Goal: Task Accomplishment & Management: Use online tool/utility

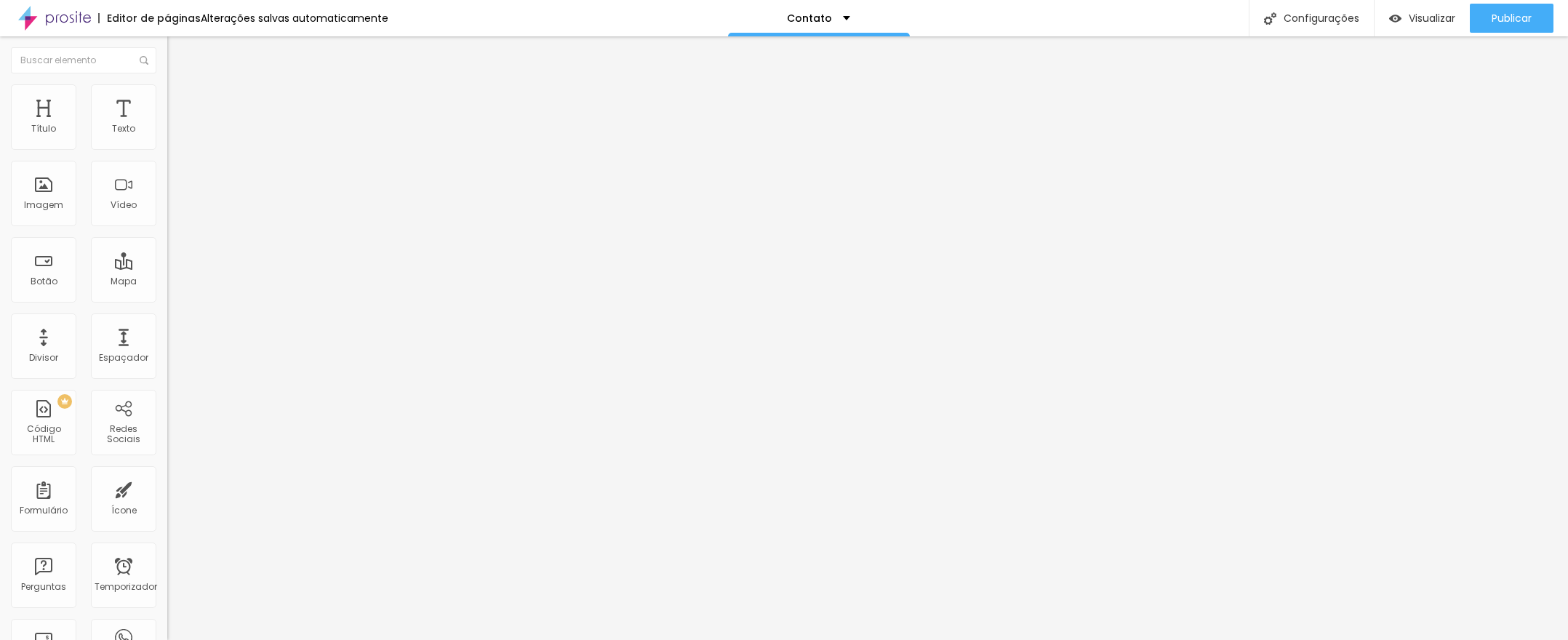
type input "1.4"
type input "1.5"
type input "1.6"
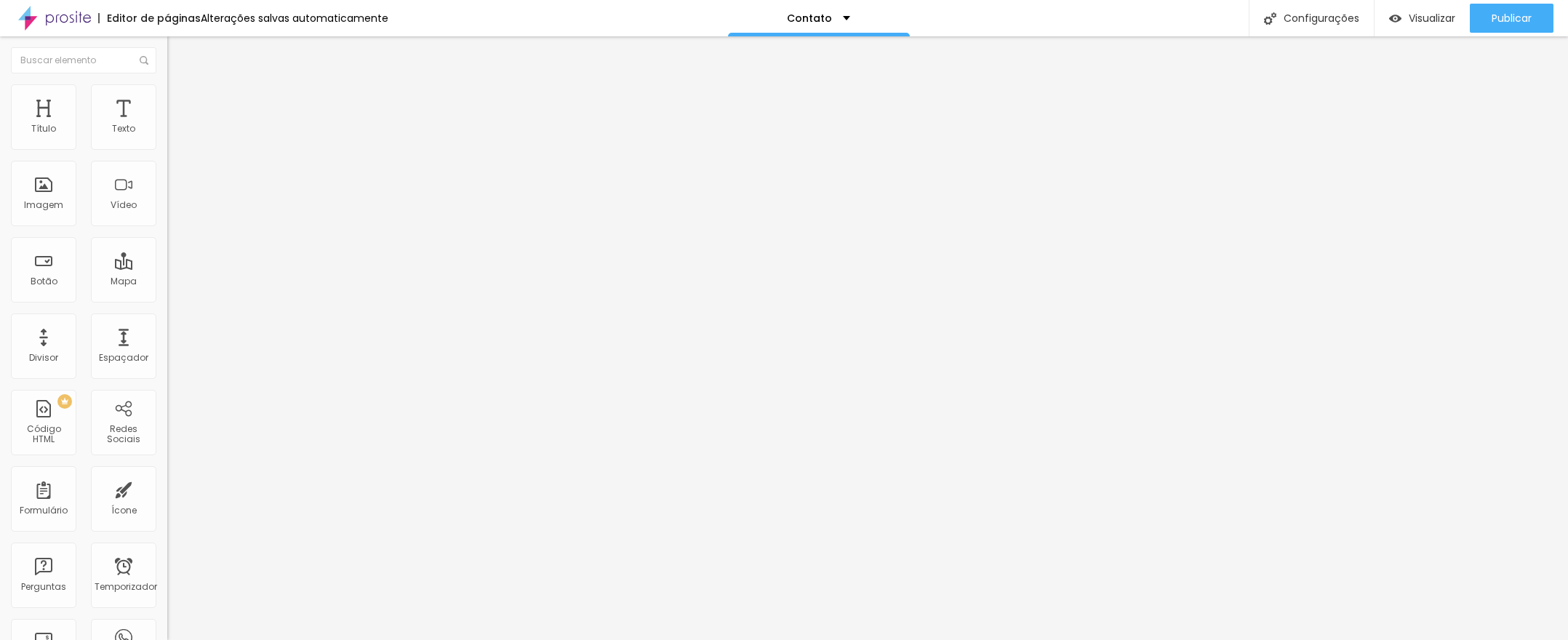
type input "1.6"
drag, startPoint x: 79, startPoint y: 200, endPoint x: 96, endPoint y: 204, distance: 17.5
type input "1.6"
type input "17"
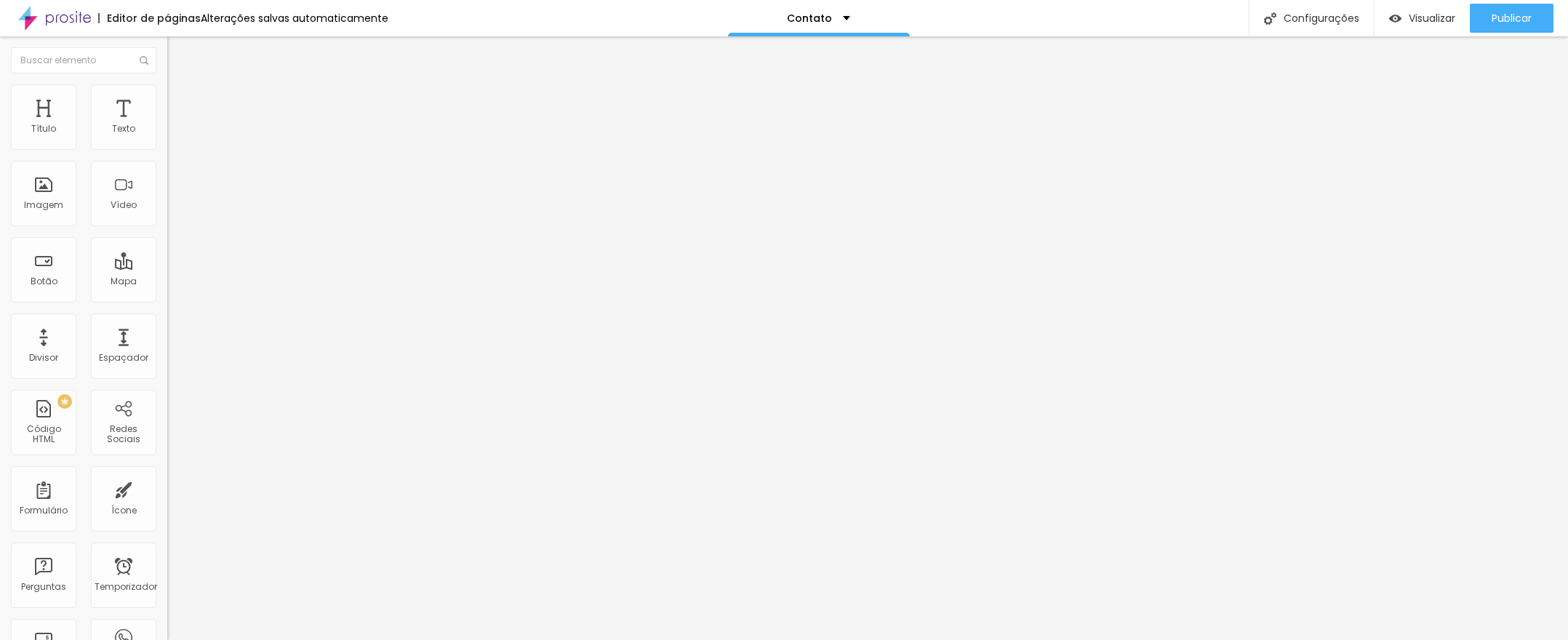
type input "17"
type input "18"
type input "17"
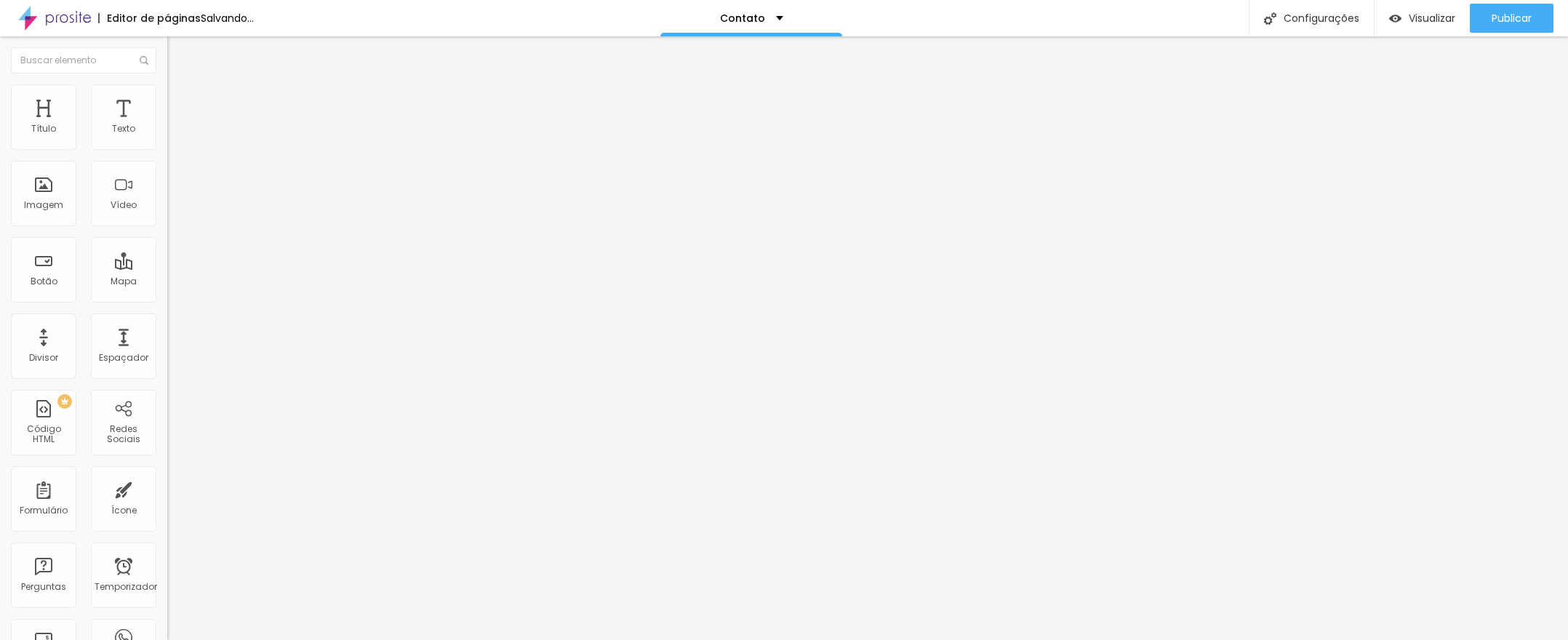
type input "16"
type input "18"
type input "19"
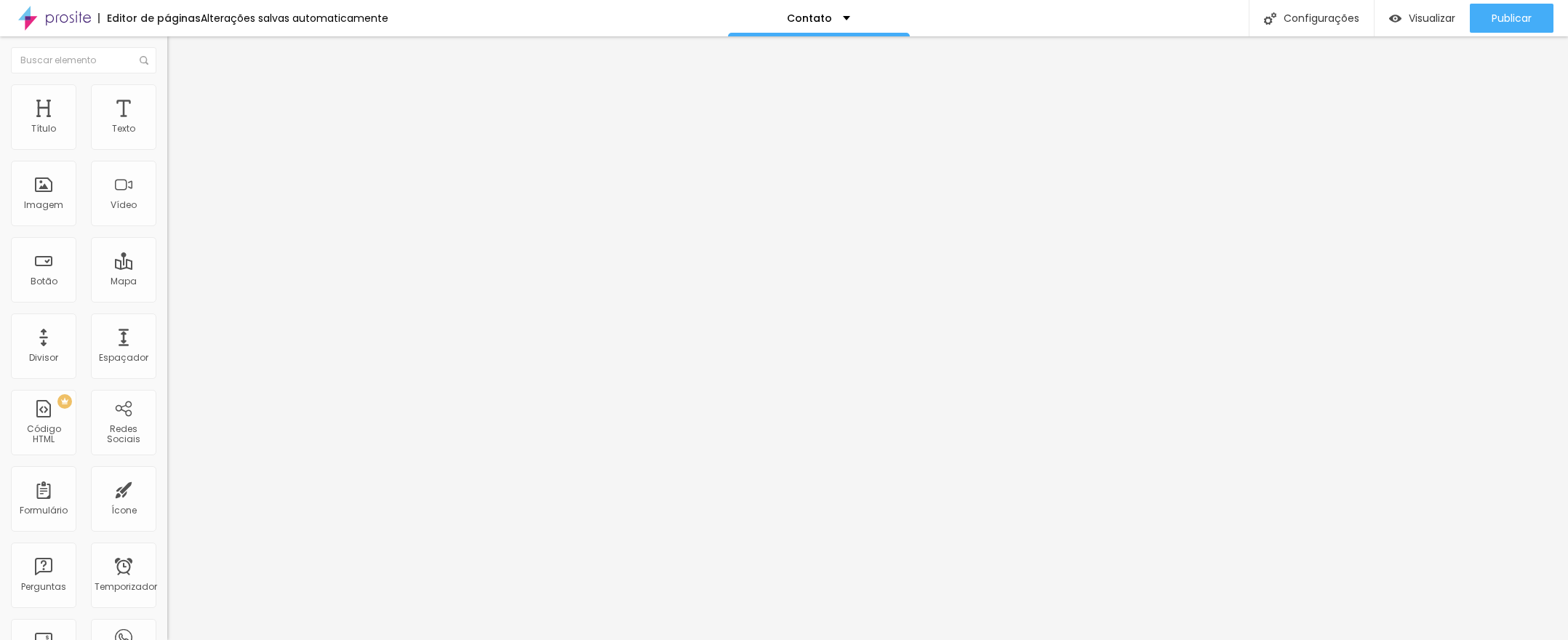
type input "19"
type input "20"
type input "21"
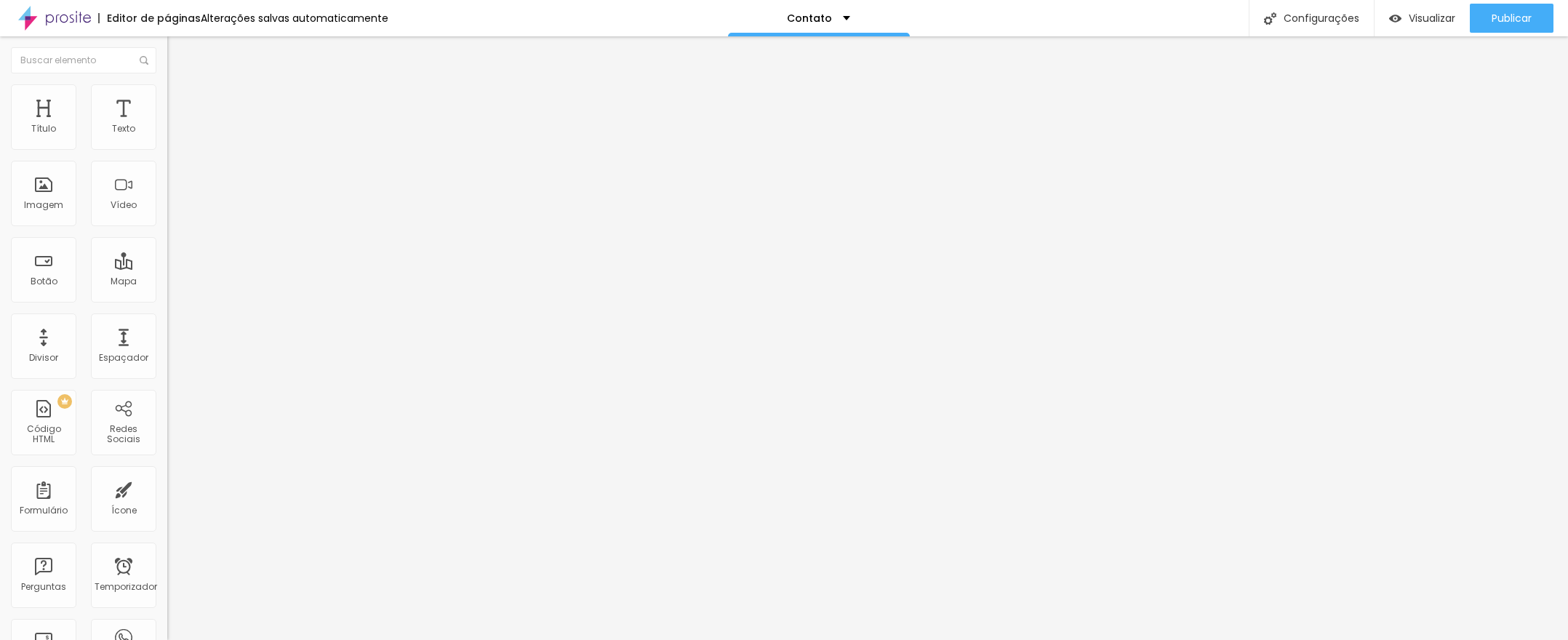
type input "22"
type input "23"
type input "24"
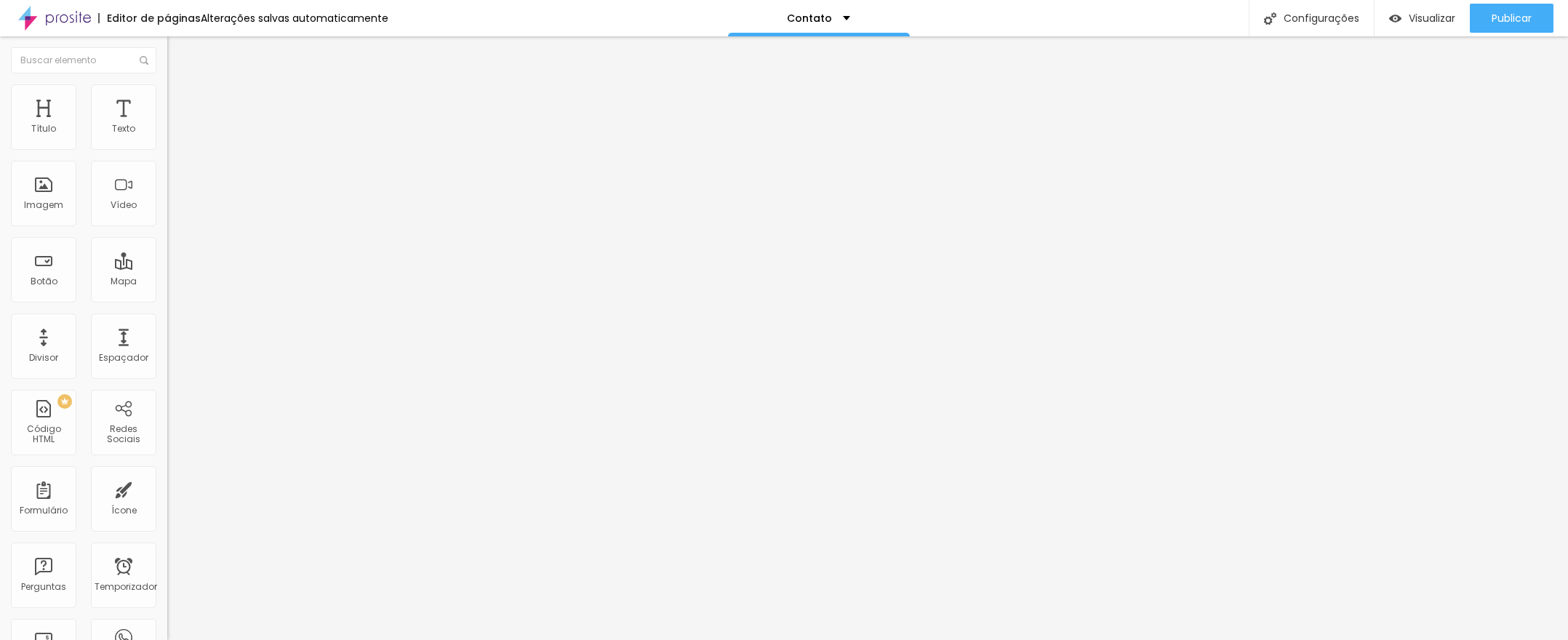
type input "24"
type input "25"
type input "26"
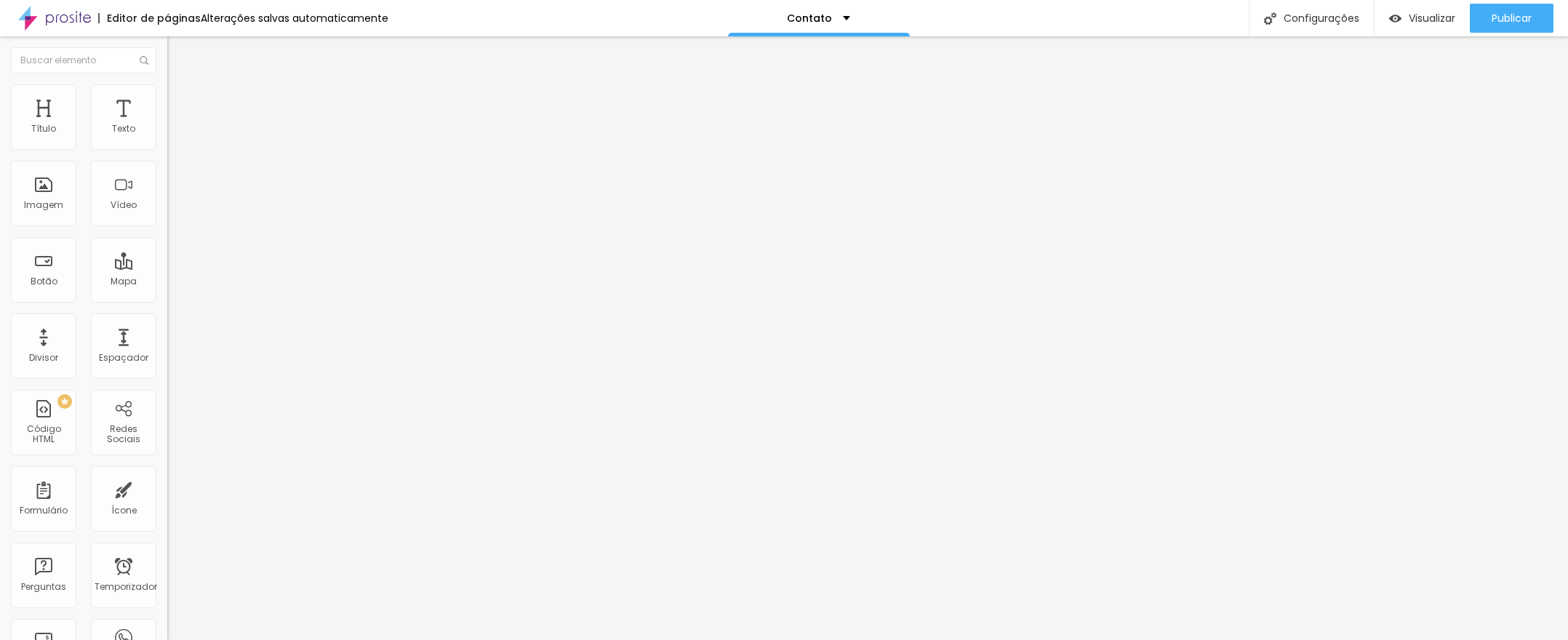
type input "27"
type input "28"
type input "27"
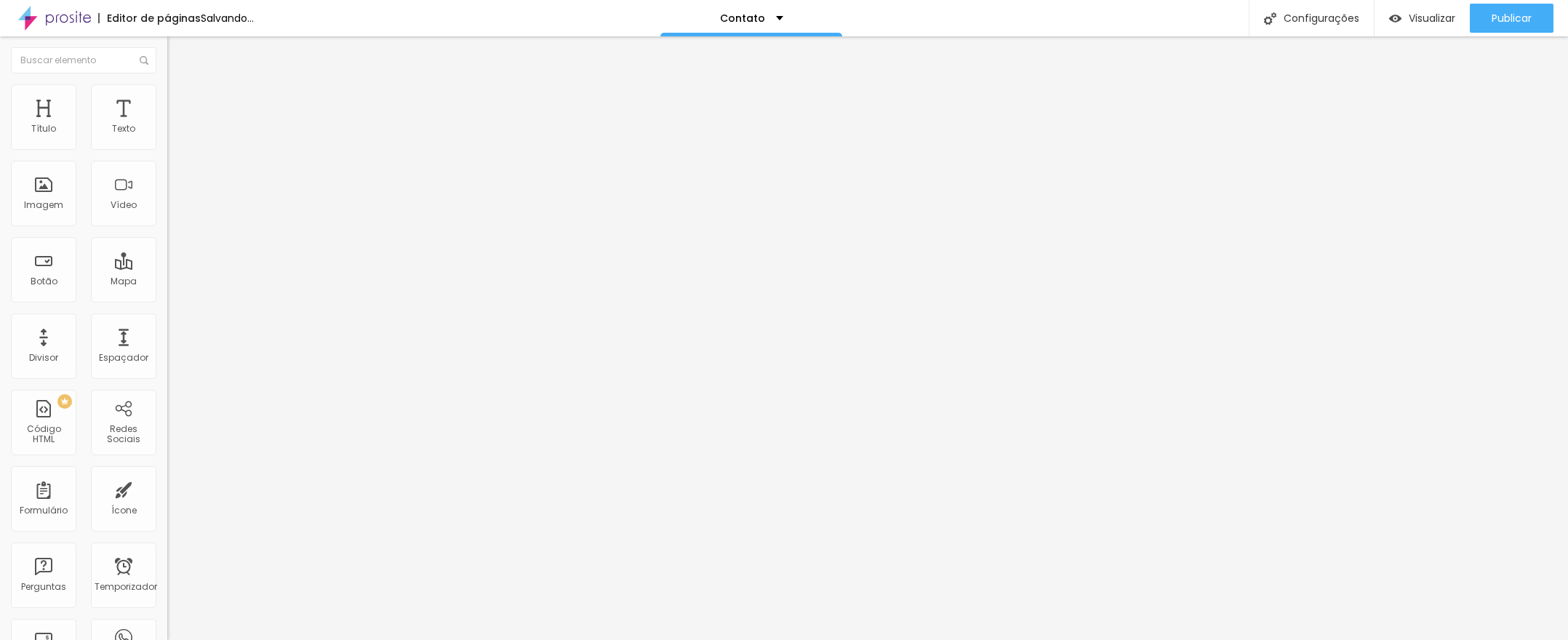
type input "27"
type input "26"
type input "25"
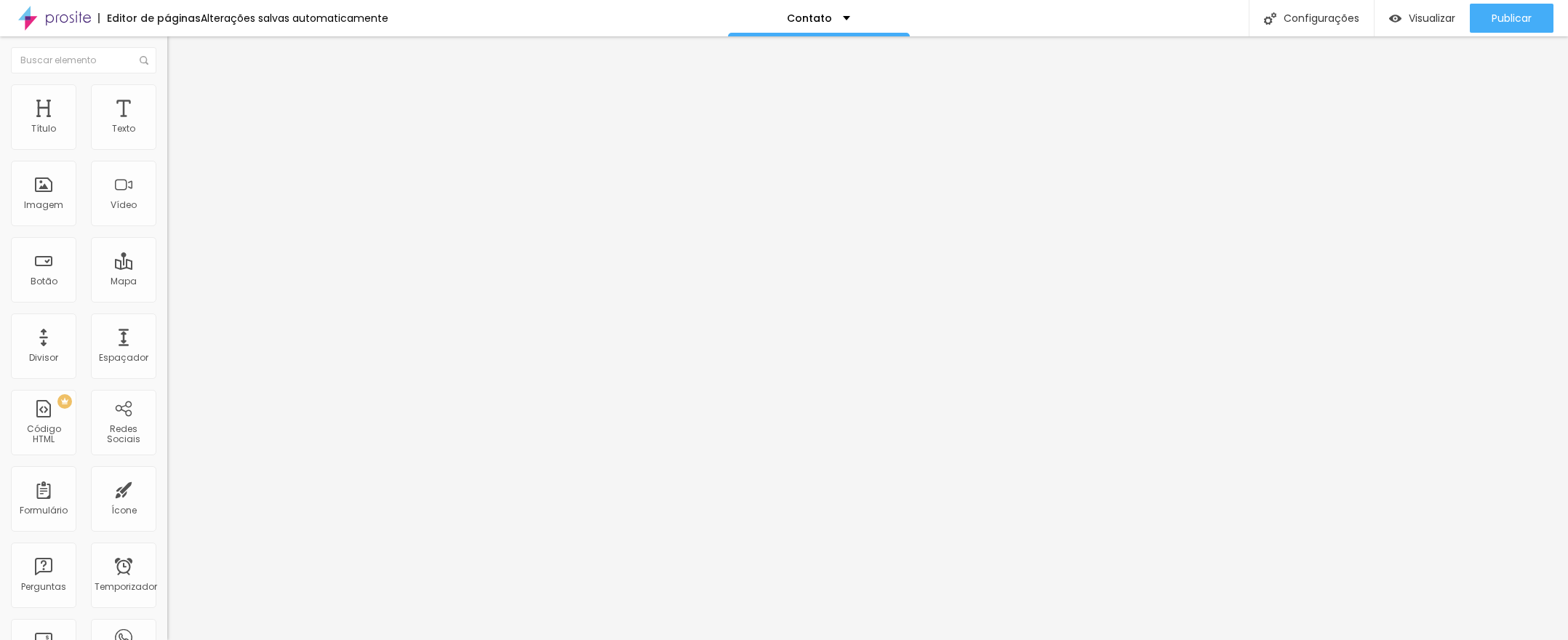
type input "24"
type input "23"
type input "22"
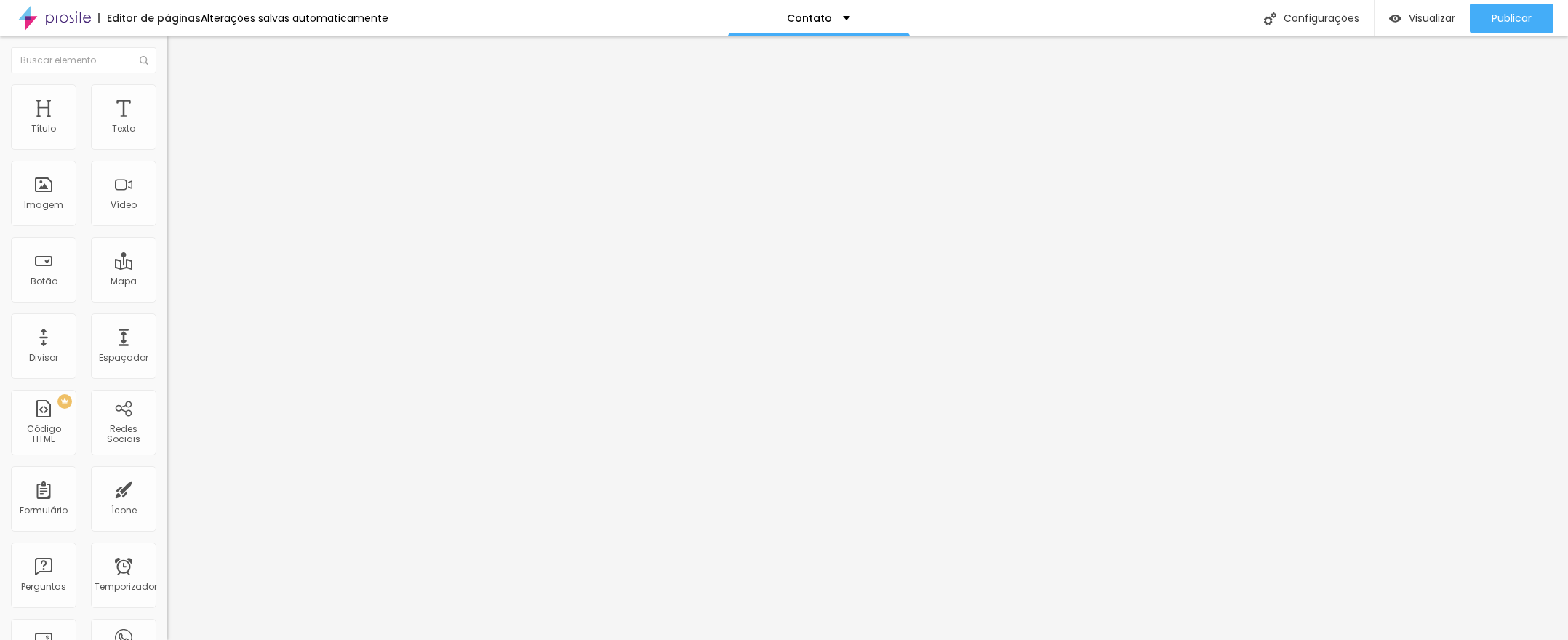
type input "22"
type input "21"
type input "20"
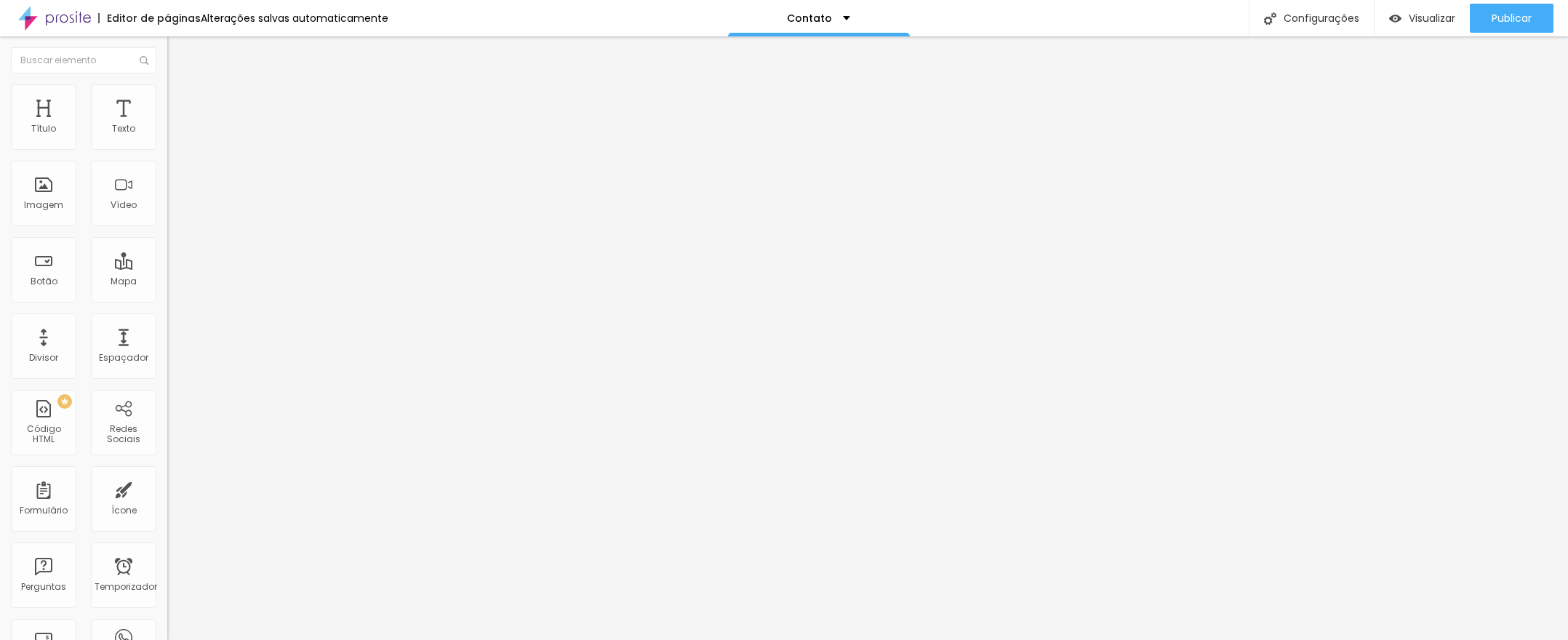
type input "19"
type input "18"
drag, startPoint x: 62, startPoint y: 147, endPoint x: 69, endPoint y: 169, distance: 23.1
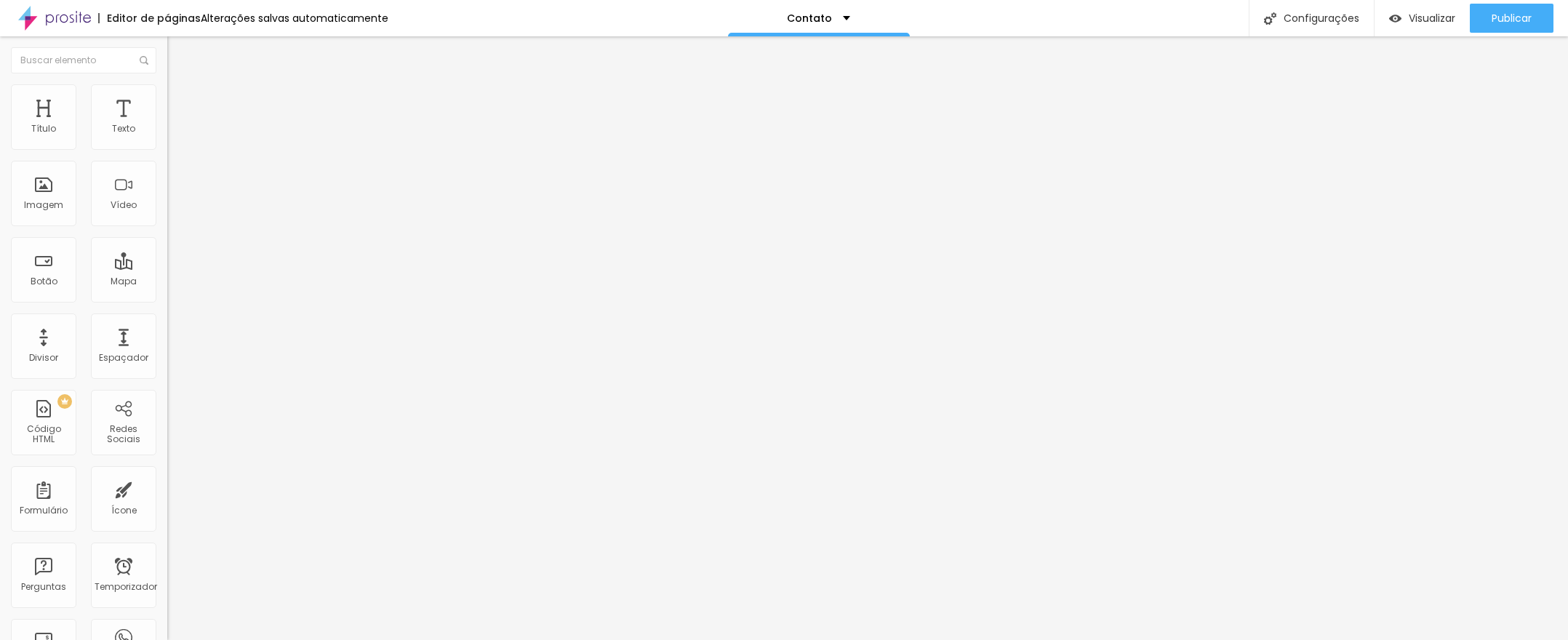
type input "18"
click at [168, 268] on input "range" at bounding box center [214, 274] width 93 height 12
click at [168, 305] on img at bounding box center [251, 388] width 168 height 168
type input "0.1"
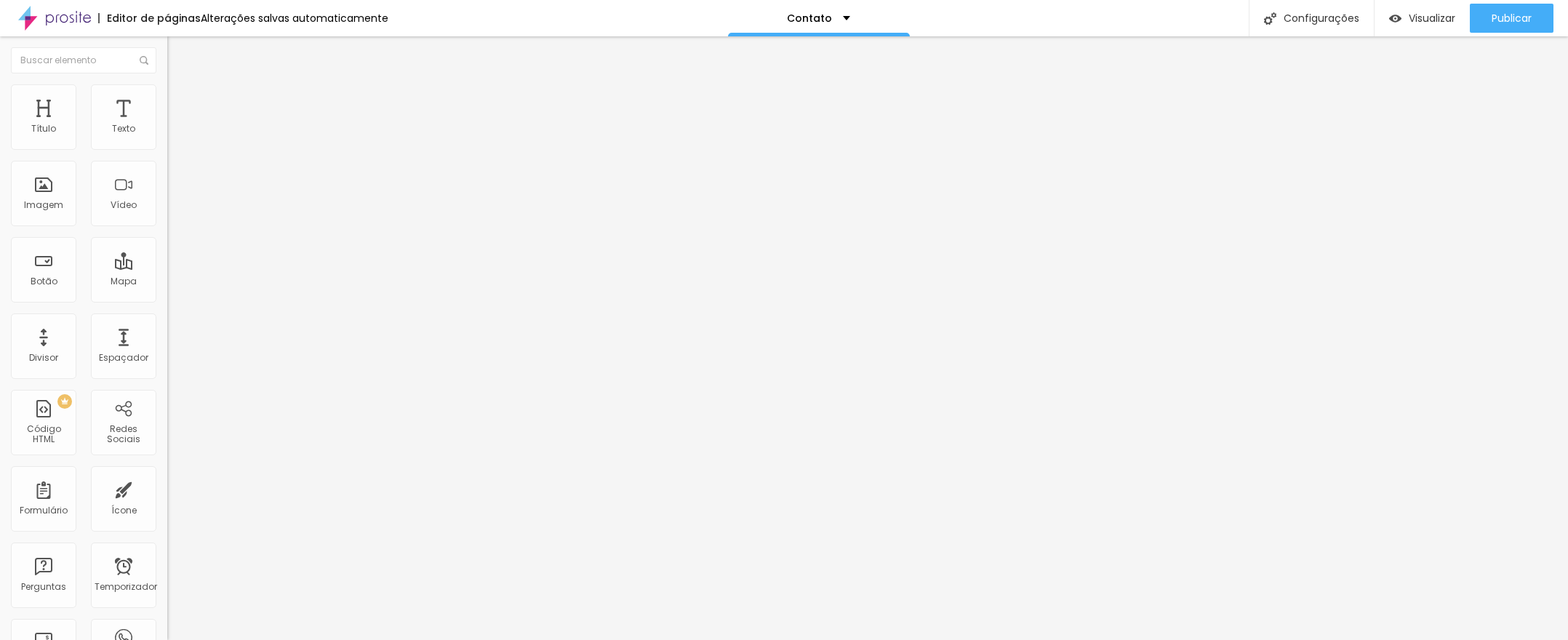
type input "0.3"
type input "0.4"
type input "0.8"
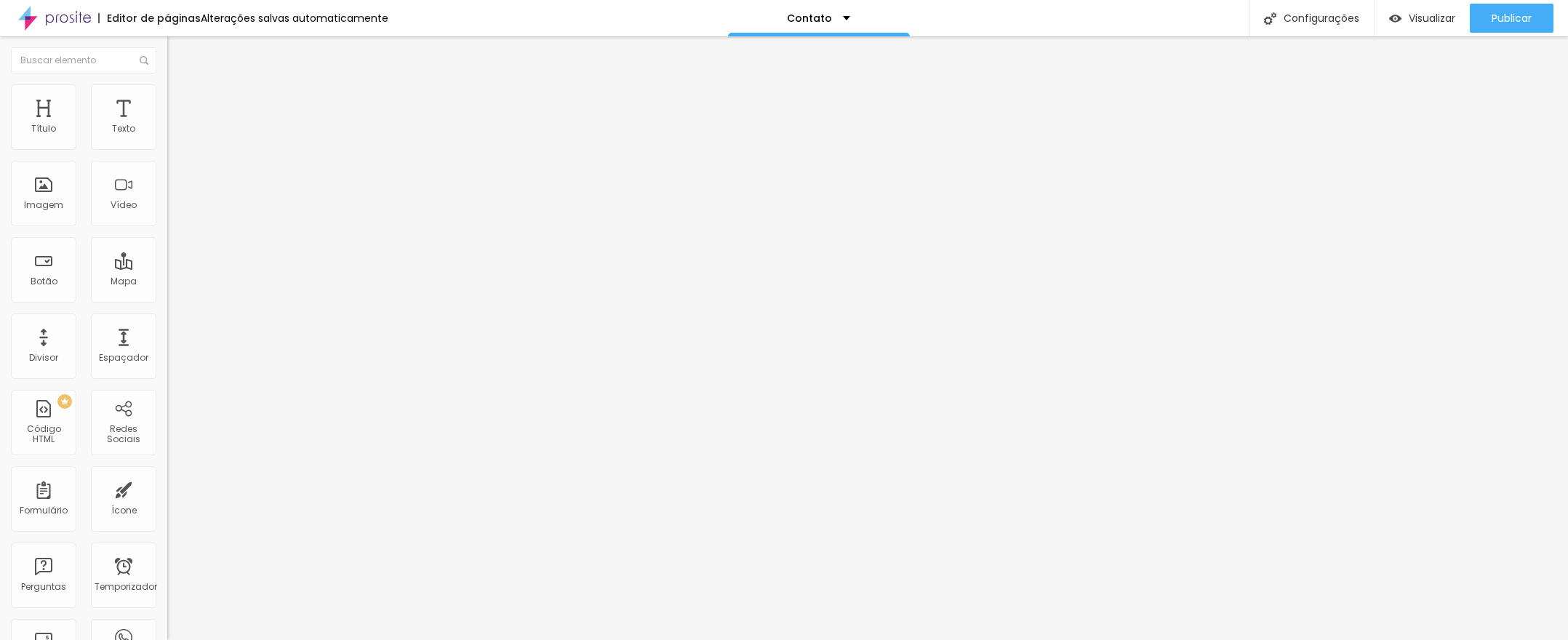
type input "0.8"
type input "1.1"
type input "1.6"
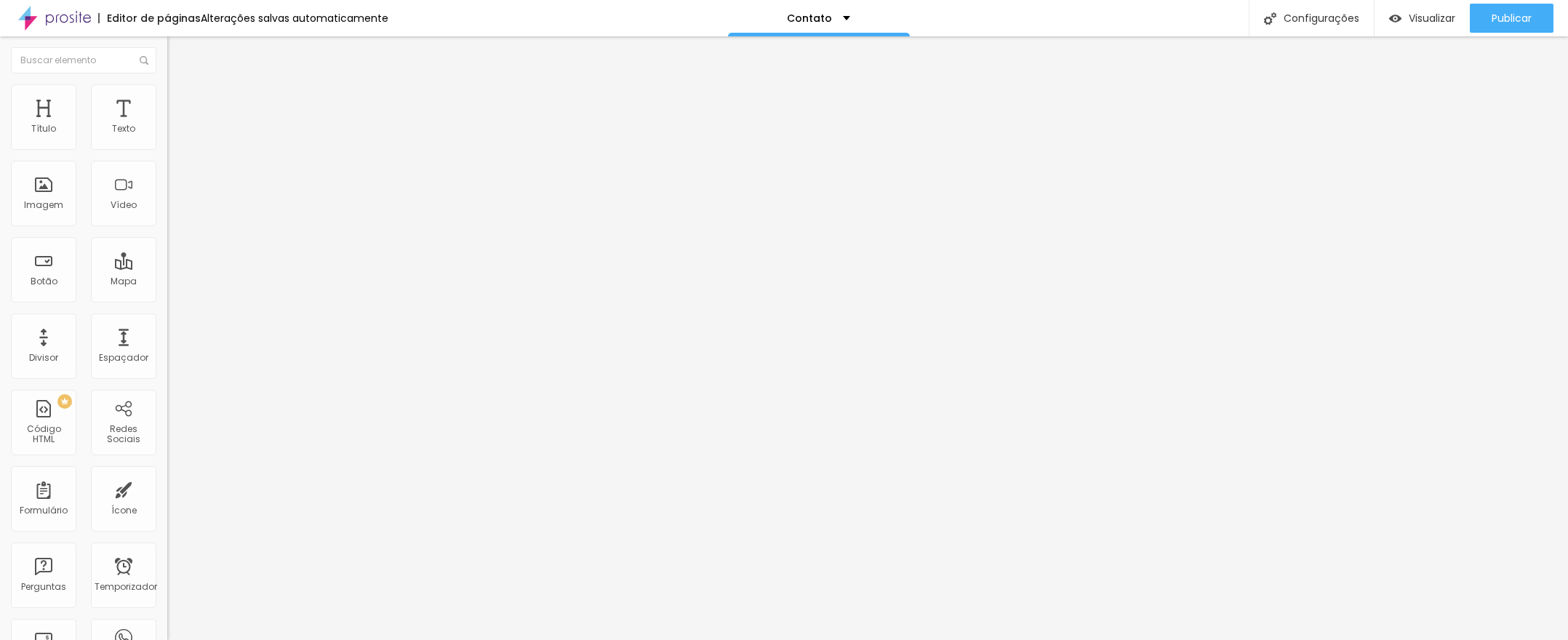
type input "2.2"
type input "2.3"
type input "2.6"
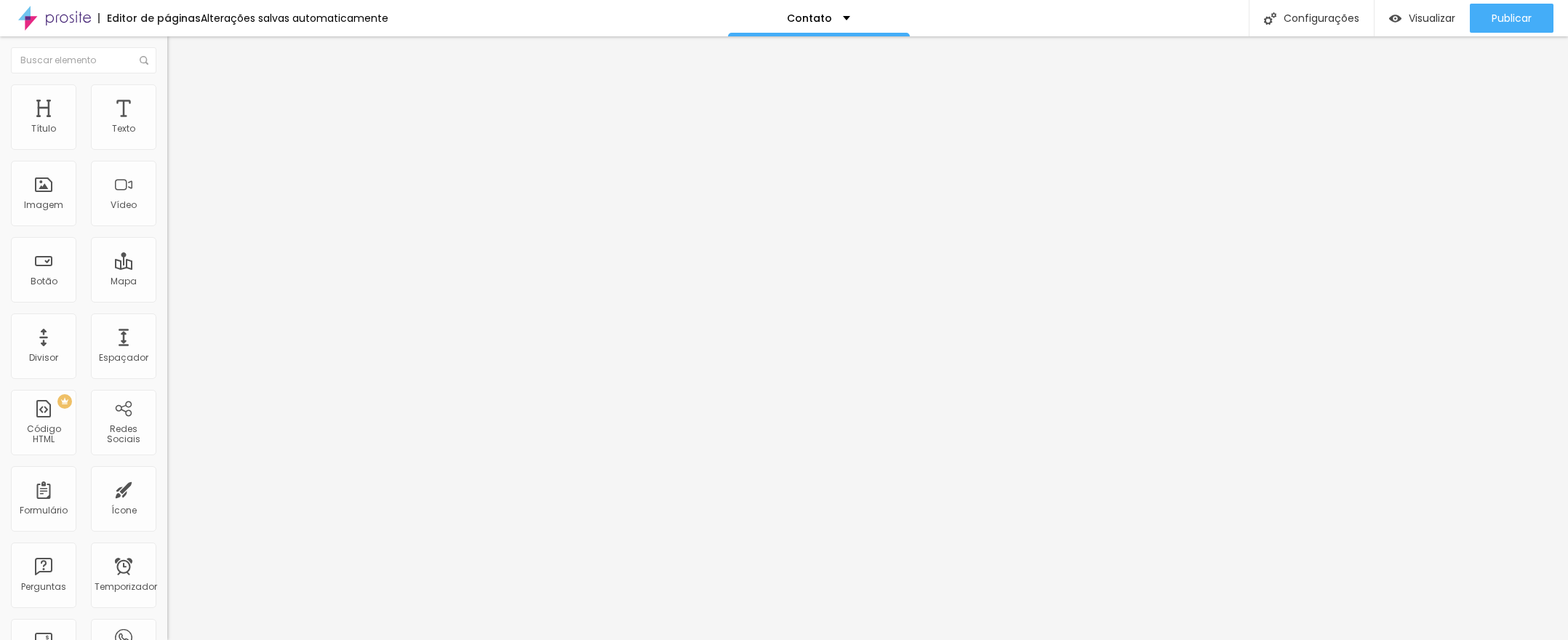
type input "2.6"
type input "2.9"
type input "3"
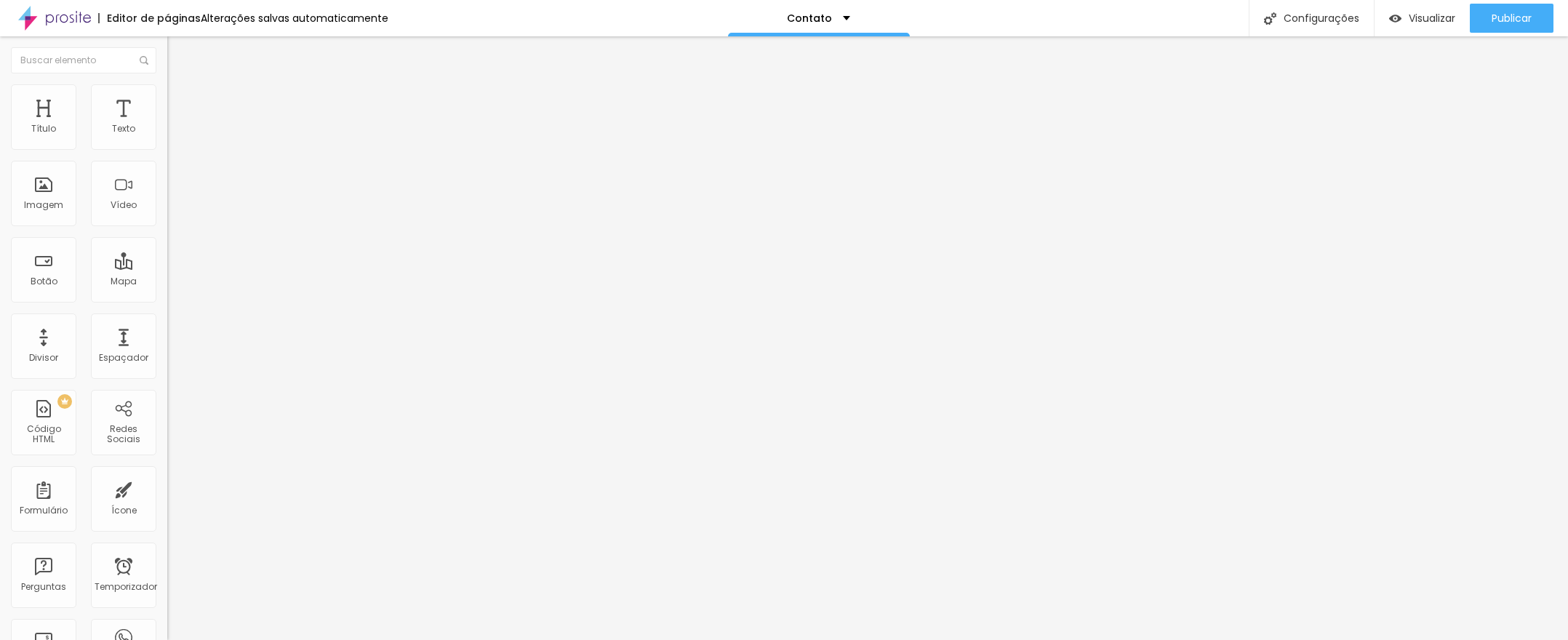
type input "3.3"
type input "3.4"
type input "3.5"
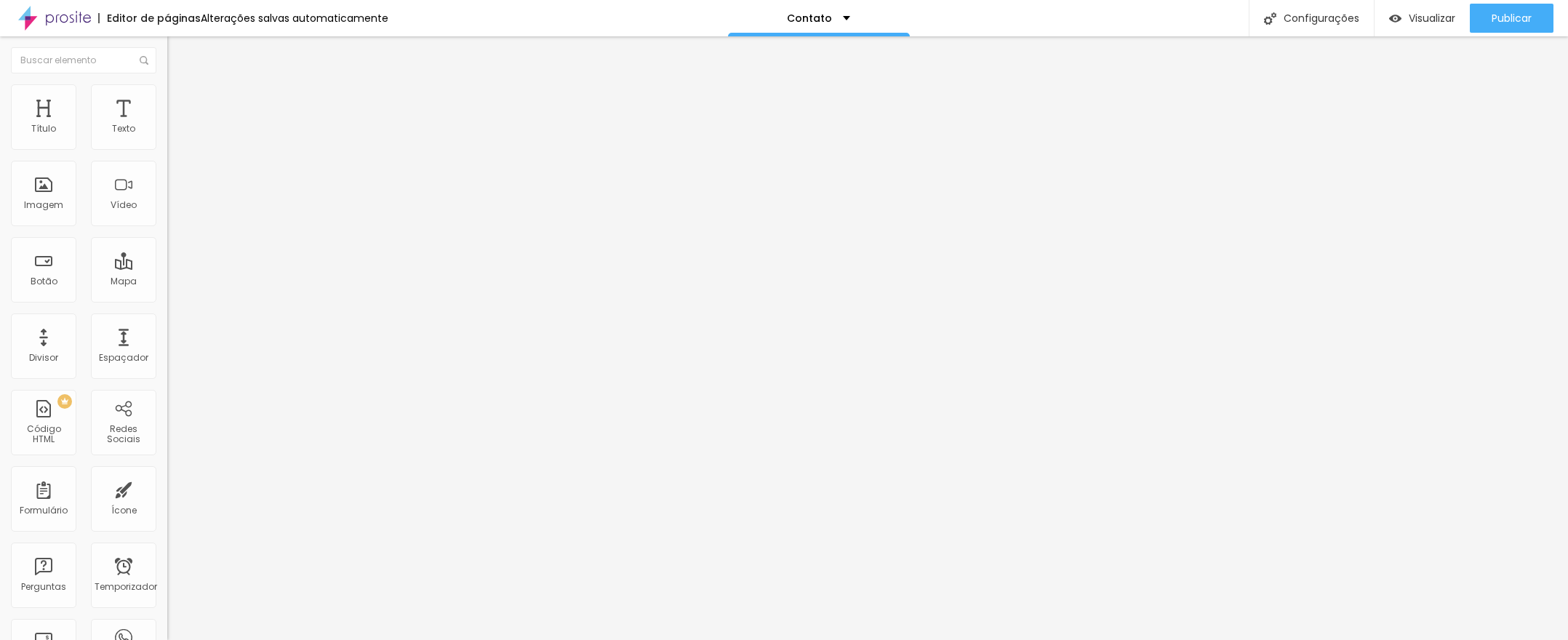
type input "3.5"
type input "3.8"
type input "3.9"
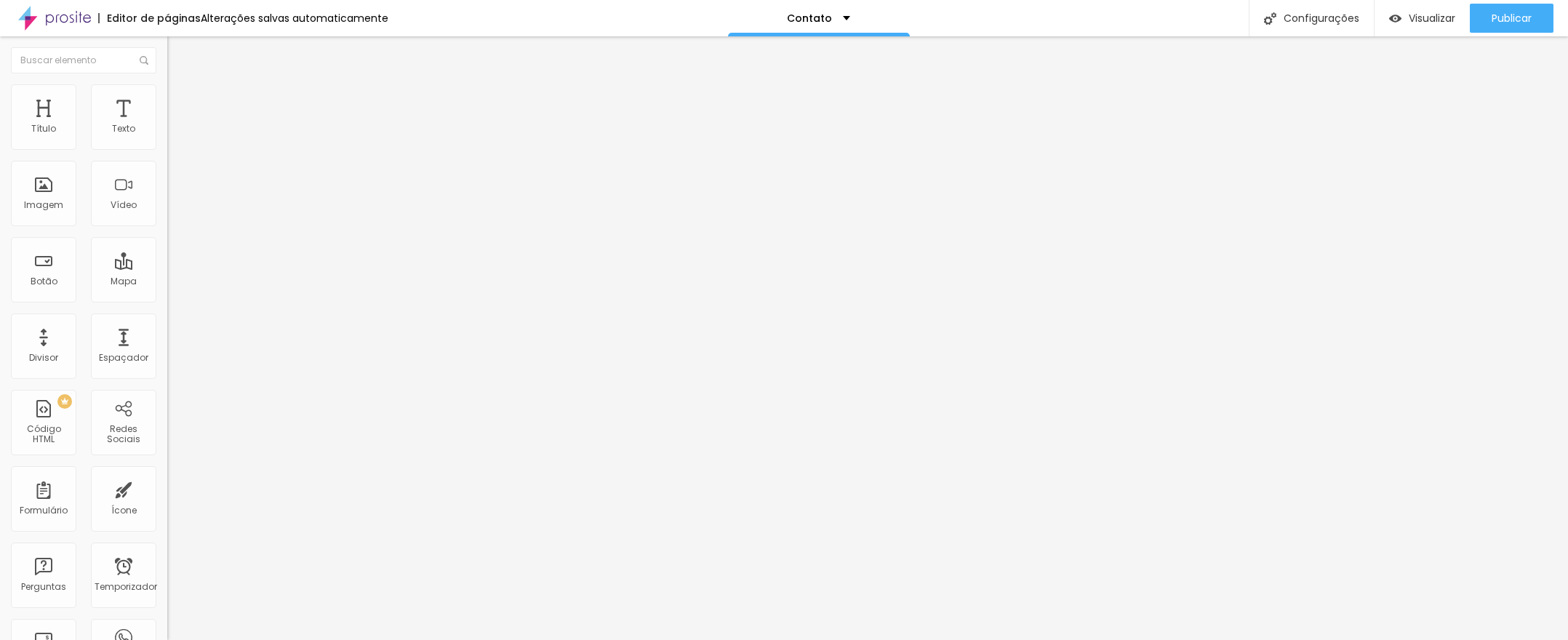
type input "4"
type input "3.9"
type input "3.8"
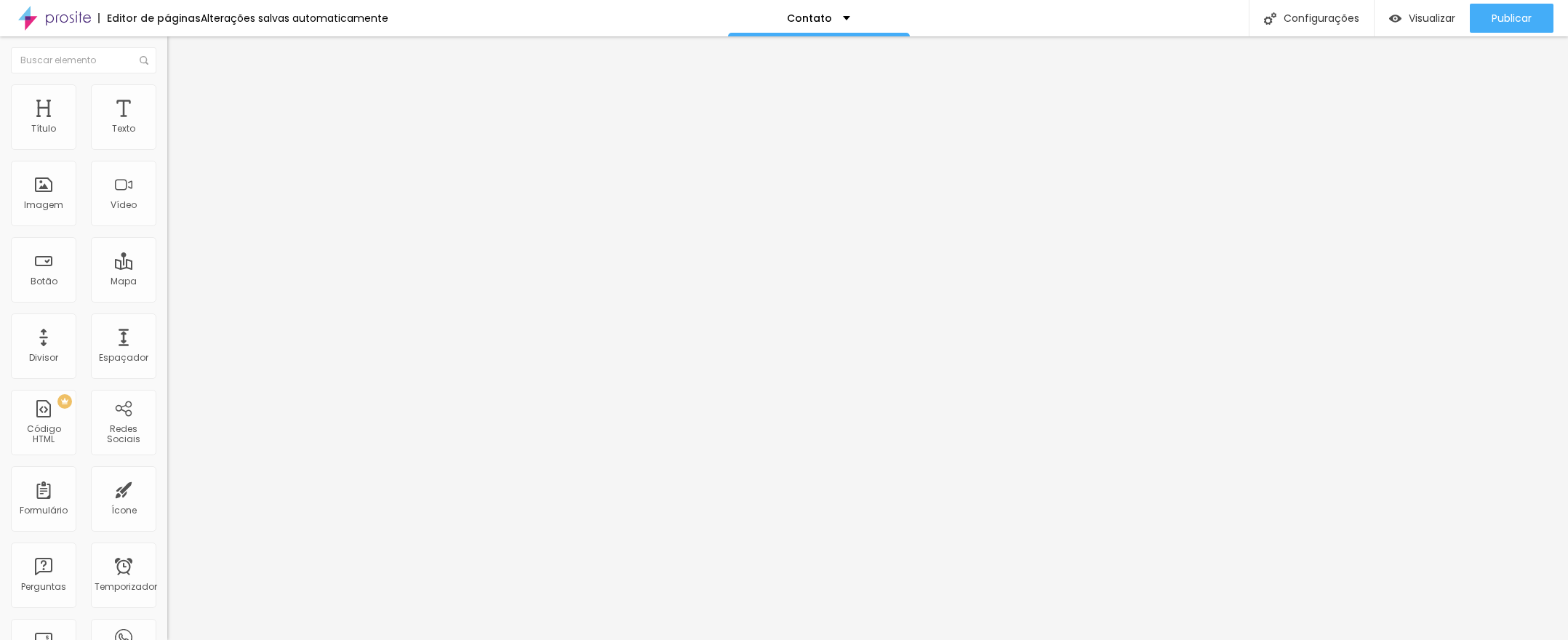
type input "3.8"
type input "3.6"
type input "3.5"
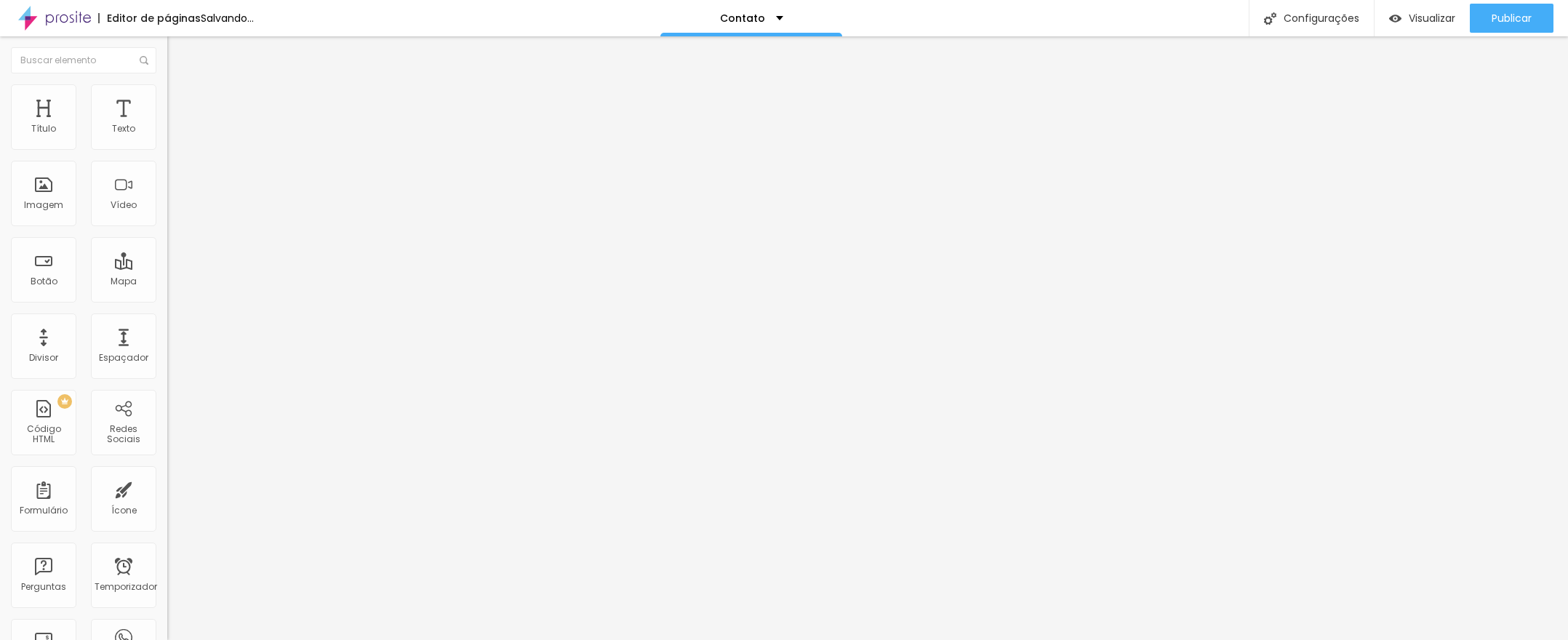
type input "3.4"
type input "3.3"
type input "3.2"
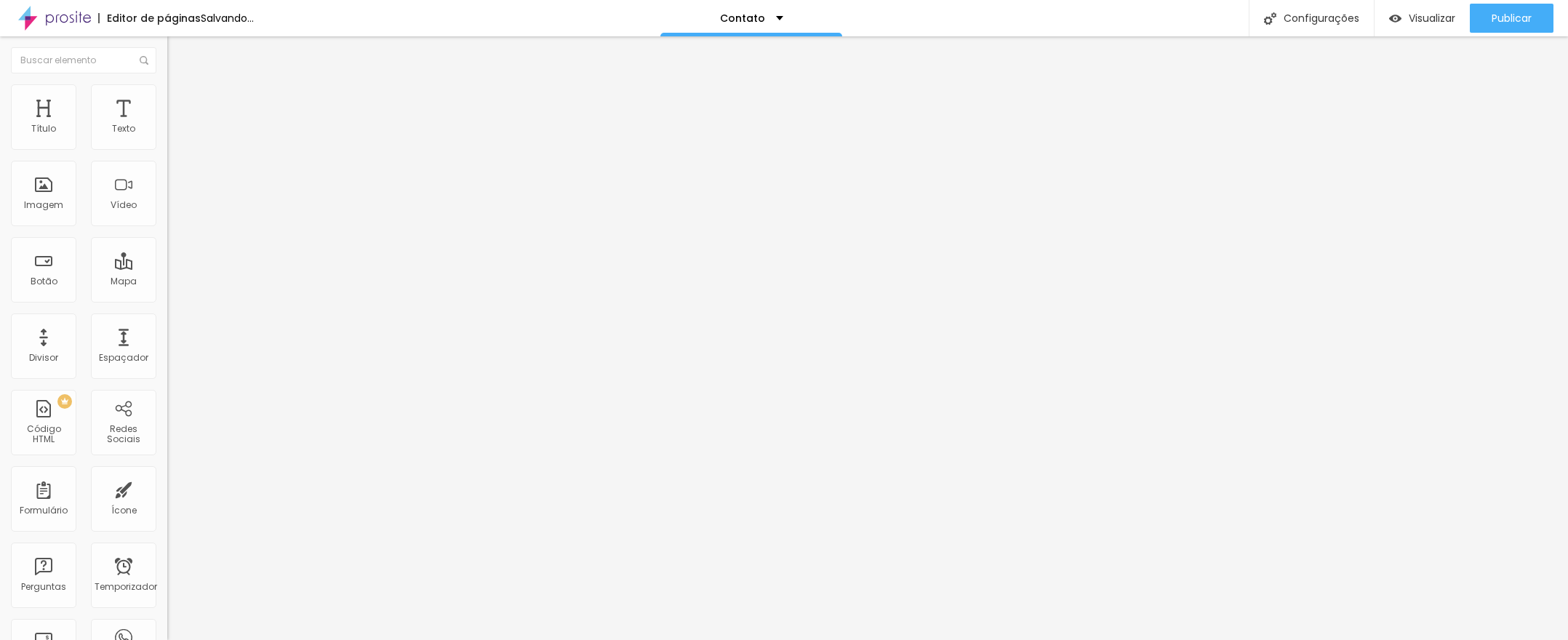
type input "3.2"
type input "3.1"
type input "3"
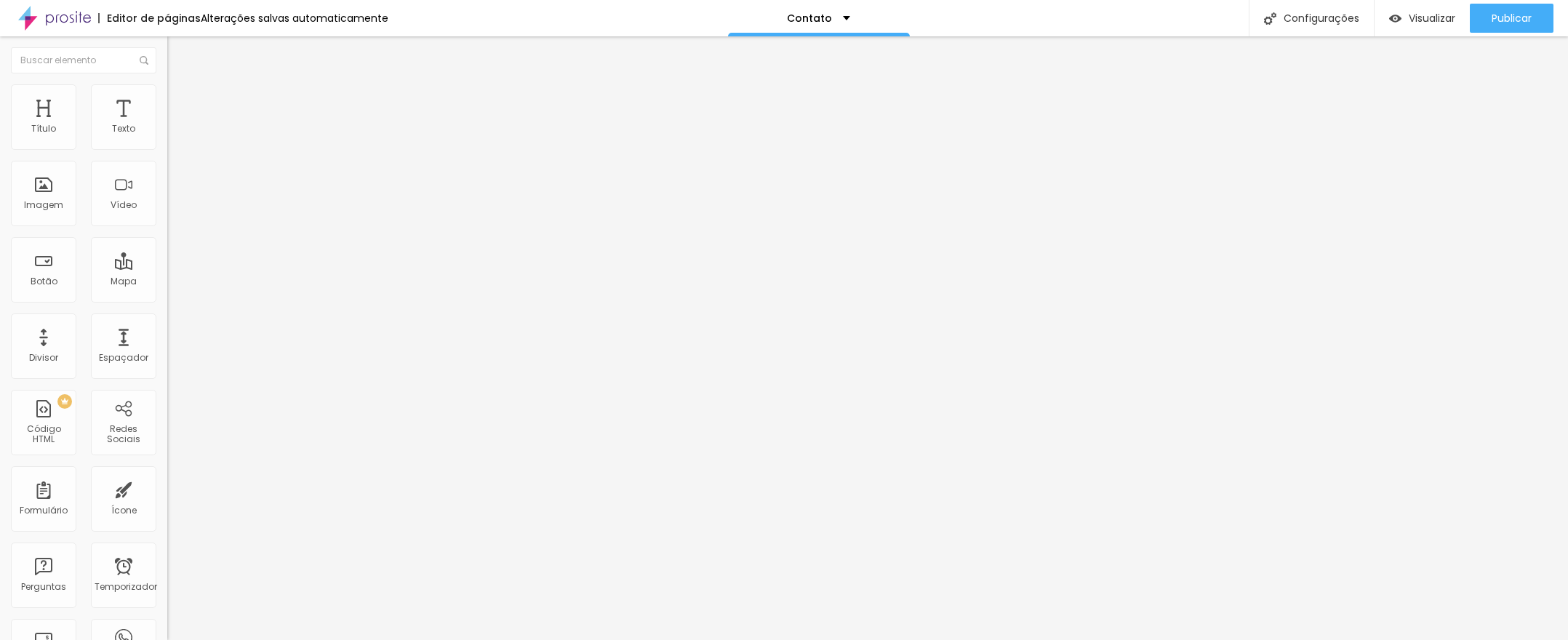
drag, startPoint x: 33, startPoint y: 172, endPoint x: 61, endPoint y: 183, distance: 30.1
type input "3"
click at [168, 473] on input "range" at bounding box center [214, 479] width 93 height 12
type input "1.5"
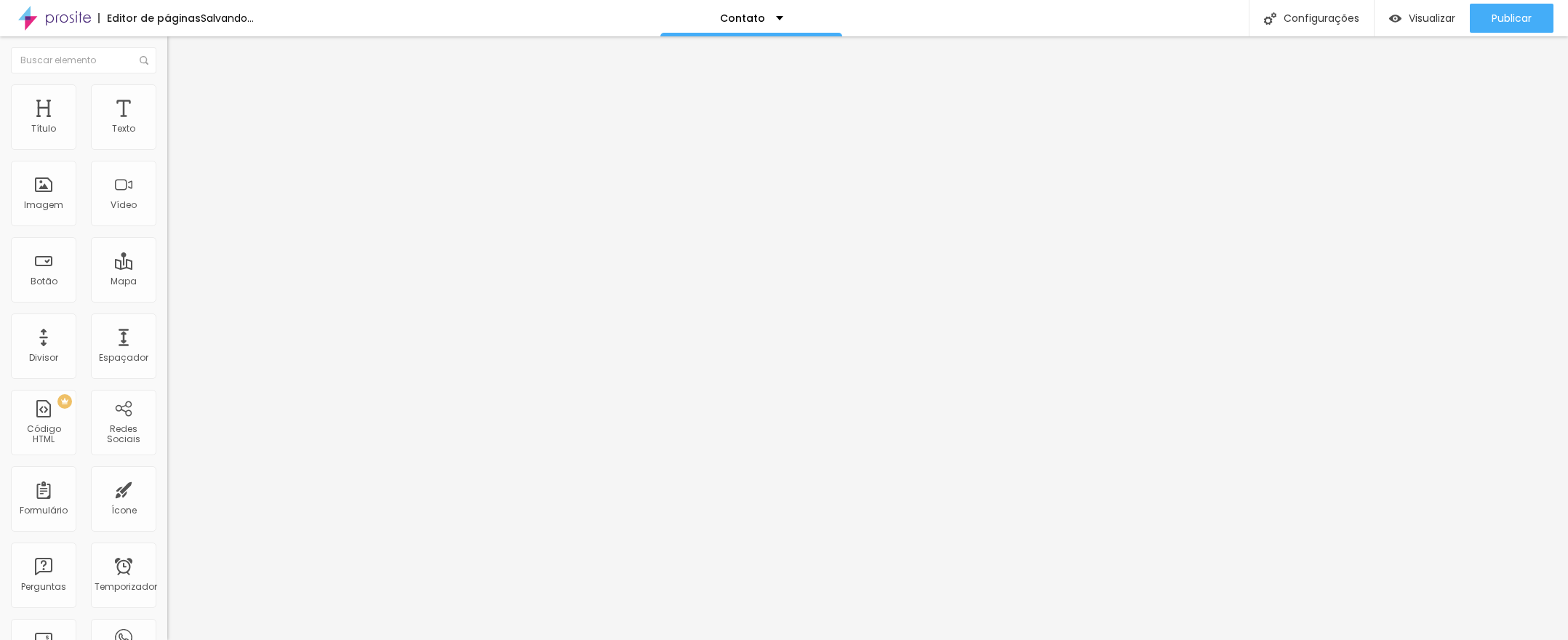
type input "1.4"
type input "1.3"
type input "1.2"
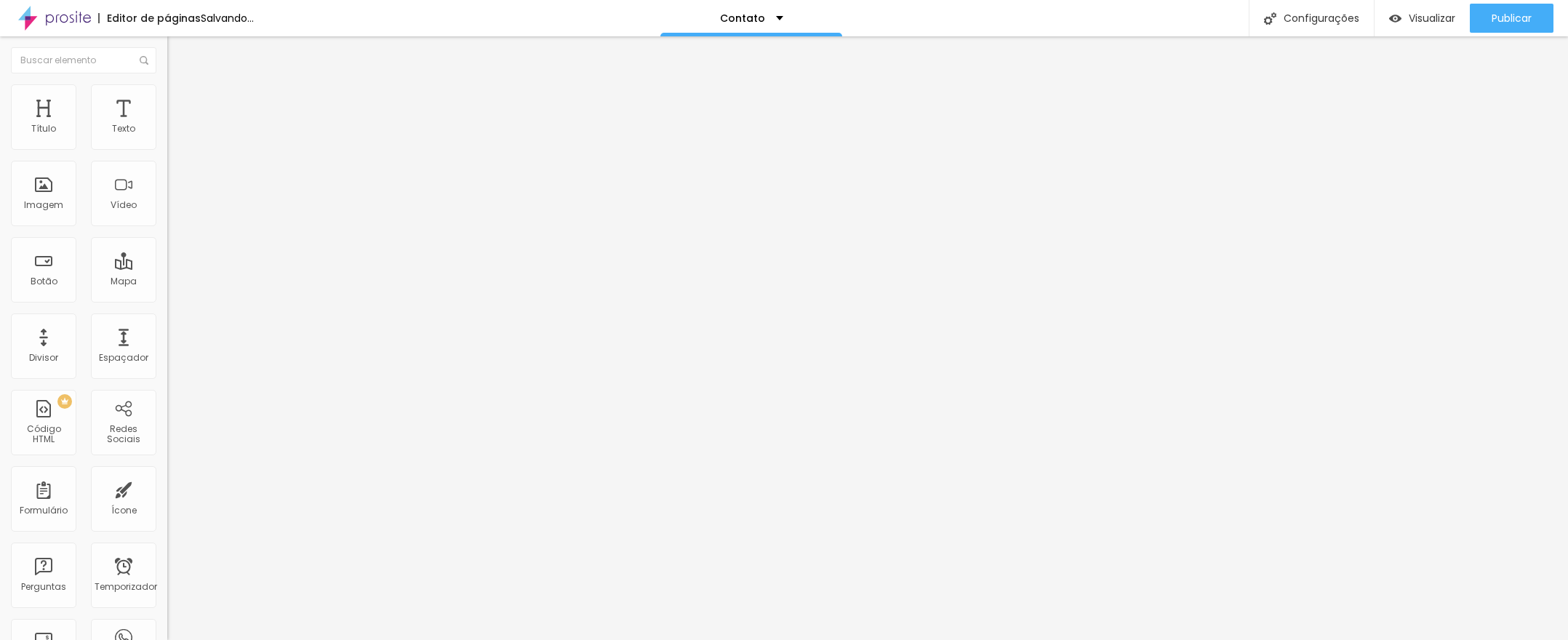
type input "1.2"
type input "1.3"
type input "1.4"
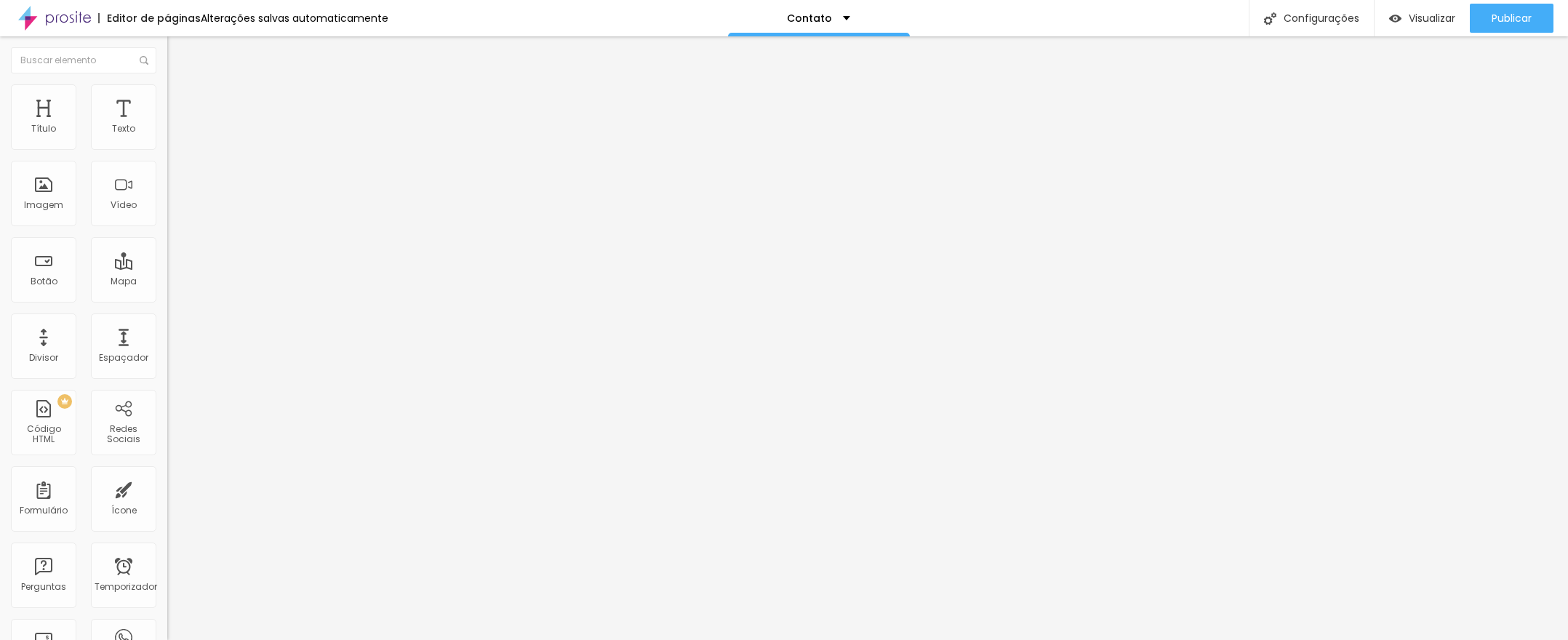
type input "1.5"
type input "1.6"
type input "1.7"
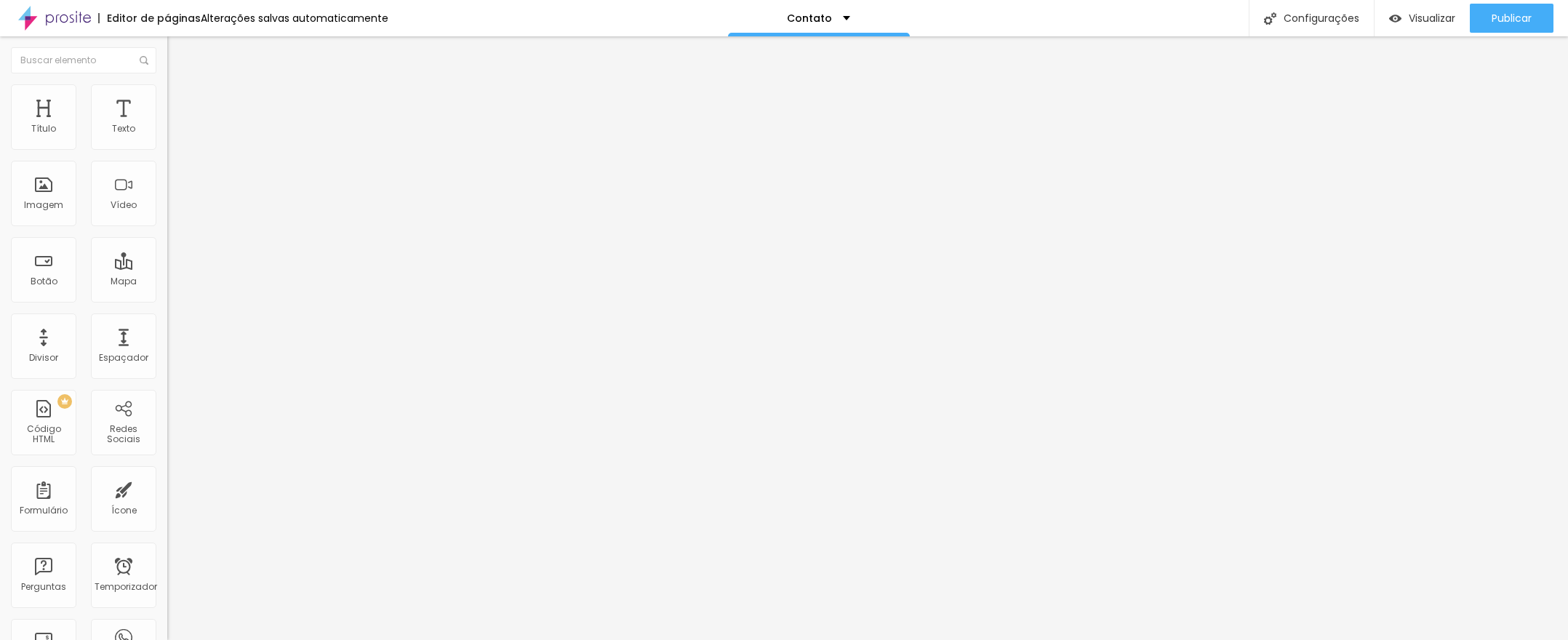
type input "1.7"
drag, startPoint x: 99, startPoint y: 200, endPoint x: 105, endPoint y: 209, distance: 10.8
type input "1.7"
type input "1"
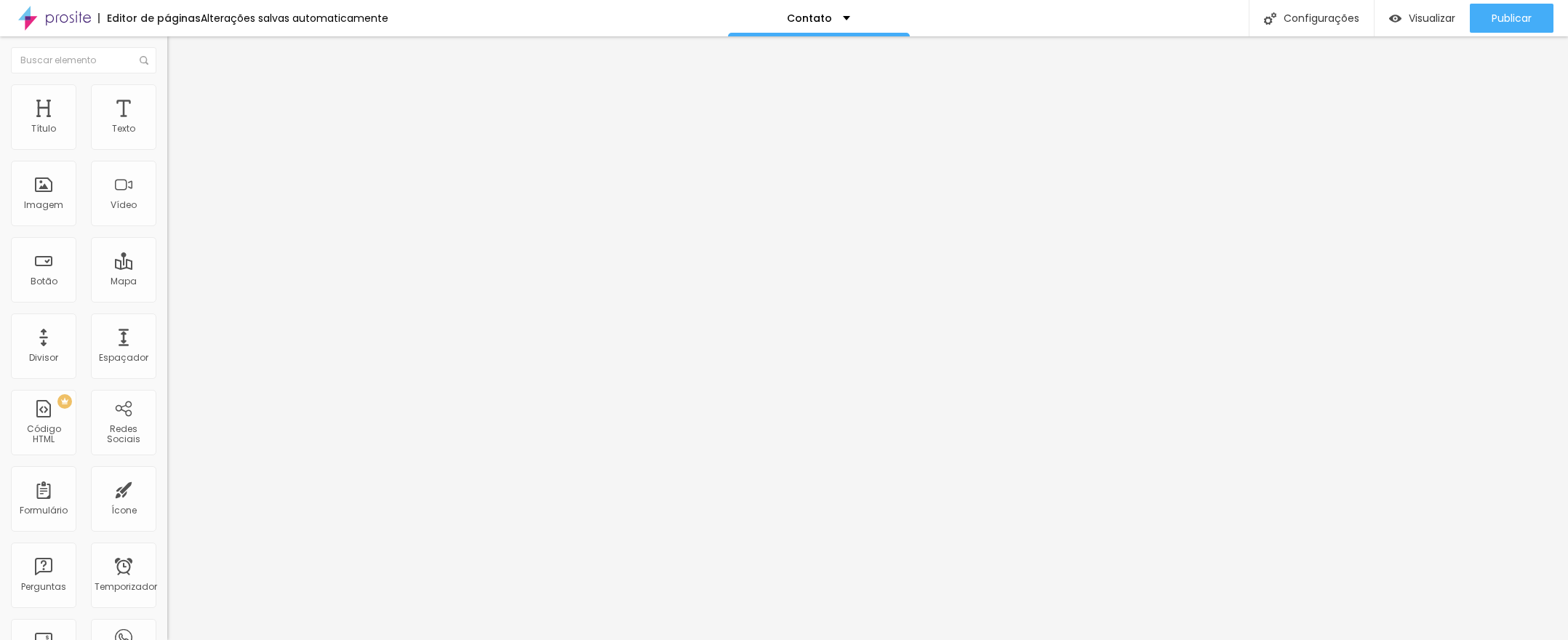
type input "1"
type input "2"
type input "3"
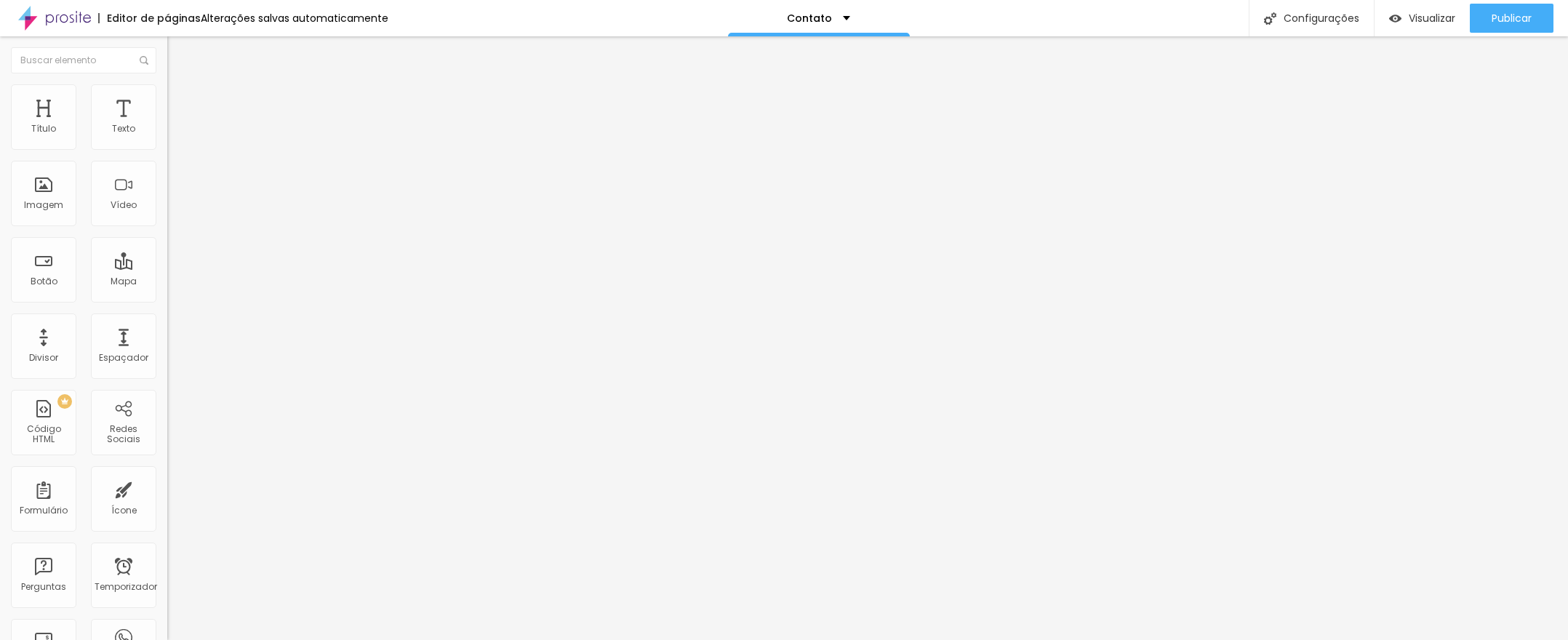
type input "4"
type input "5"
type input "6"
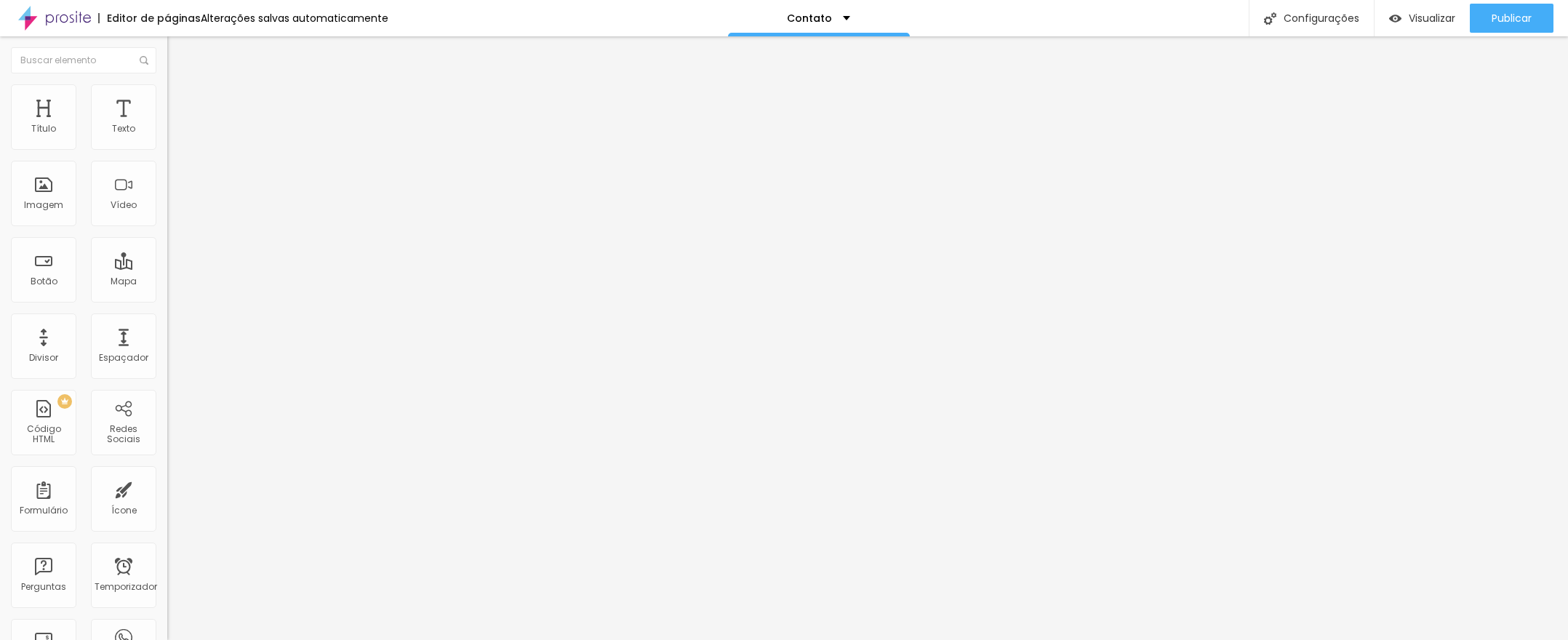
type input "6"
type input "7"
type input "6"
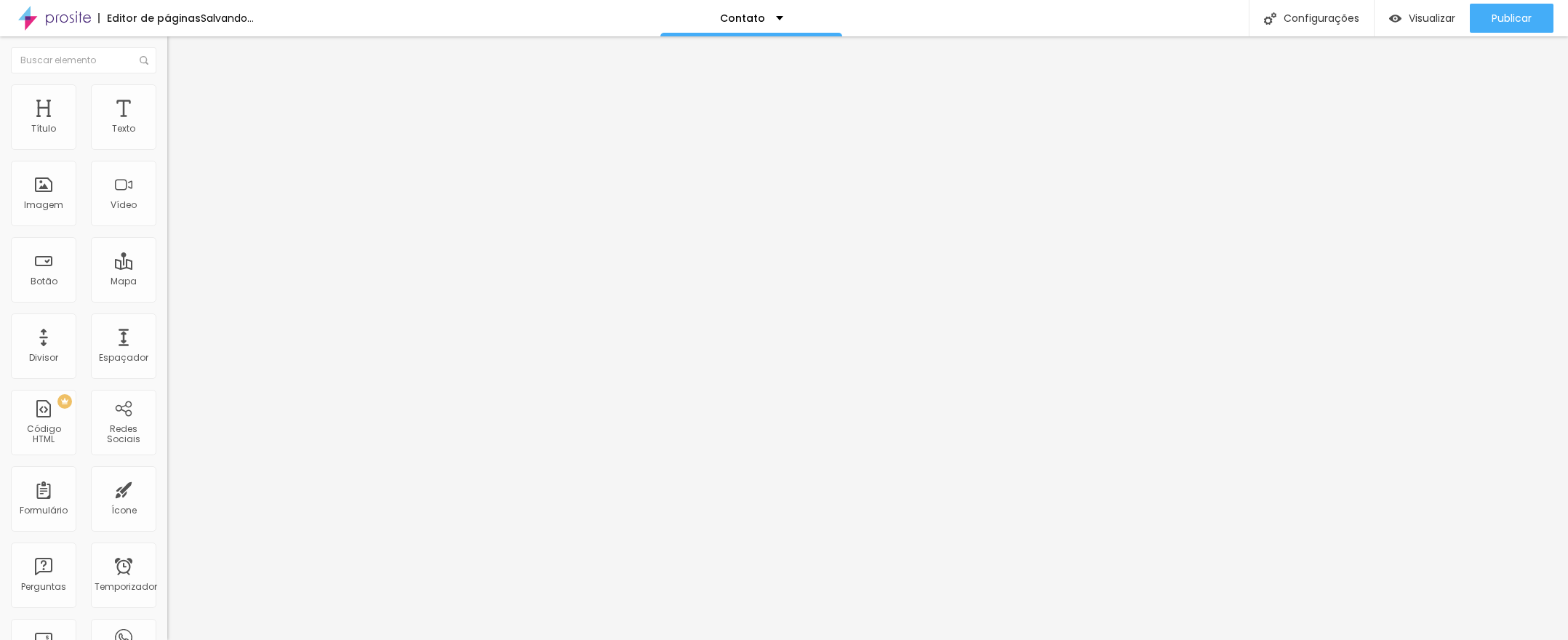
type input "5"
type input "4"
type input "3"
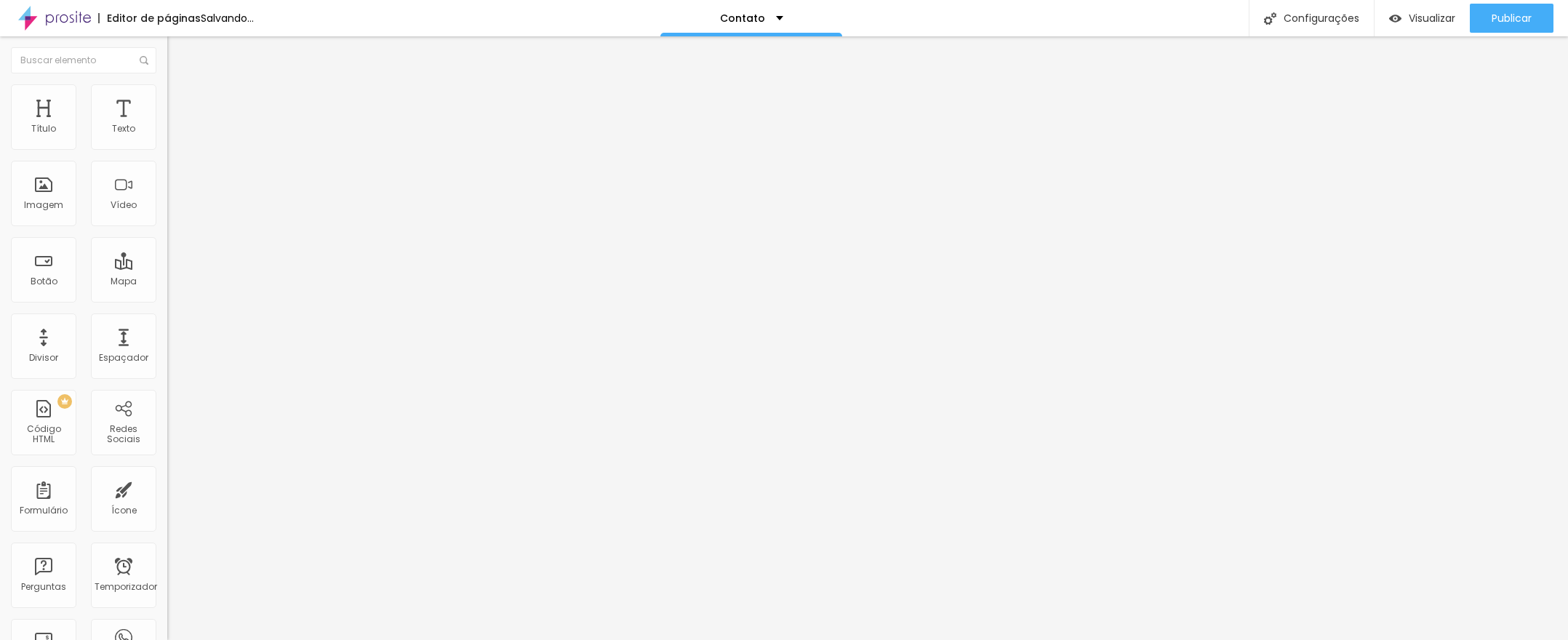
type input "3"
type input "2"
type input "1"
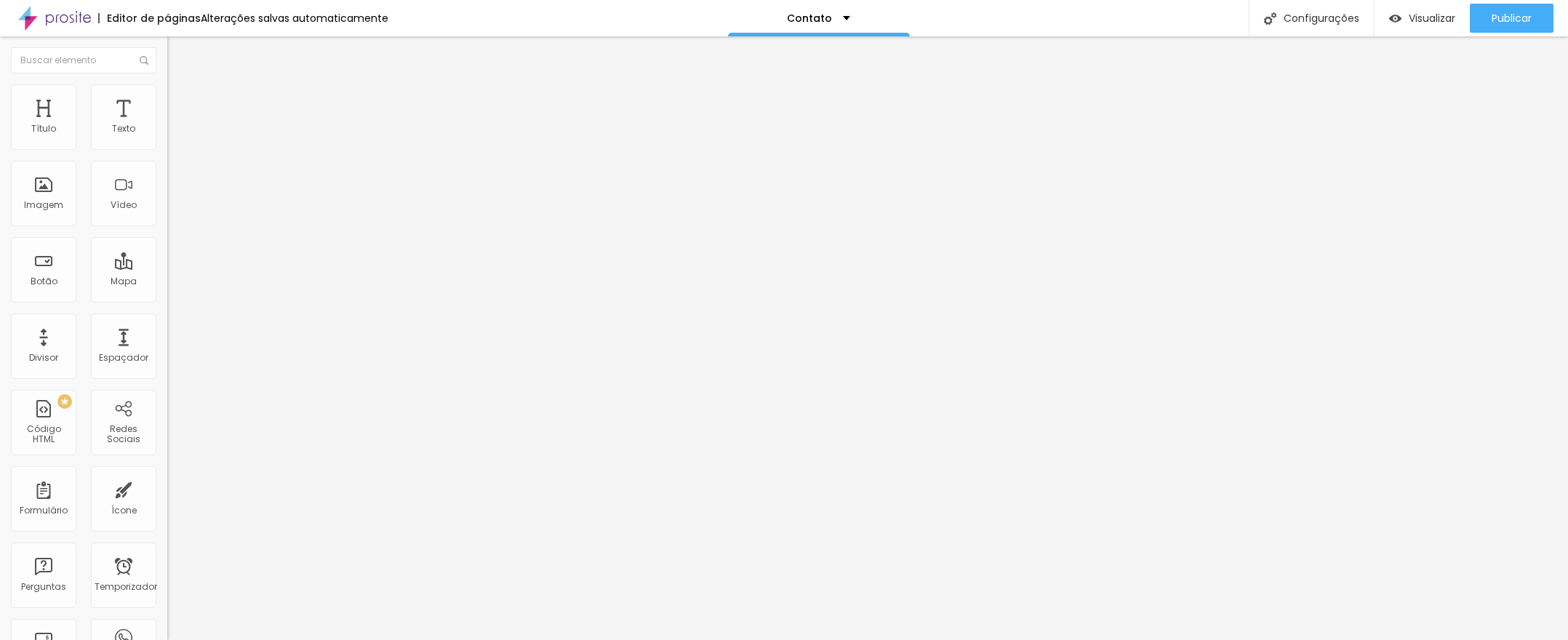
type input "0"
drag, startPoint x: 37, startPoint y: 227, endPoint x: 13, endPoint y: 240, distance: 27.3
click at [42, 108] on div "Título" at bounding box center [43, 118] width 65 height 66
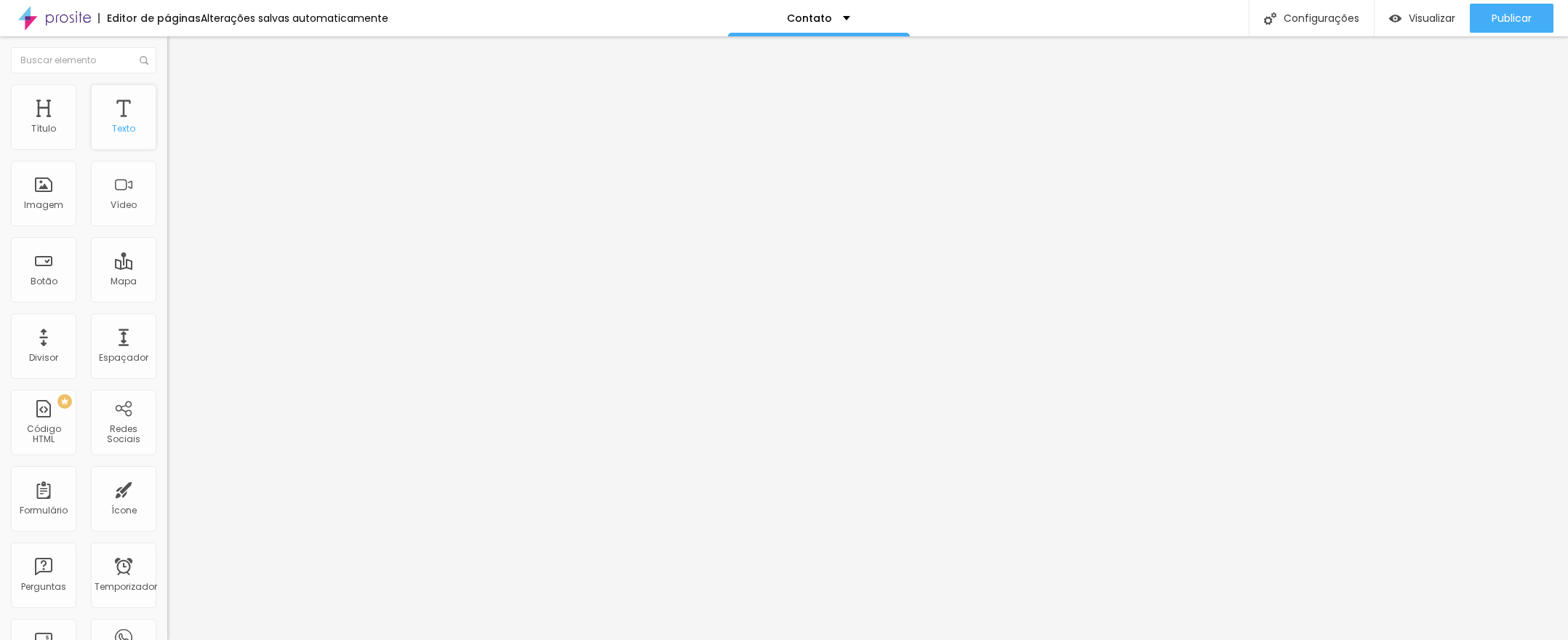
click at [108, 120] on div "Texto" at bounding box center [123, 118] width 65 height 66
type input "15"
type input "16"
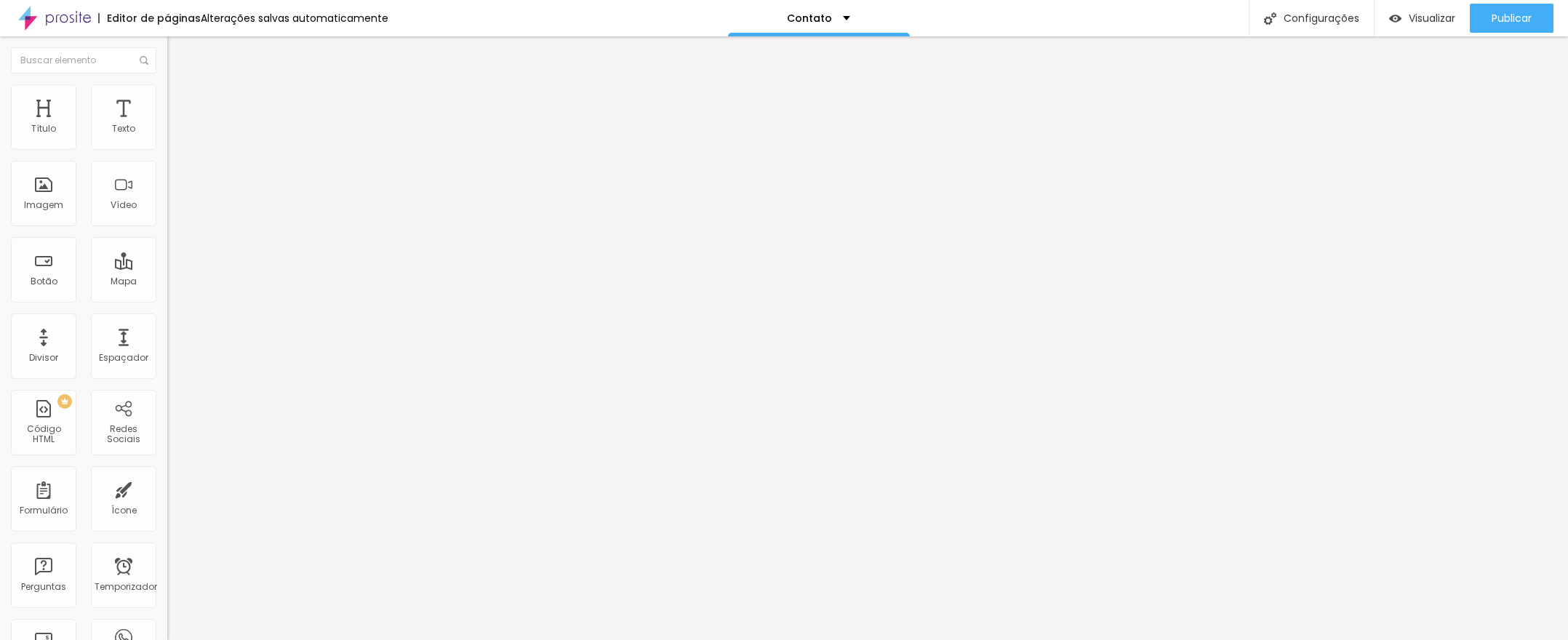
type input "17"
type input "18"
drag, startPoint x: 61, startPoint y: 144, endPoint x: 70, endPoint y: 147, distance: 9.5
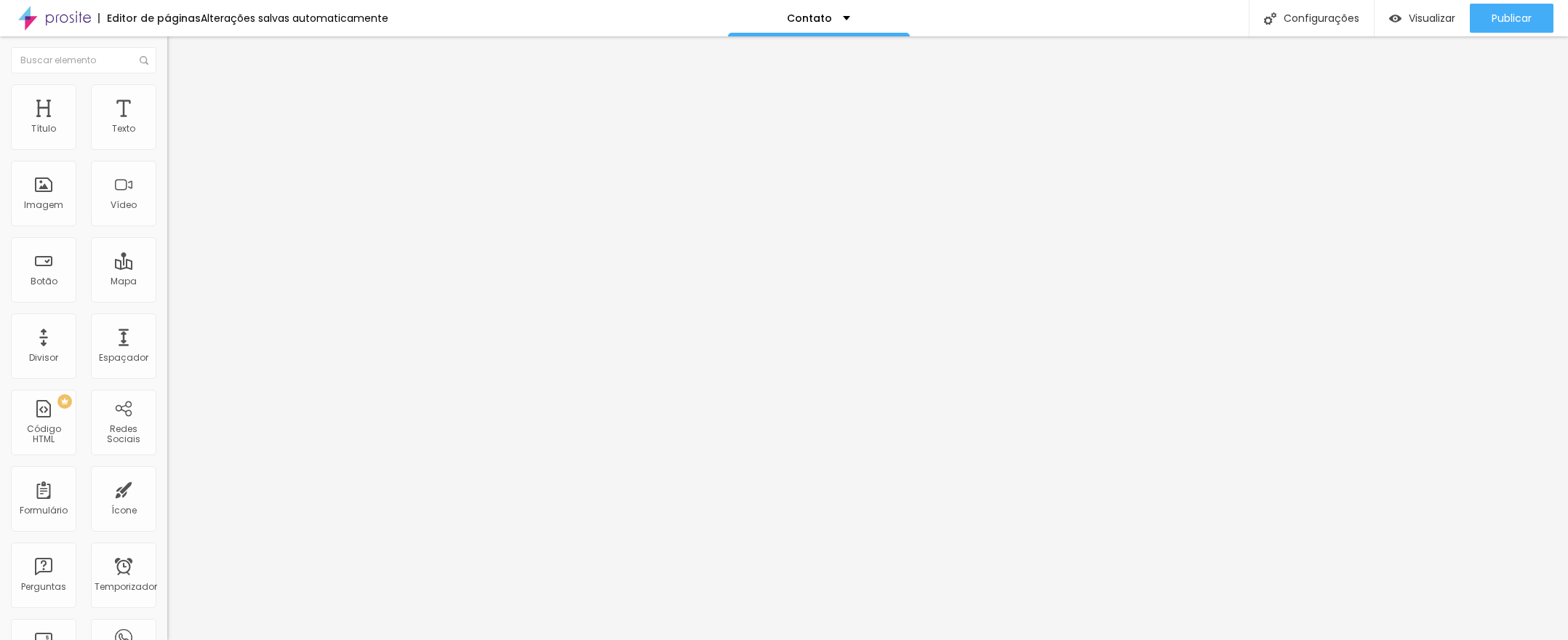
type input "18"
click at [168, 268] on input "range" at bounding box center [214, 274] width 93 height 12
type input "0.2"
type input "0.3"
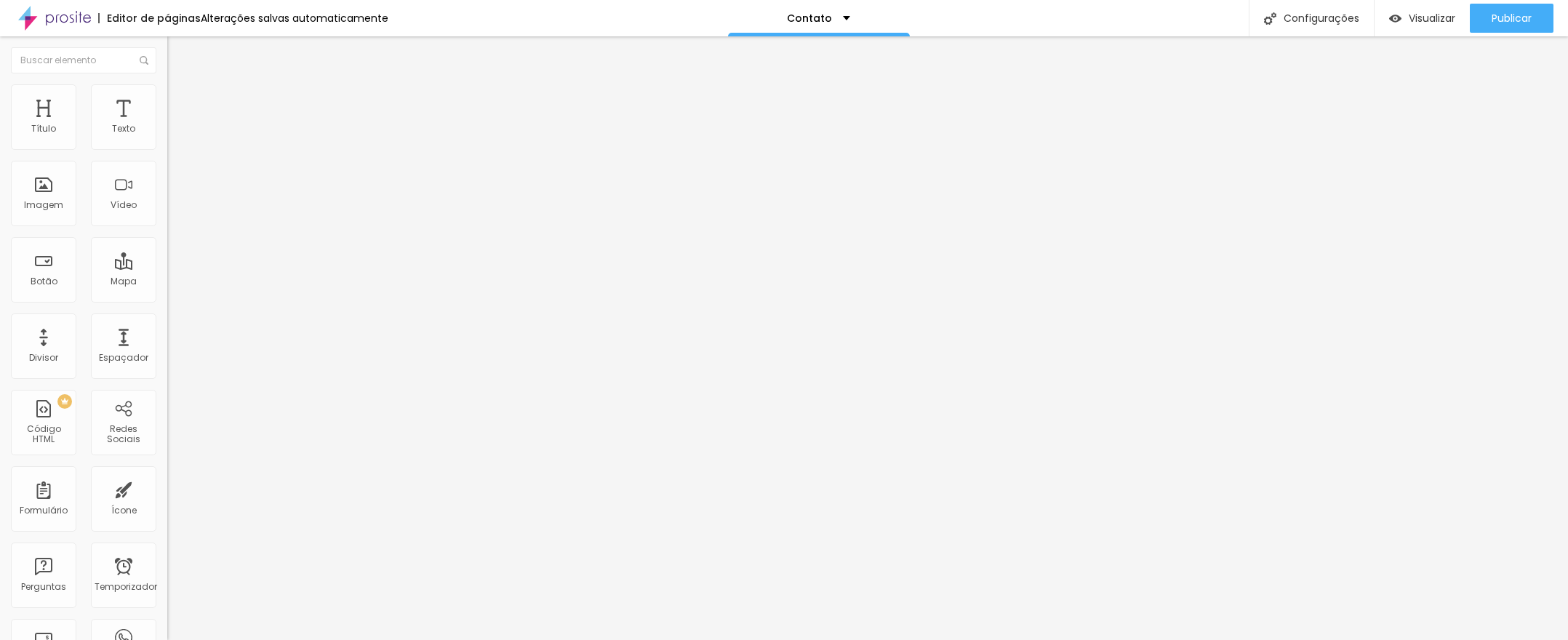
type input "0.3"
click at [168, 473] on input "range" at bounding box center [214, 479] width 93 height 12
type input "1.4"
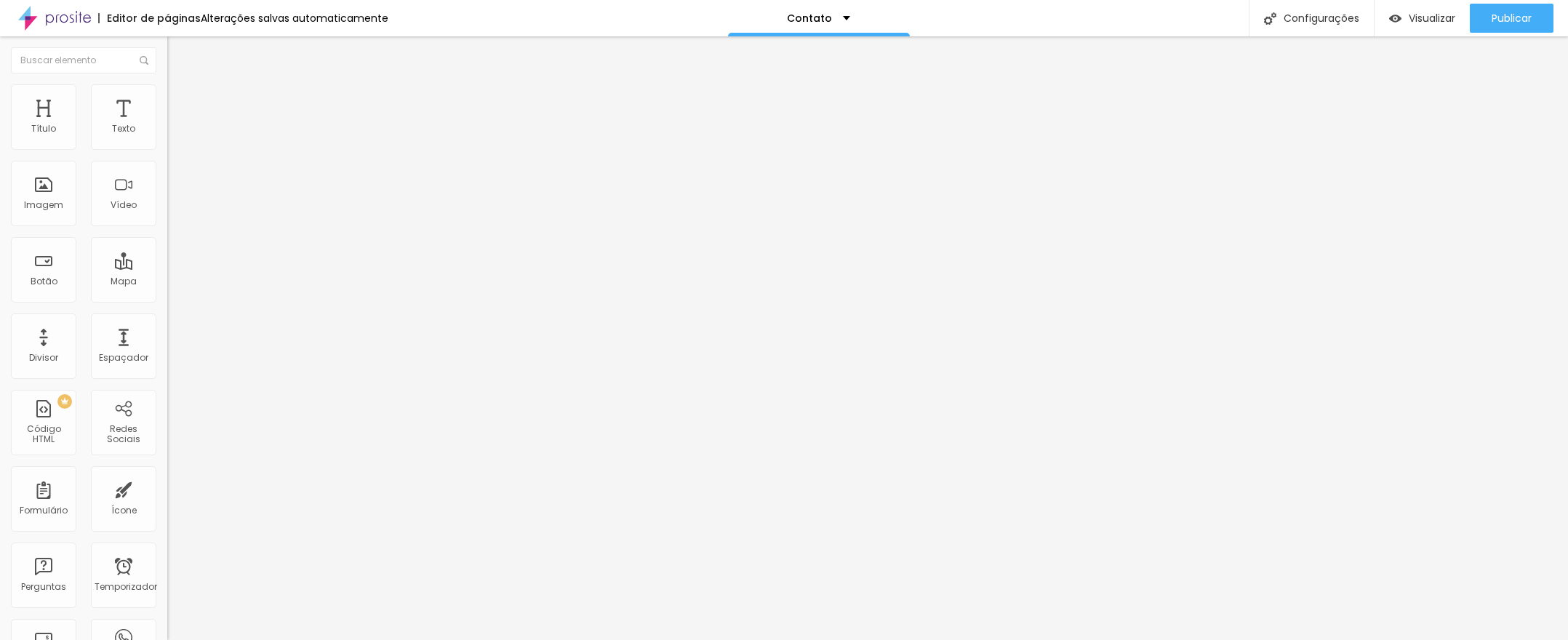
type input "1.5"
type input "1.6"
type input "1.7"
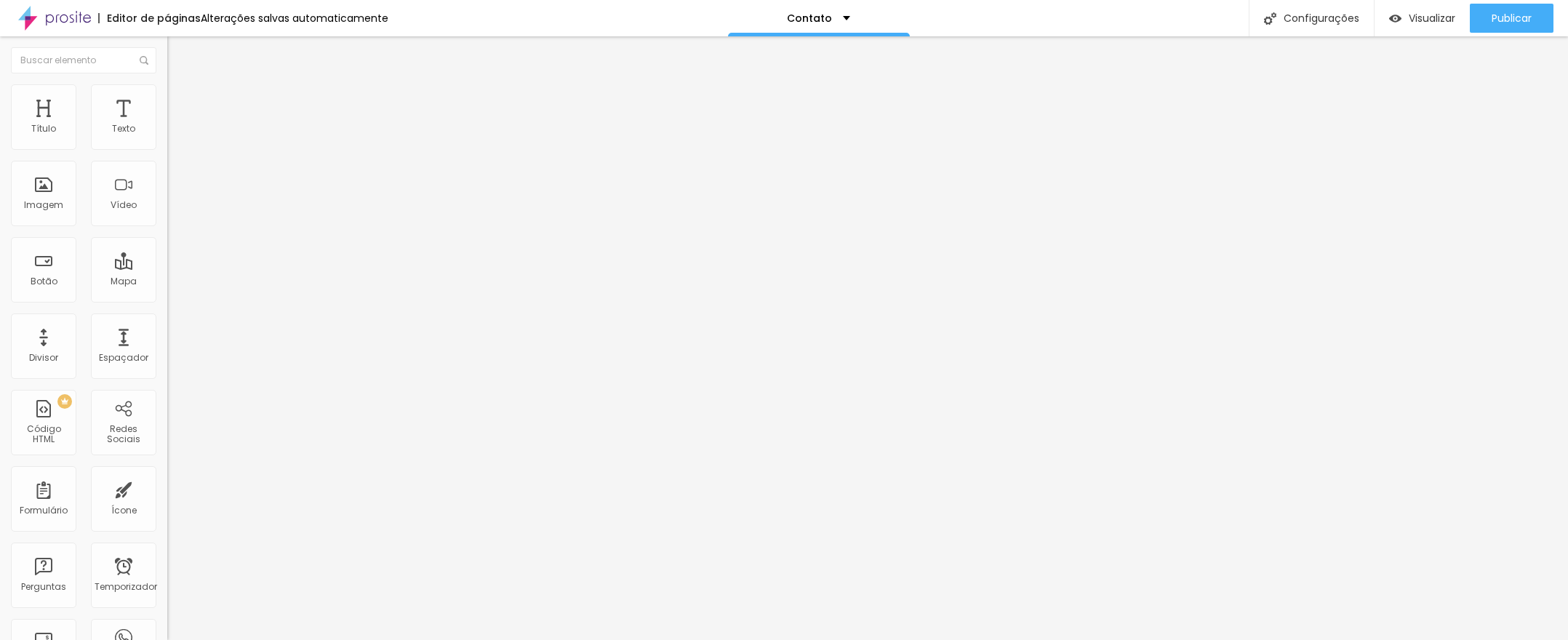
type input "1.7"
drag, startPoint x: 84, startPoint y: 202, endPoint x: 104, endPoint y: 210, distance: 21.5
type input "1.7"
drag, startPoint x: 38, startPoint y: 176, endPoint x: 50, endPoint y: 179, distance: 12.4
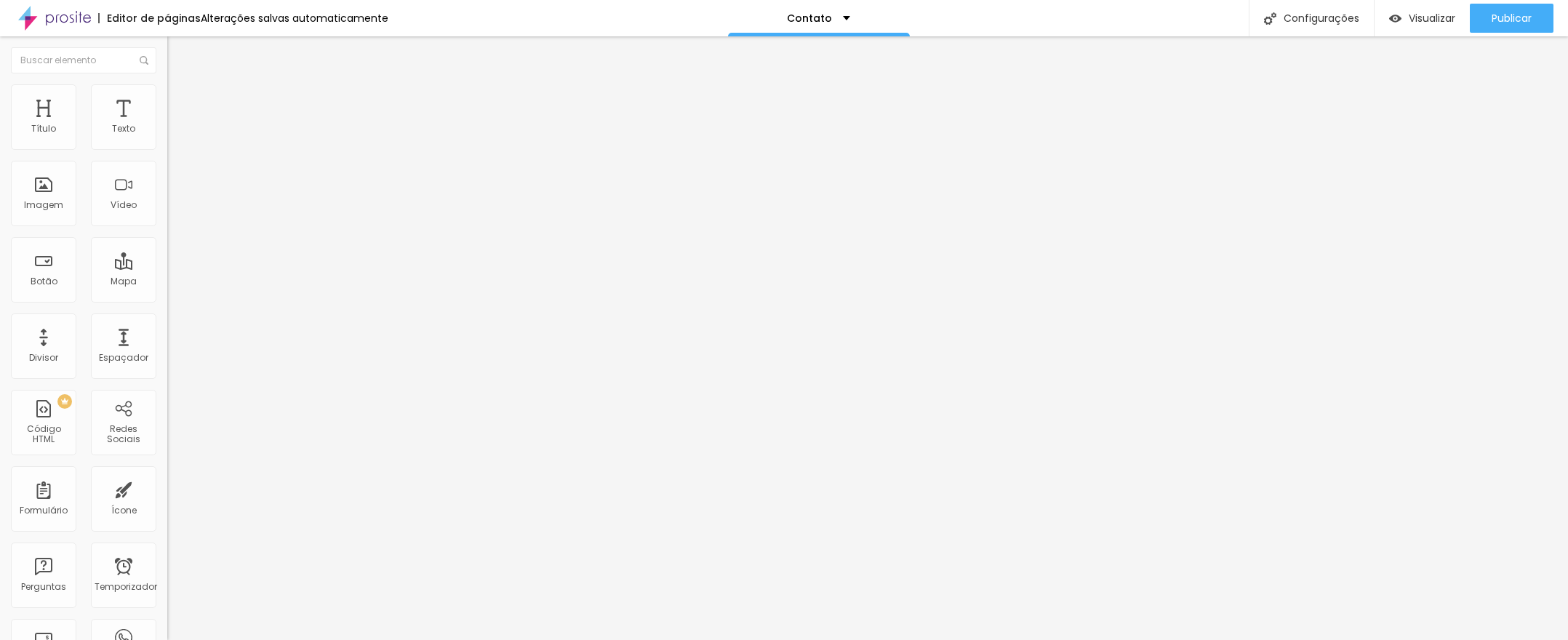
click at [168, 305] on div "0.3 Espaço entre letras" at bounding box center [251, 408] width 168 height 206
type input "0.4"
type input "0.5"
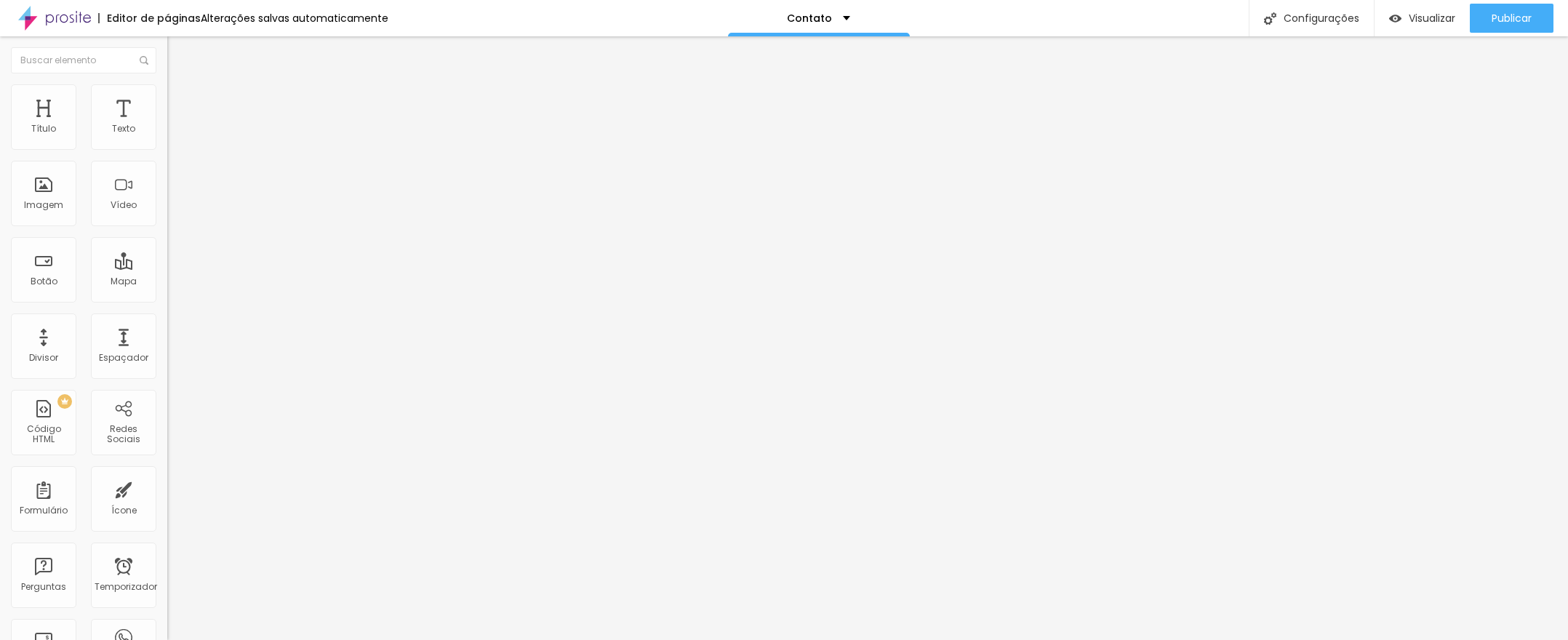
type input "0.6"
type input "0.7"
type input "0.8"
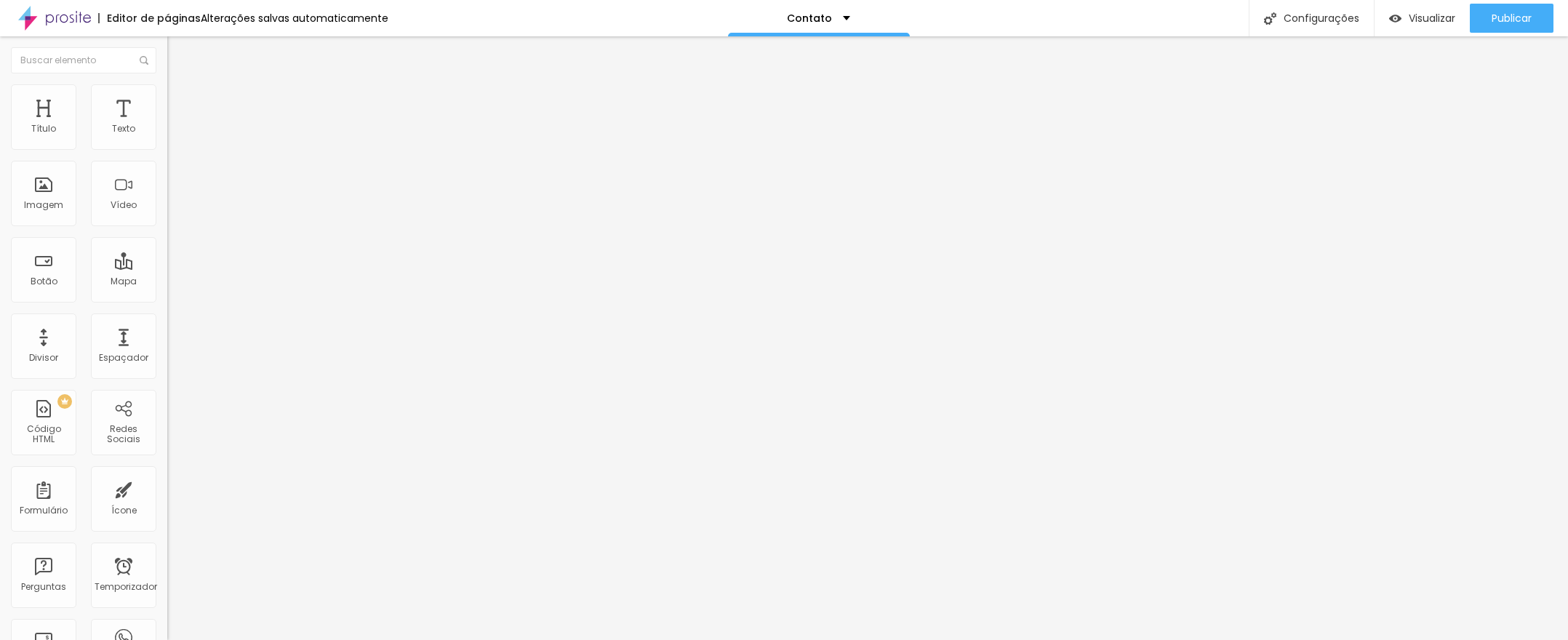
type input "0.8"
type input "0.9"
type input "1"
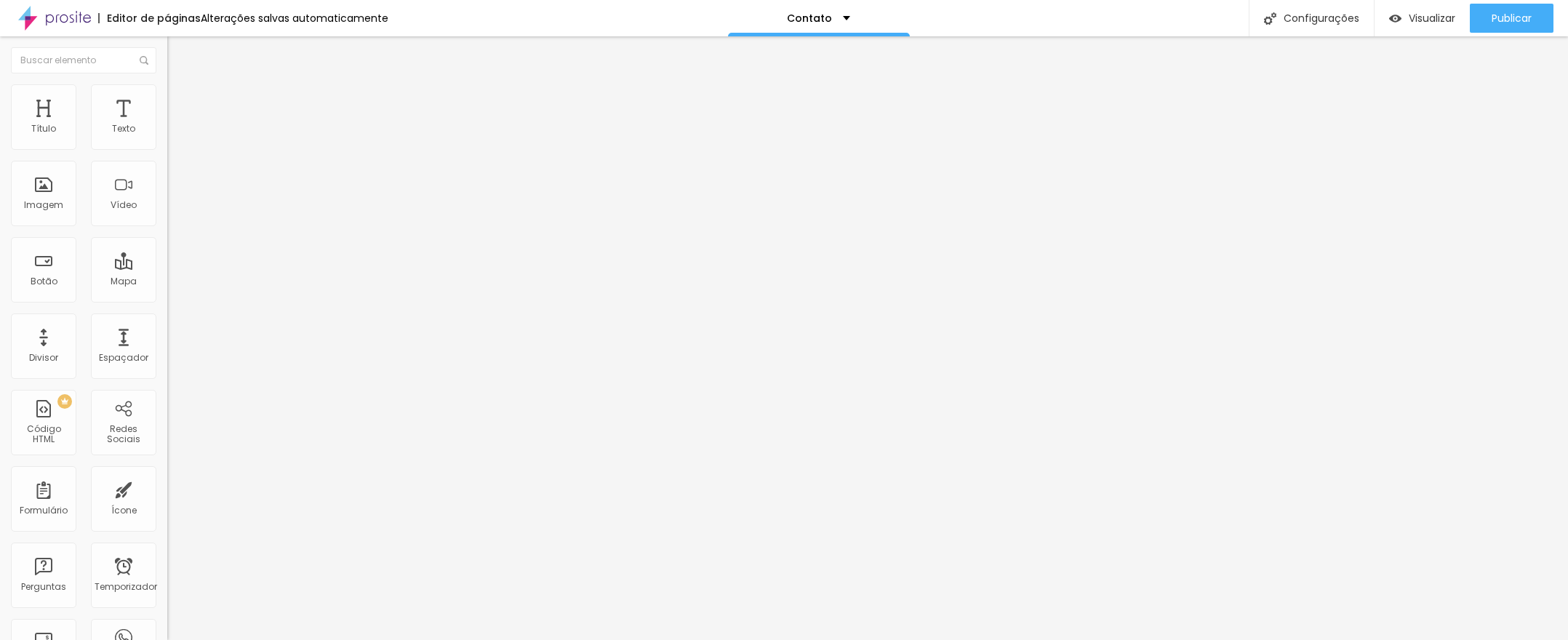
type input "1.1"
type input "1.3"
type input "1.5"
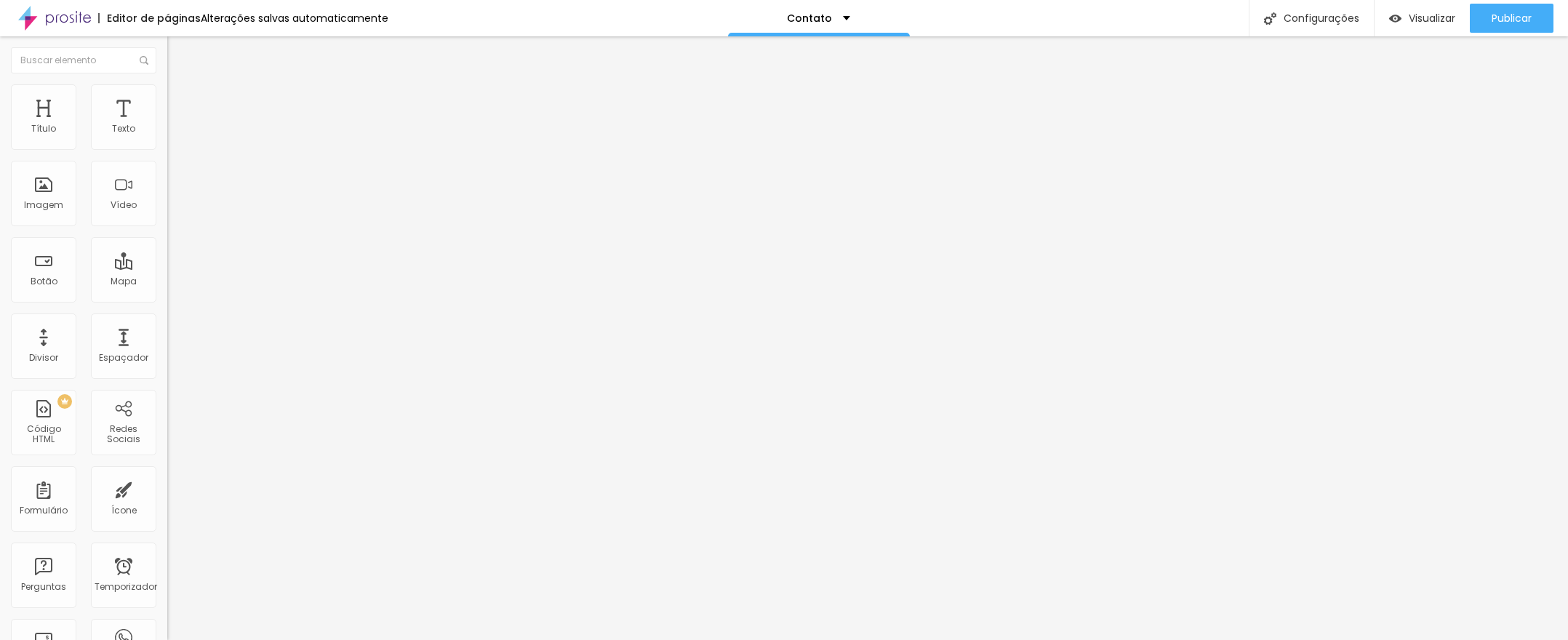
drag, startPoint x: 36, startPoint y: 174, endPoint x: 61, endPoint y: 186, distance: 27.7
click at [168, 473] on input "range" at bounding box center [214, 479] width 93 height 12
drag, startPoint x: 61, startPoint y: 170, endPoint x: 49, endPoint y: 171, distance: 12.0
click at [168, 473] on input "range" at bounding box center [214, 479] width 93 height 12
click at [168, 280] on input "16" at bounding box center [195, 288] width 55 height 15
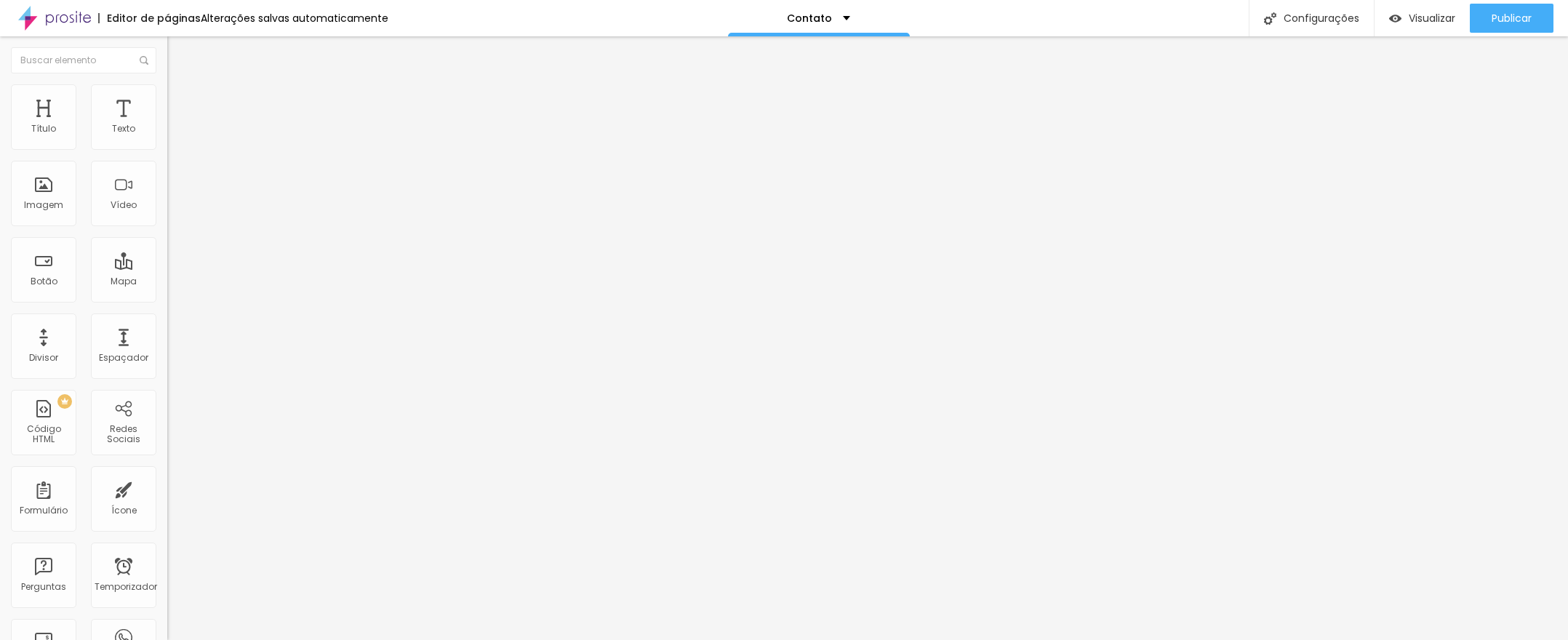
click at [168, 487] on input "0" at bounding box center [202, 494] width 70 height 15
click at [168, 487] on input "1.7" at bounding box center [202, 494] width 70 height 15
drag, startPoint x: 103, startPoint y: 200, endPoint x: 112, endPoint y: 200, distance: 9.0
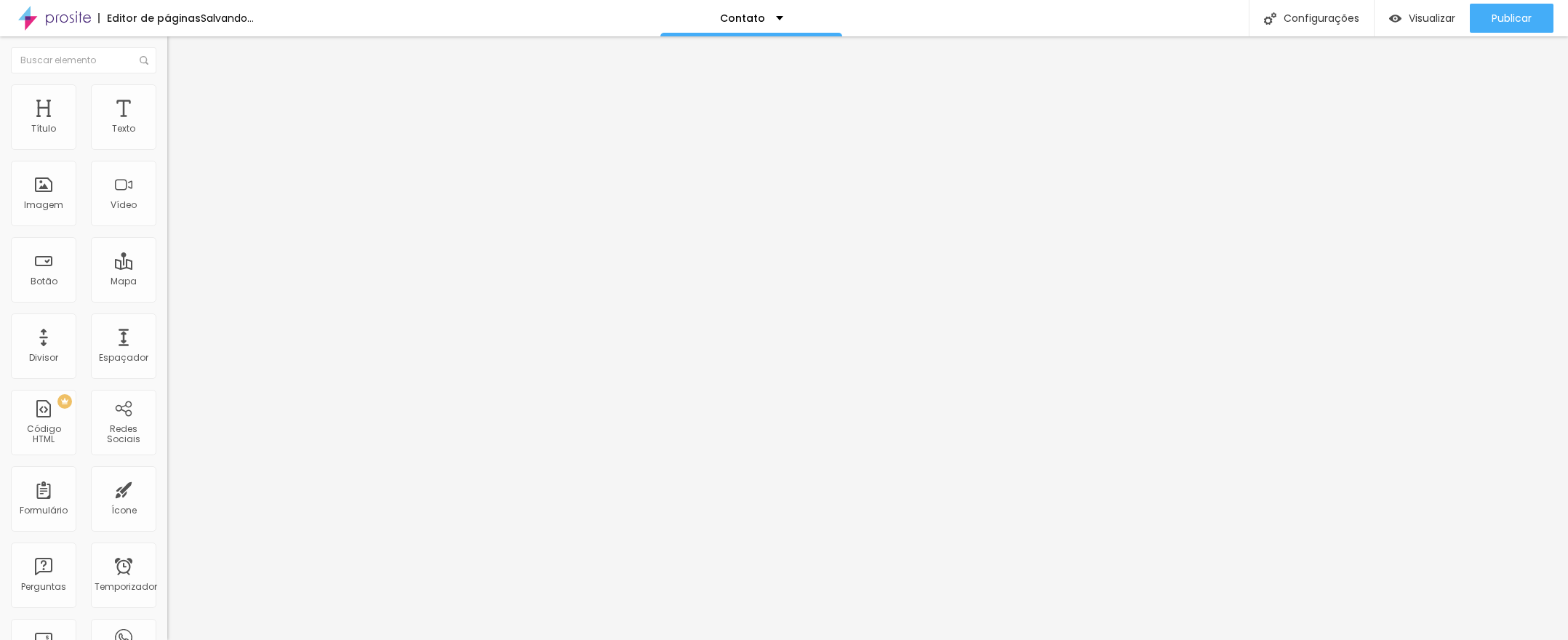
drag, startPoint x: 61, startPoint y: 173, endPoint x: 51, endPoint y: 173, distance: 10.0
click at [168, 473] on input "range" at bounding box center [214, 479] width 93 height 12
click at [168, 487] on input "3" at bounding box center [202, 494] width 70 height 15
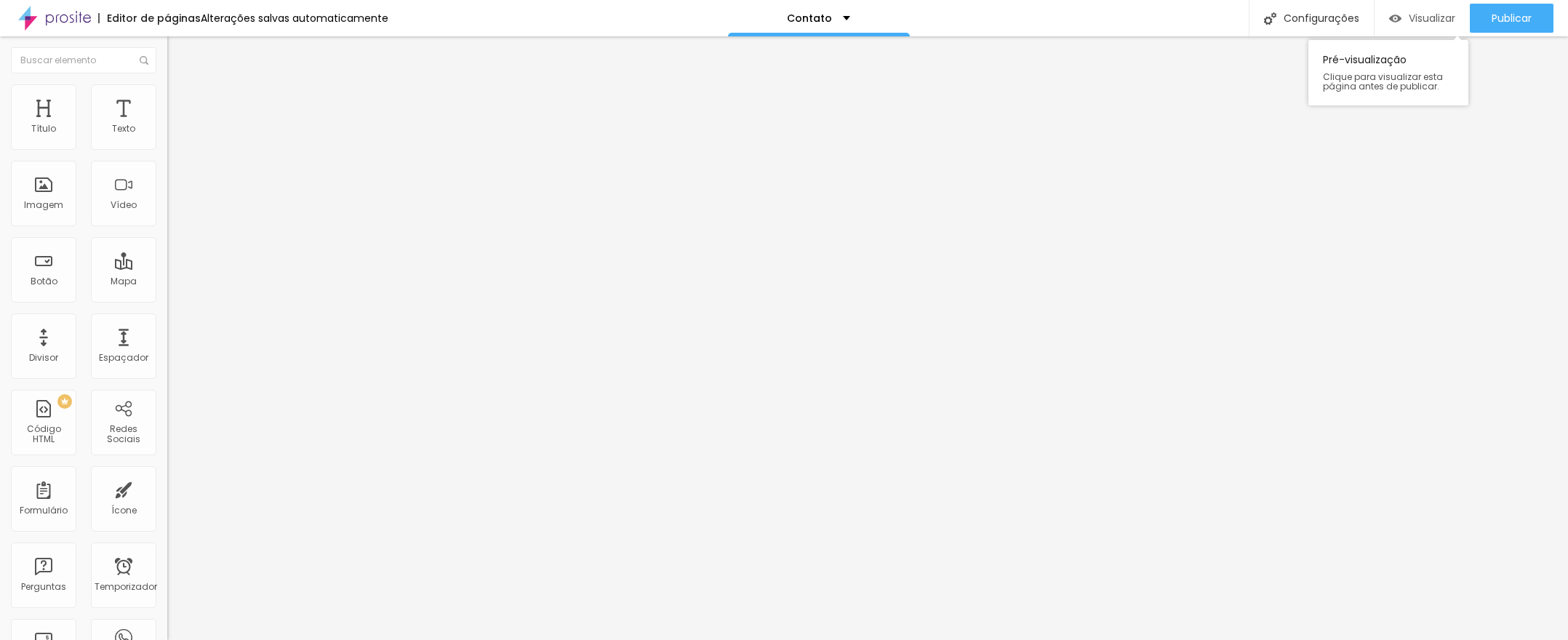
click at [1431, 22] on font "Visualizar" at bounding box center [1431, 17] width 46 height 14
click at [168, 85] on img at bounding box center [174, 92] width 13 height 13
drag, startPoint x: 43, startPoint y: 144, endPoint x: 13, endPoint y: 154, distance: 31.6
click at [168, 268] on input "range" at bounding box center [214, 274] width 93 height 12
drag, startPoint x: 48, startPoint y: 171, endPoint x: 40, endPoint y: 179, distance: 11.3
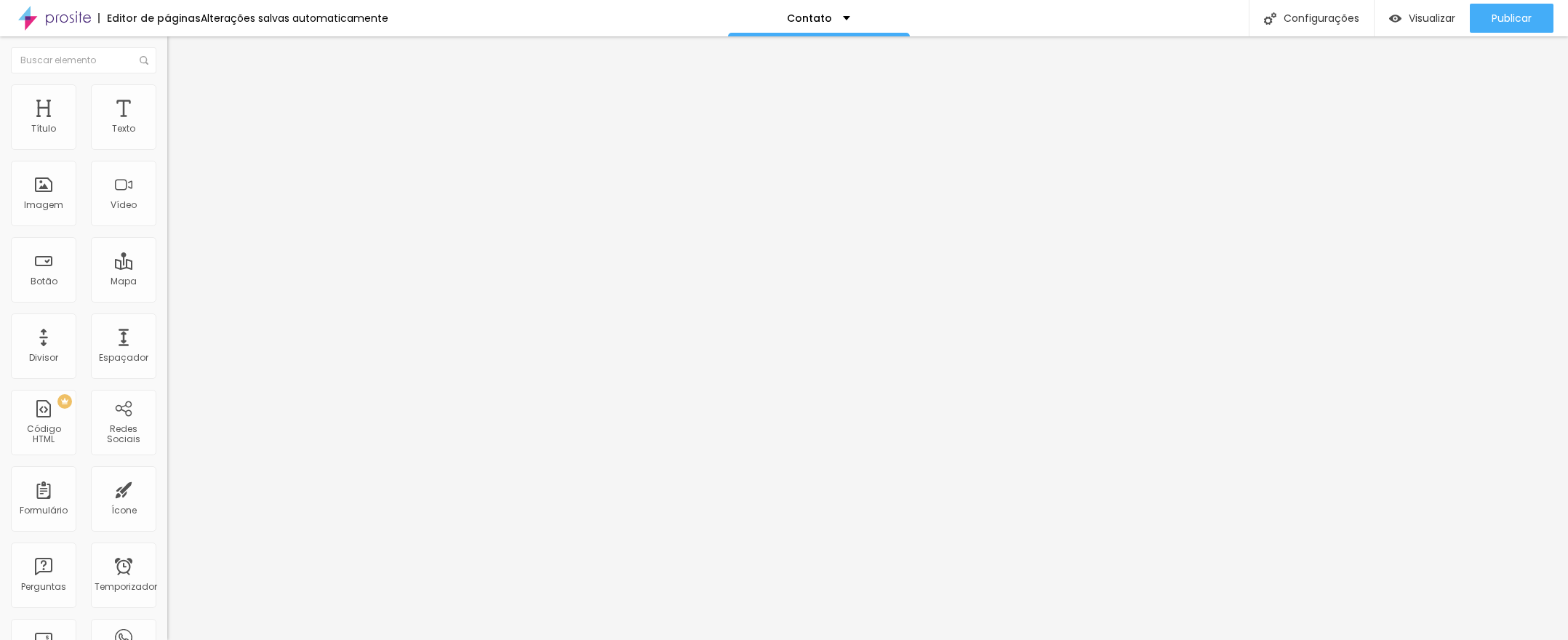
click at [168, 473] on input "range" at bounding box center [214, 479] width 93 height 12
click at [168, 620] on li "Área de trabalho" at bounding box center [251, 624] width 168 height 9
click at [168, 628] on div at bounding box center [251, 628] width 168 height 0
click at [168, 620] on div at bounding box center [251, 620] width 168 height 0
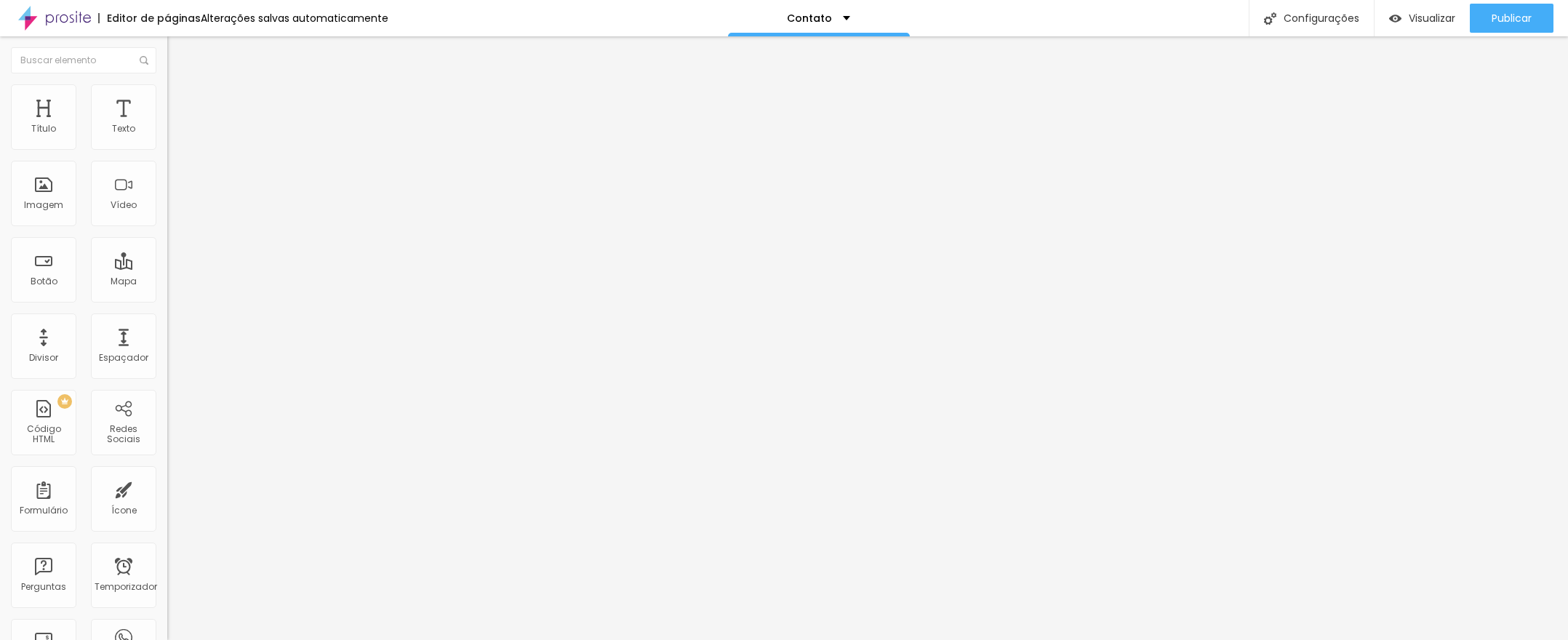
click at [168, 620] on div at bounding box center [251, 620] width 168 height 0
click at [1424, 15] on font "Visualizar" at bounding box center [1431, 17] width 46 height 14
click at [168, 620] on div at bounding box center [251, 620] width 168 height 0
click at [41, 198] on div "Imagem" at bounding box center [43, 194] width 65 height 66
click at [260, 640] on div "Subindo 0/0 arquivos" at bounding box center [784, 644] width 1568 height 9
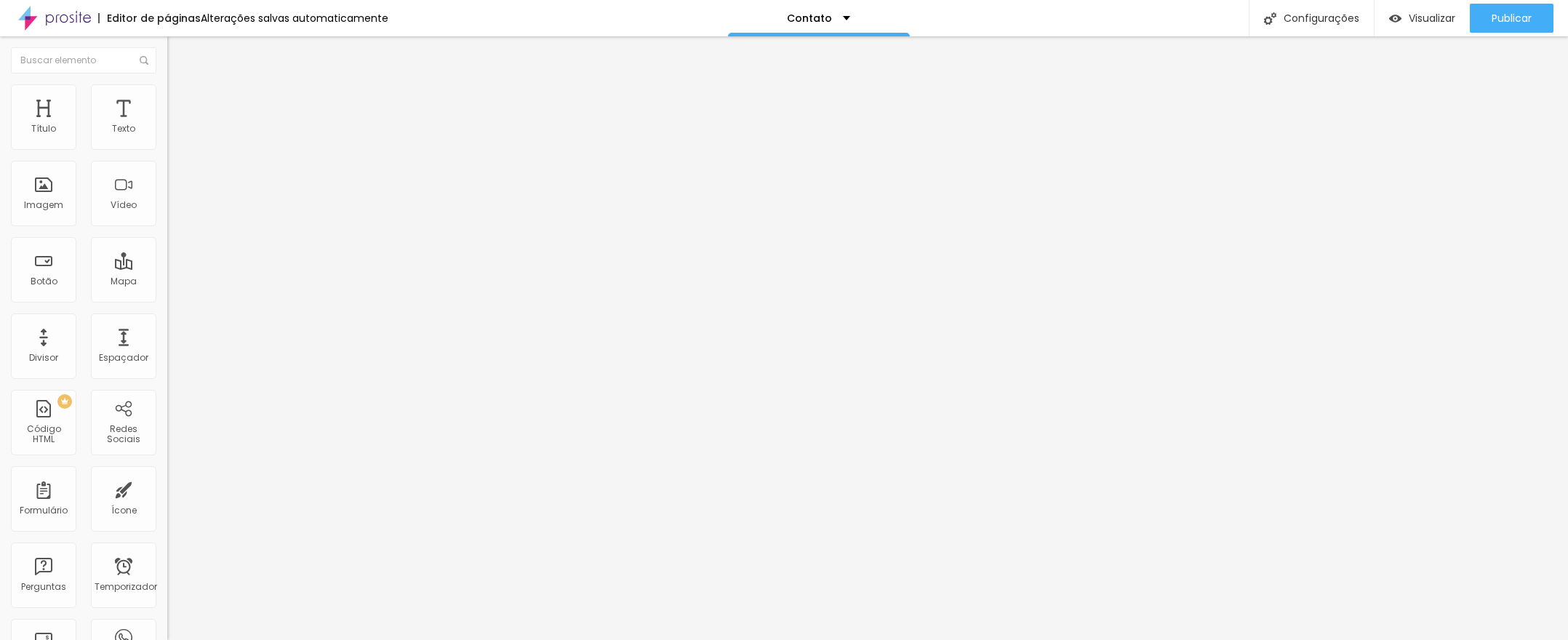
click at [180, 102] on font "Avançado" at bounding box center [204, 108] width 48 height 13
click at [168, 96] on li "Estilo" at bounding box center [251, 92] width 168 height 14
click at [256, 640] on div at bounding box center [784, 649] width 1568 height 0
click at [34, 196] on div "Imagem" at bounding box center [43, 194] width 65 height 66
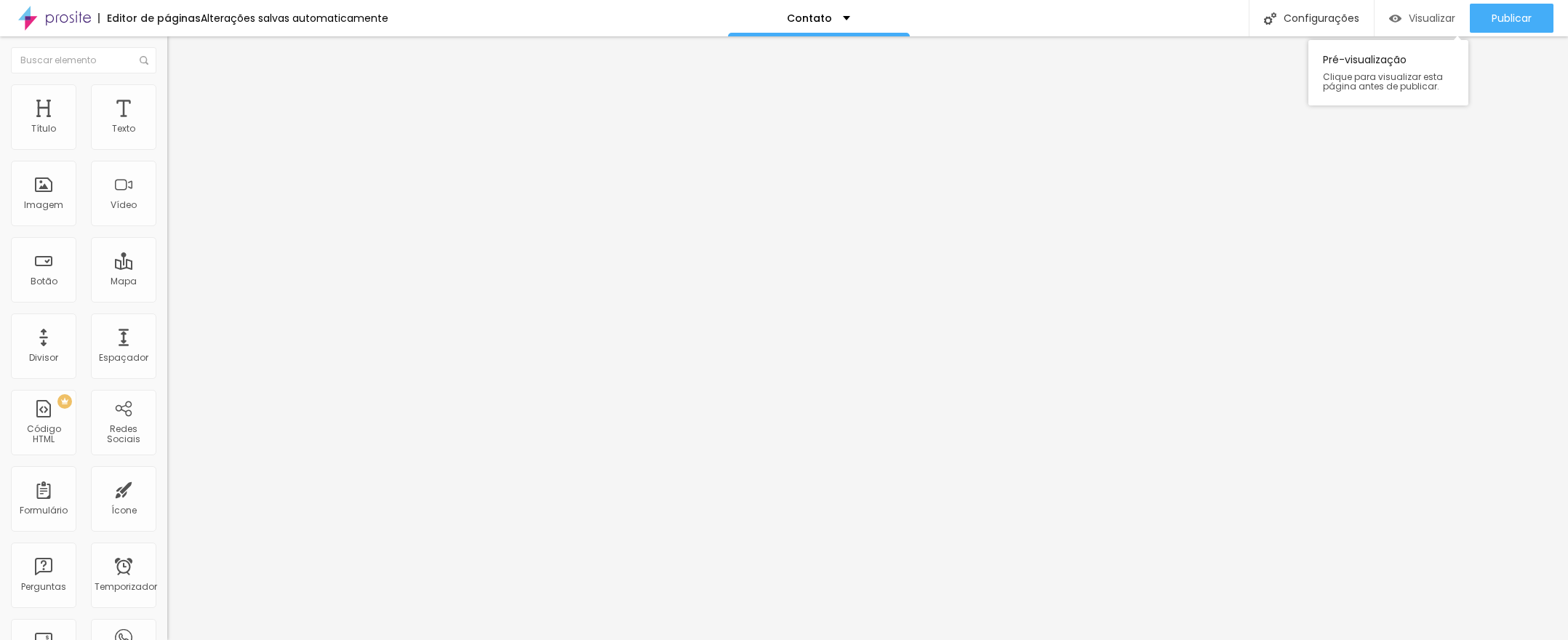
click at [1418, 13] on font "Visualizar" at bounding box center [1431, 17] width 46 height 14
click at [1408, 20] on font "Visualizar" at bounding box center [1431, 17] width 46 height 14
click at [1423, 13] on font "Visualizar" at bounding box center [1431, 17] width 46 height 14
click at [168, 207] on img at bounding box center [172, 202] width 11 height 11
click at [168, 227] on span "Original" at bounding box center [185, 221] width 35 height 13
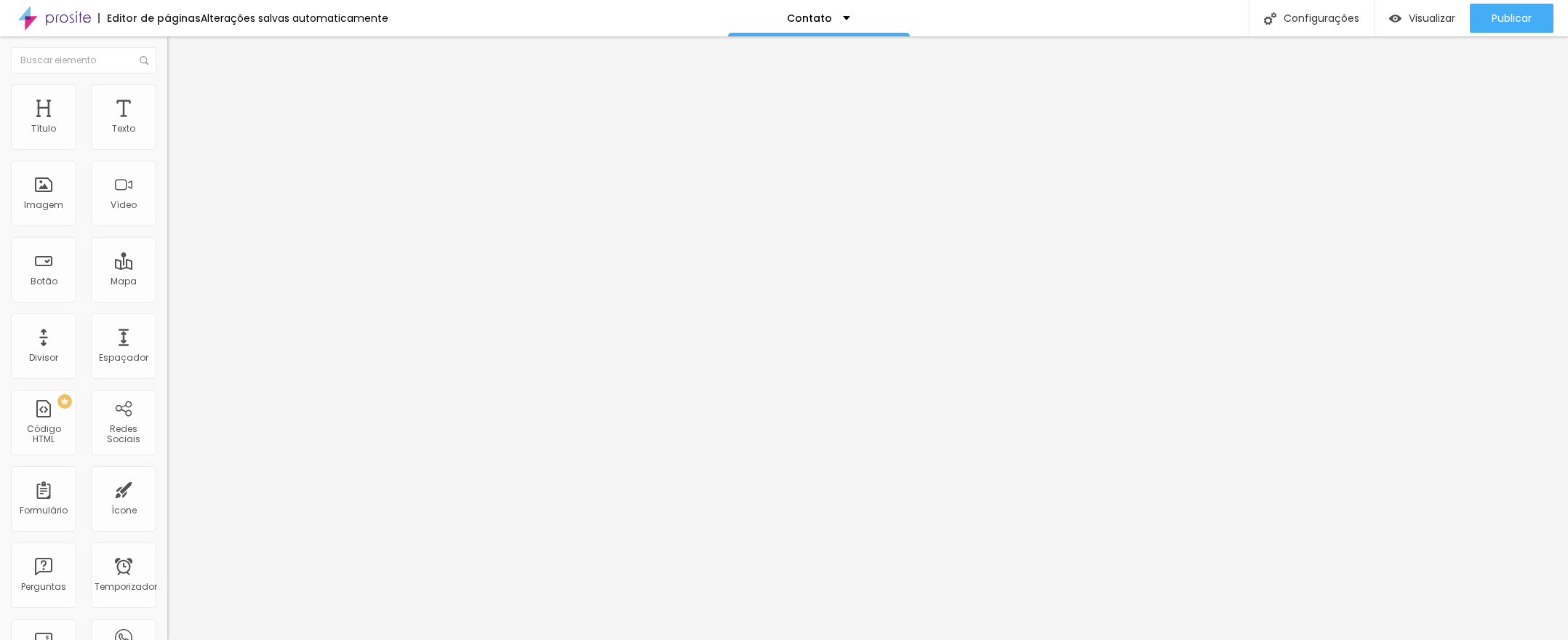
click at [168, 253] on font "Quadrado" at bounding box center [191, 248] width 47 height 13
click at [1427, 22] on font "Visualizar" at bounding box center [1431, 17] width 46 height 14
click at [1408, 15] on font "Visualizar" at bounding box center [1431, 17] width 46 height 14
drag, startPoint x: 107, startPoint y: 200, endPoint x: 114, endPoint y: 208, distance: 10.6
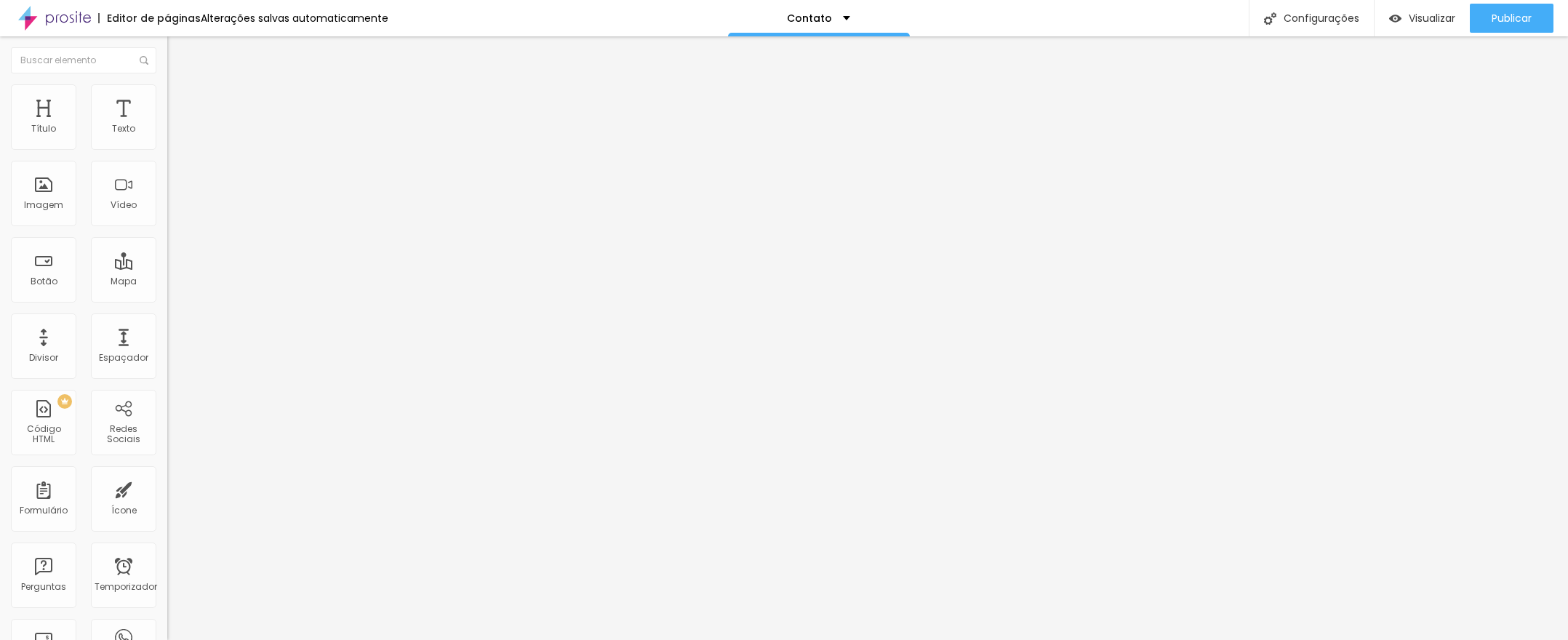
drag, startPoint x: 55, startPoint y: 174, endPoint x: 48, endPoint y: 189, distance: 16.6
click at [168, 473] on input "range" at bounding box center [214, 479] width 93 height 12
drag, startPoint x: 66, startPoint y: 145, endPoint x: 82, endPoint y: 162, distance: 23.3
click at [168, 268] on input "range" at bounding box center [214, 274] width 93 height 12
click at [168, 473] on input "range" at bounding box center [214, 479] width 93 height 12
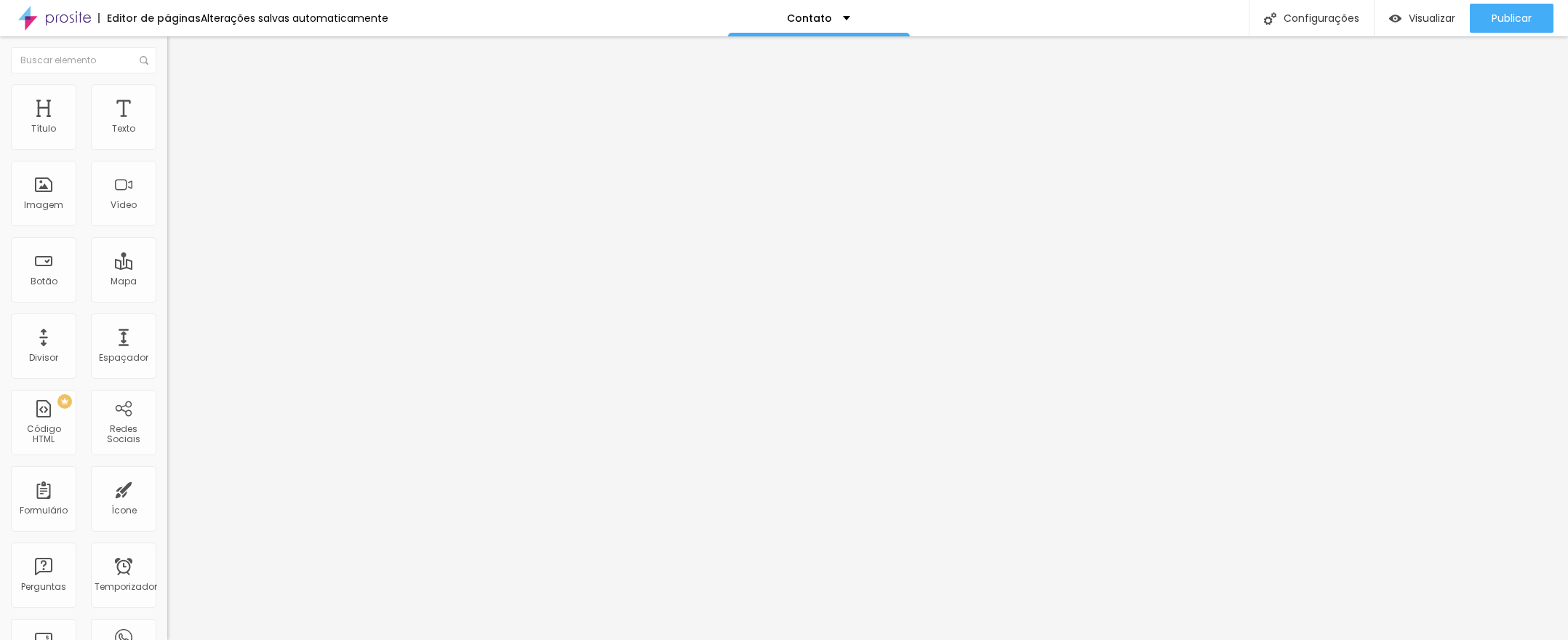
drag, startPoint x: 38, startPoint y: 227, endPoint x: 35, endPoint y: 242, distance: 15.3
drag, startPoint x: 38, startPoint y: 227, endPoint x: -19, endPoint y: 237, distance: 57.9
drag, startPoint x: 114, startPoint y: 200, endPoint x: 145, endPoint y: 207, distance: 31.8
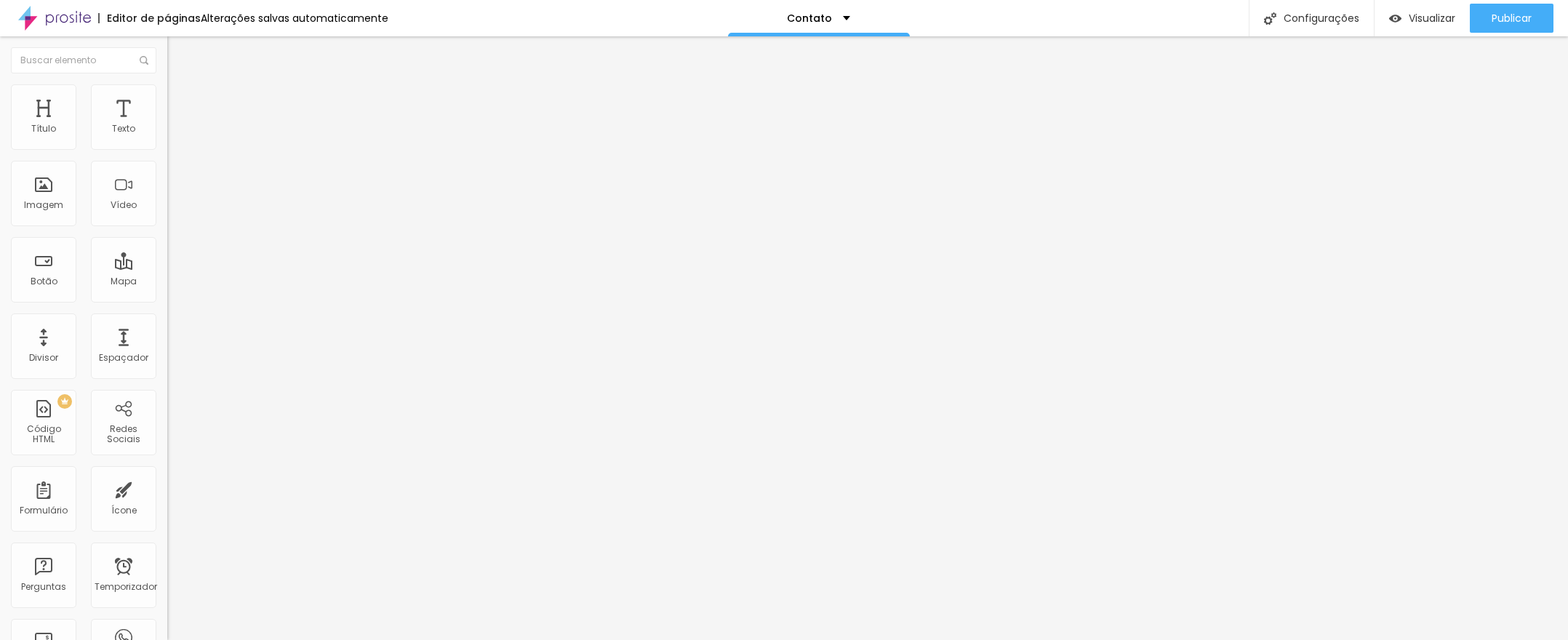
click at [168, 268] on input "range" at bounding box center [214, 274] width 93 height 12
click at [1423, 15] on font "Visualizar" at bounding box center [1431, 17] width 46 height 14
drag, startPoint x: 77, startPoint y: 144, endPoint x: 46, endPoint y: 147, distance: 31.1
click at [168, 268] on input "range" at bounding box center [214, 274] width 93 height 12
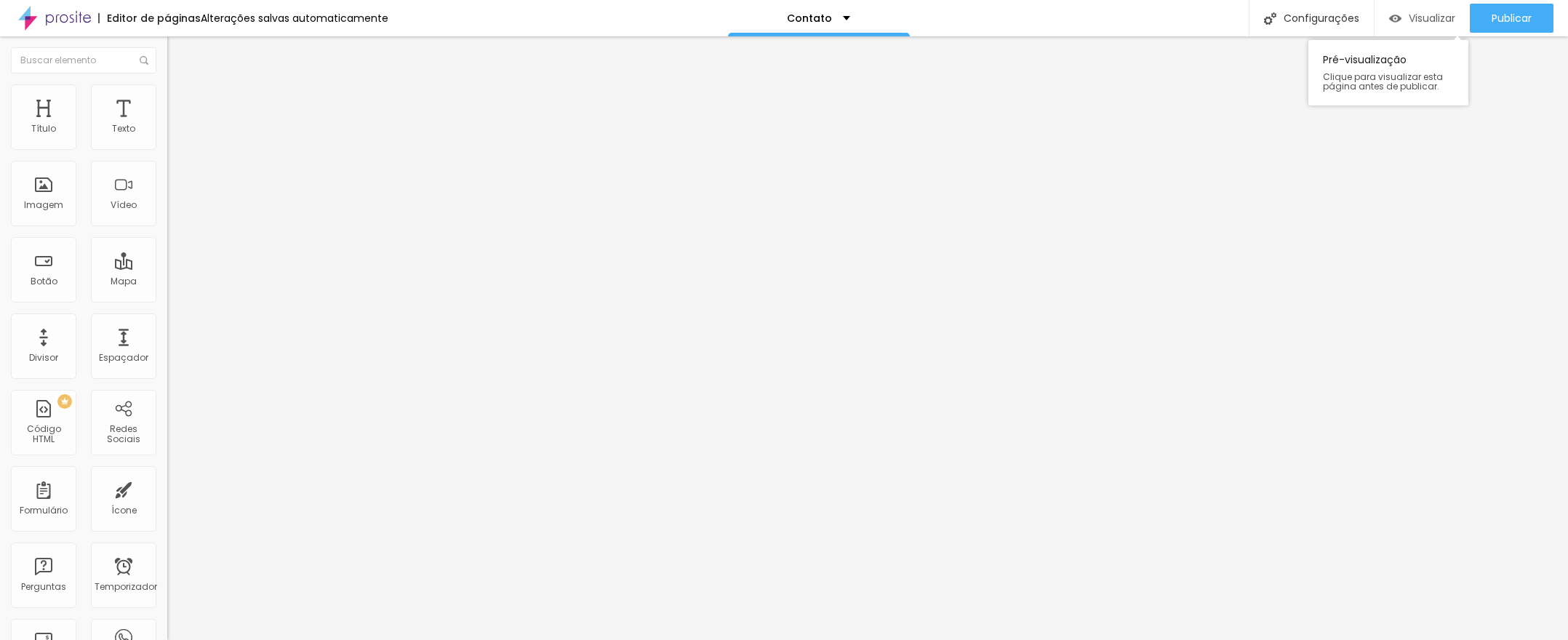
click at [1447, 10] on div "Visualizar" at bounding box center [1422, 18] width 66 height 29
click at [168, 268] on input "range" at bounding box center [214, 274] width 93 height 12
click at [1404, 19] on div "Visualizar" at bounding box center [1422, 18] width 66 height 13
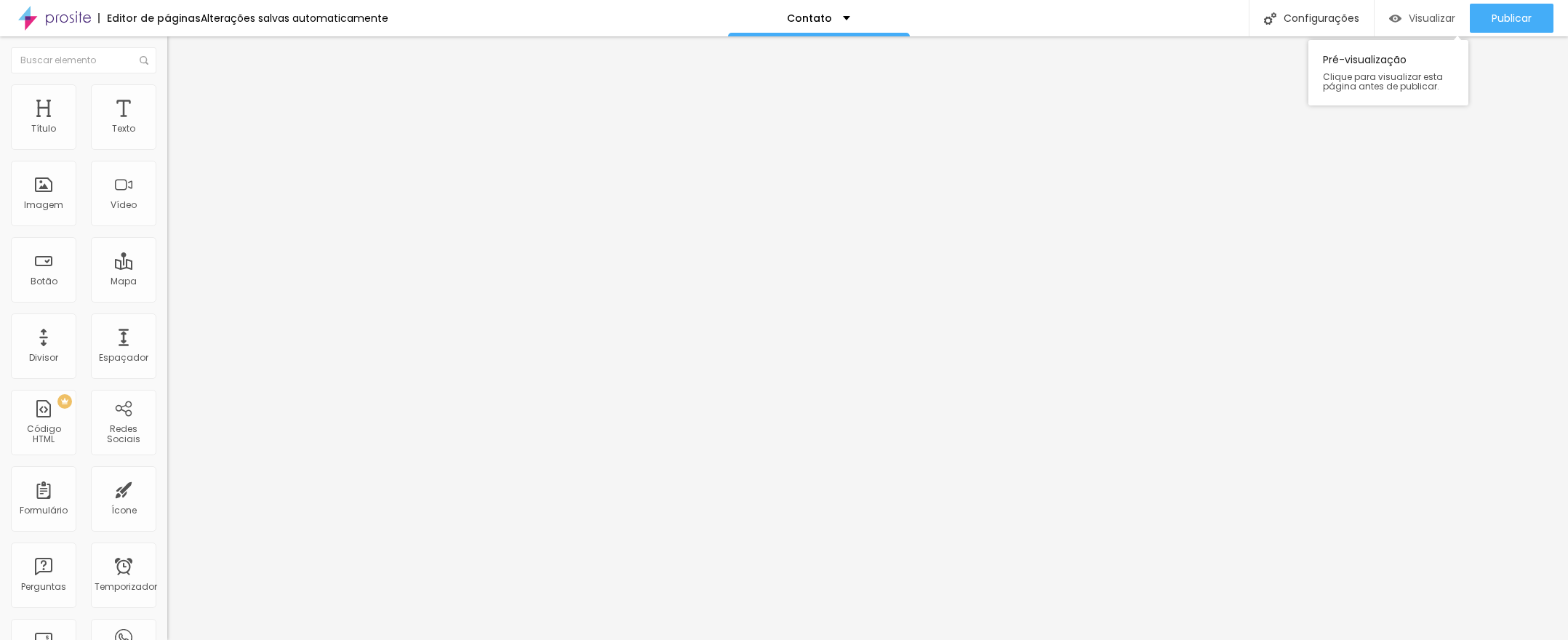
click at [1398, 19] on div "Visualizar" at bounding box center [1422, 18] width 66 height 13
click at [1408, 14] on font "Visualizar" at bounding box center [1431, 17] width 46 height 14
click at [168, 93] on img at bounding box center [174, 92] width 13 height 13
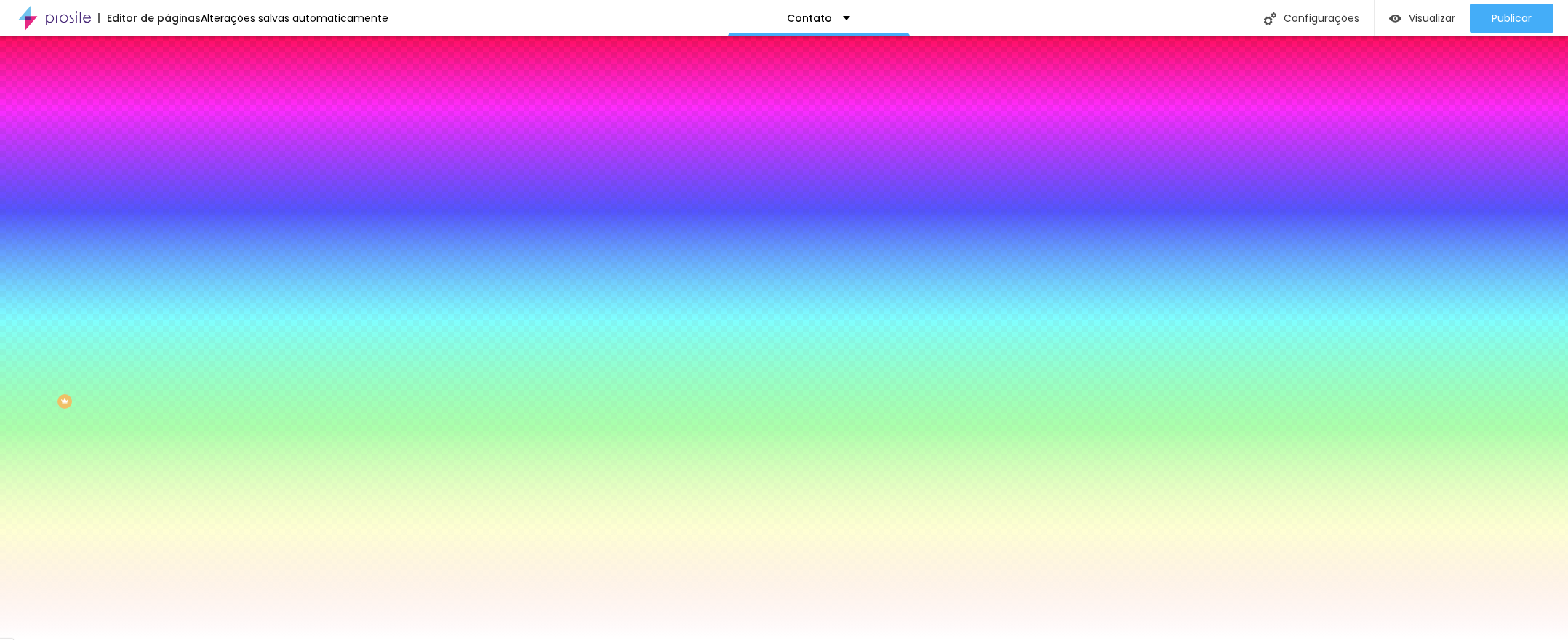
click at [176, 134] on font "Adicionar imagem" at bounding box center [219, 127] width 85 height 13
click at [168, 151] on span "Nenhum" at bounding box center [186, 145] width 38 height 13
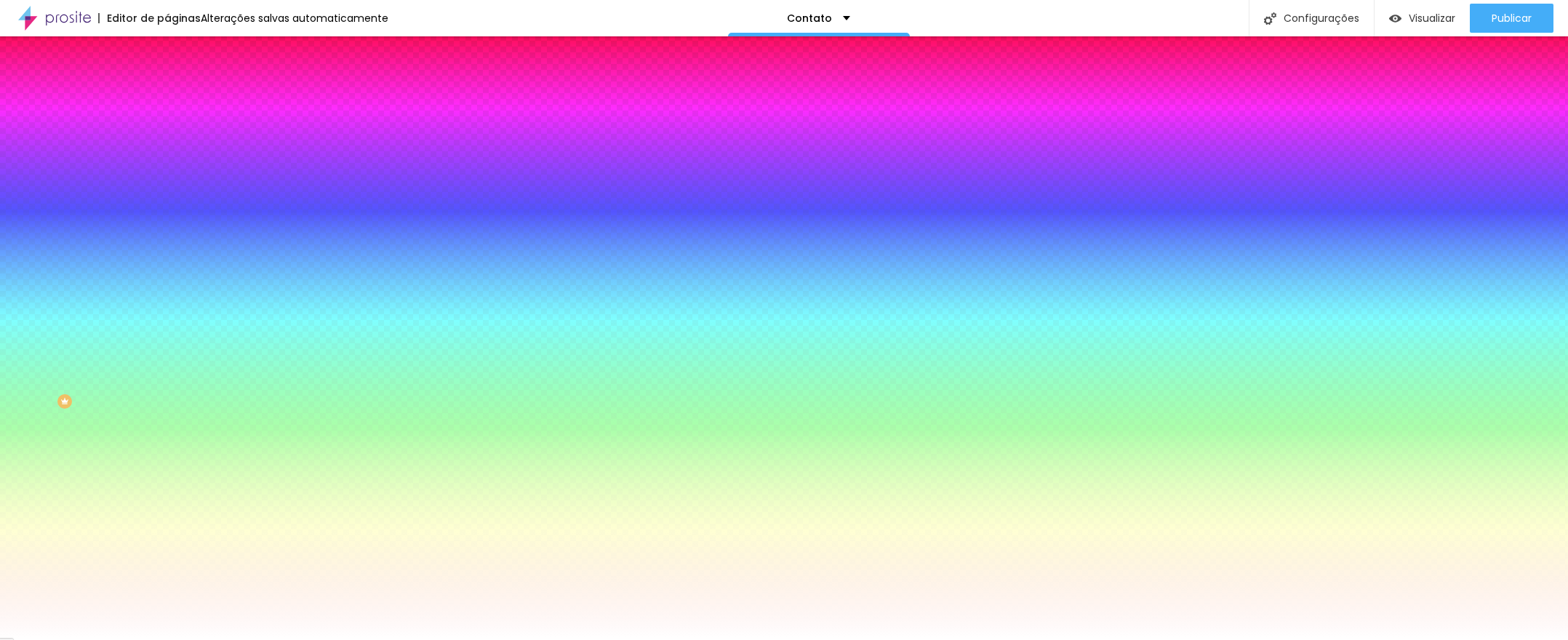
click at [180, 102] on font "Avançado" at bounding box center [204, 108] width 48 height 13
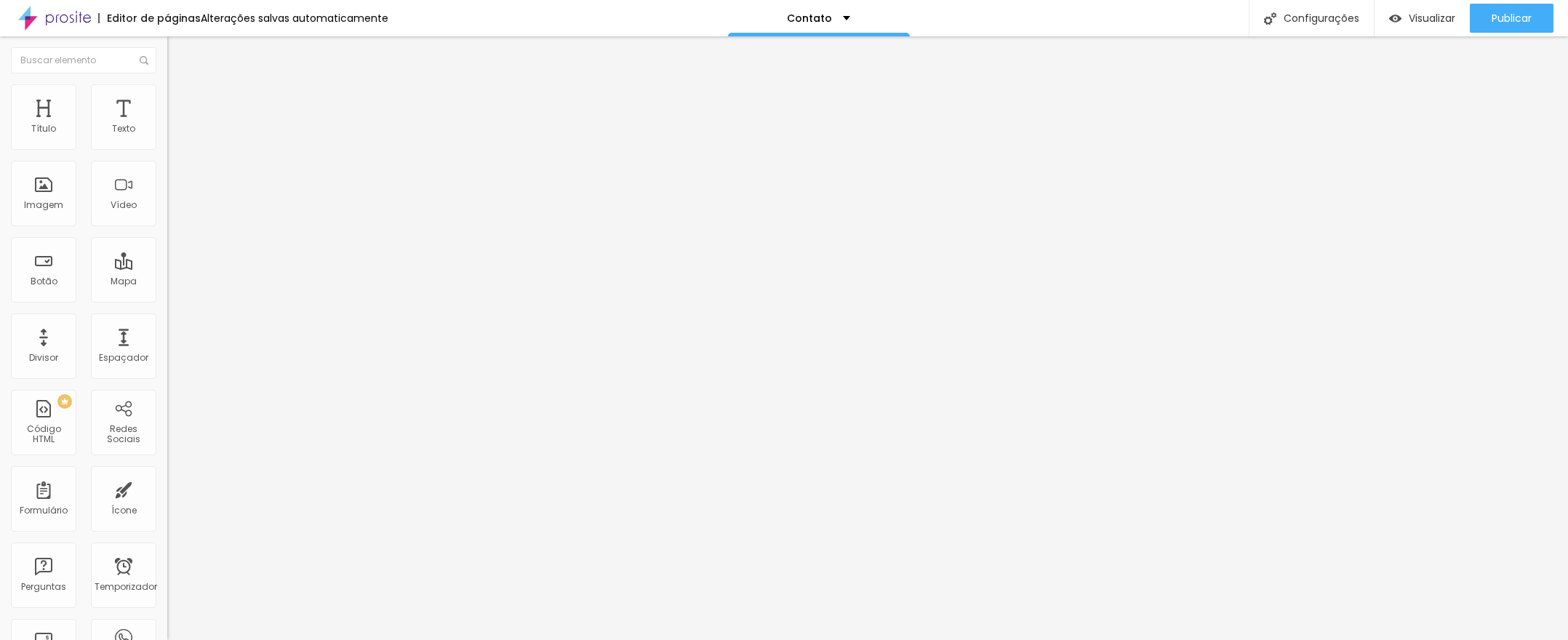
drag, startPoint x: 46, startPoint y: 173, endPoint x: 72, endPoint y: 179, distance: 26.7
click at [168, 489] on input "range" at bounding box center [214, 494] width 93 height 12
click at [180, 100] on font "Estilo" at bounding box center [191, 93] width 22 height 13
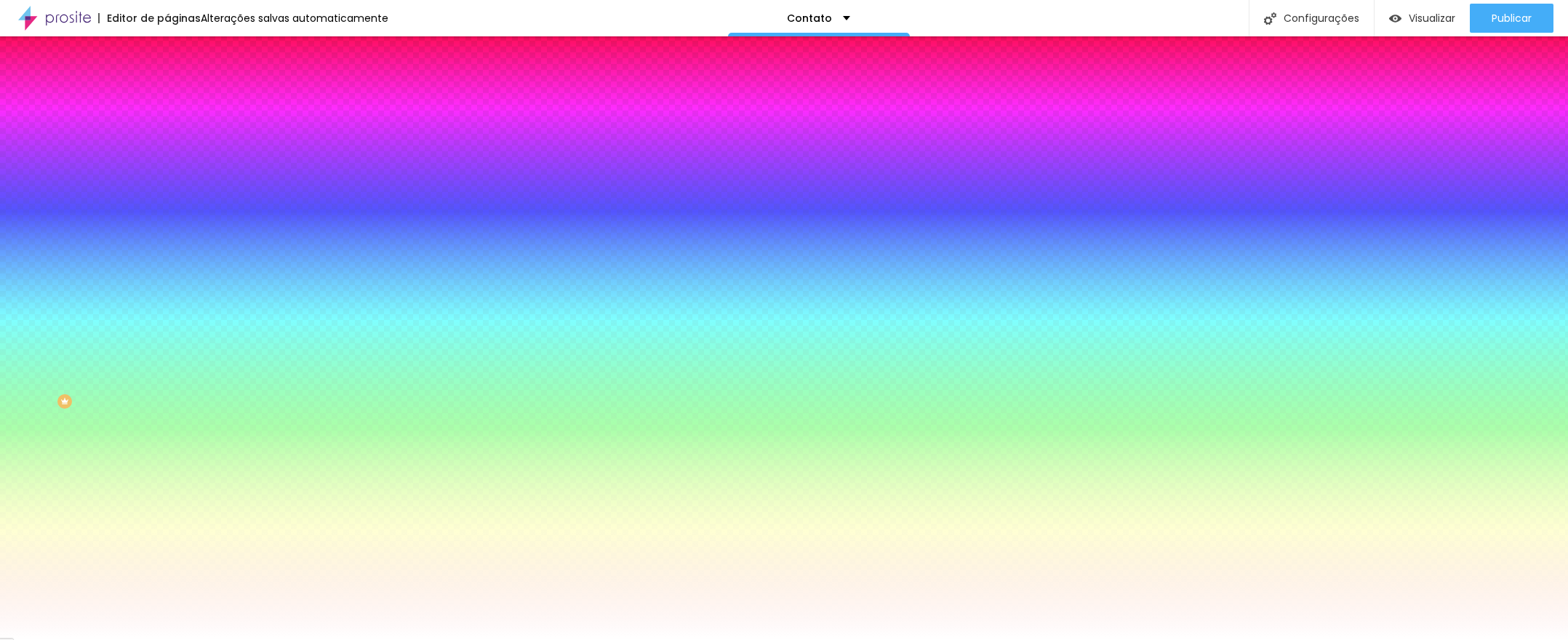
click at [176, 134] on font "Trocar imagem" at bounding box center [211, 127] width 70 height 13
click at [168, 143] on font "Efeito da Imagem" at bounding box center [207, 136] width 80 height 13
click at [168, 173] on font "Paralaxe" at bounding box center [187, 168] width 39 height 13
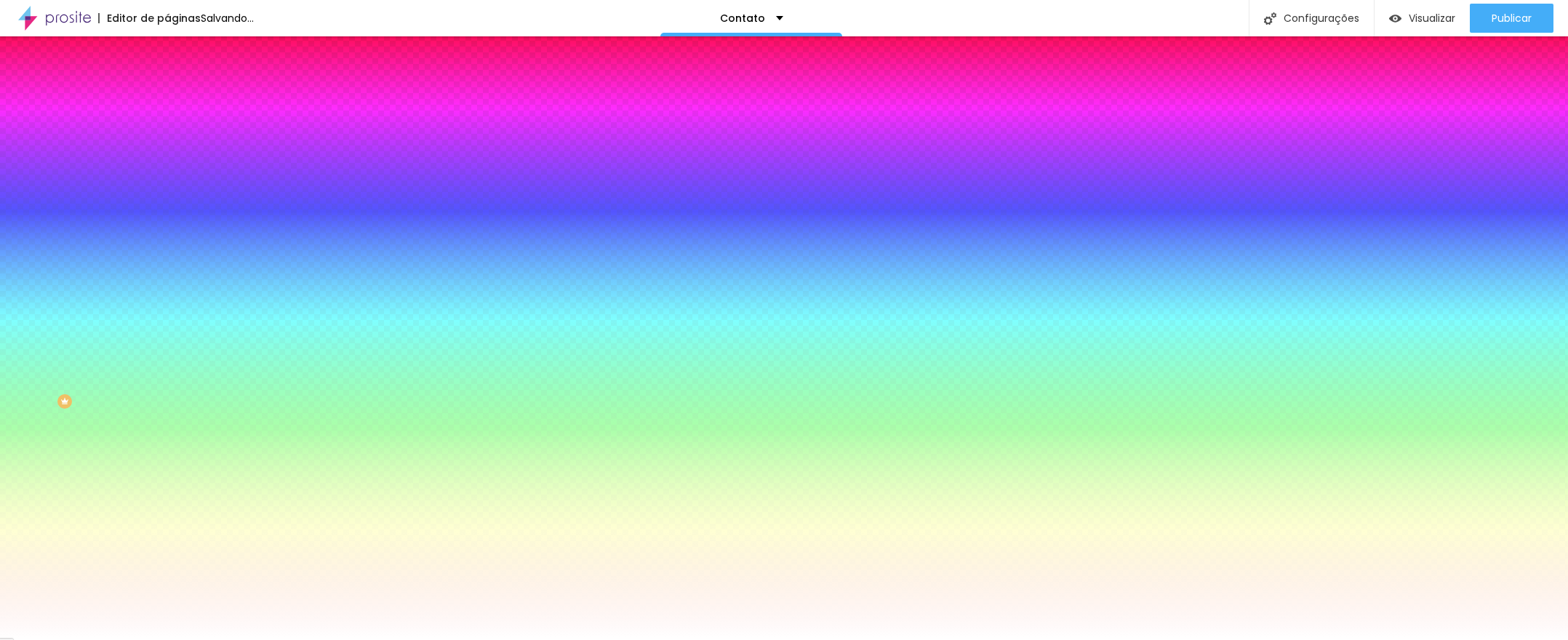
click at [168, 160] on span "Nenhum" at bounding box center [186, 153] width 38 height 13
click at [168, 237] on div "Imagem de fundo Trocar imagem Efeito da Imagem Nenhum Nenhum Paralaxe Cor de fu…" at bounding box center [251, 208] width 168 height 189
click at [168, 151] on span "Nenhum" at bounding box center [186, 145] width 38 height 13
click at [168, 99] on li "Avançado" at bounding box center [251, 106] width 168 height 14
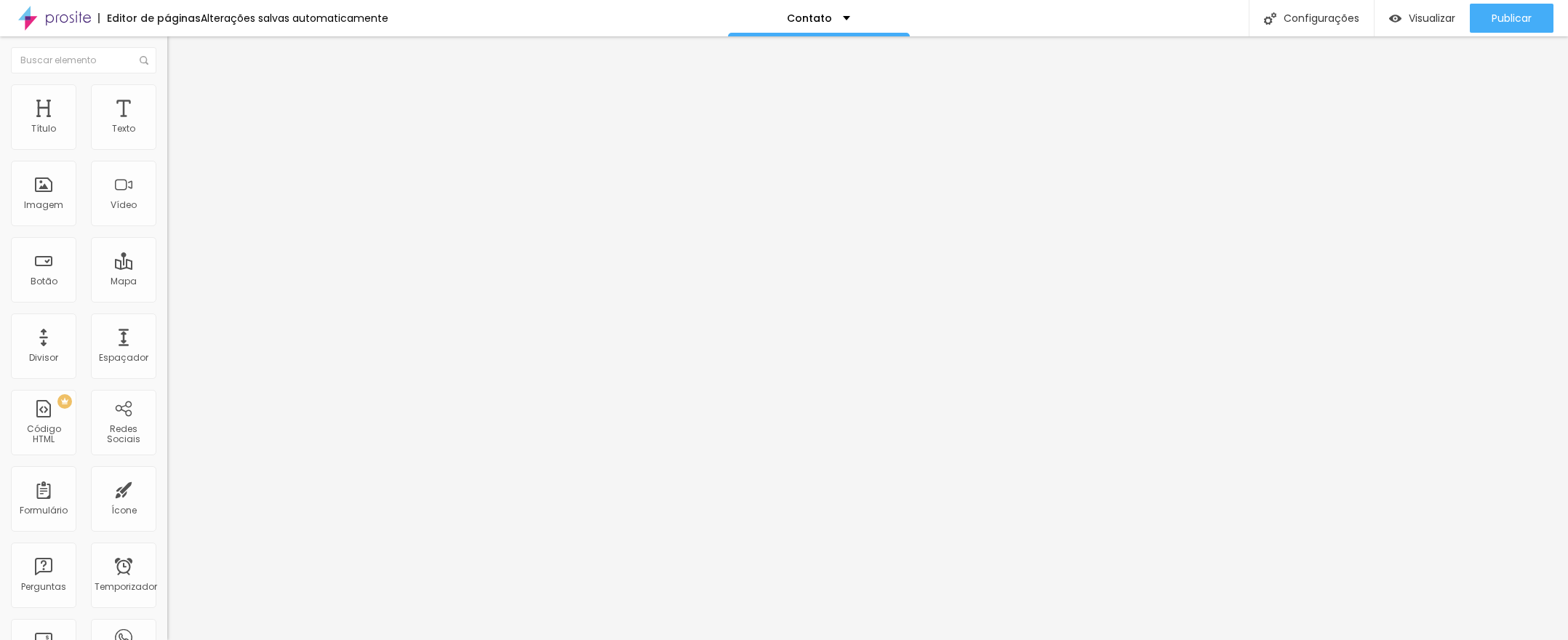
click at [168, 85] on li "Conteúdo" at bounding box center [251, 76] width 168 height 14
click at [168, 92] on img at bounding box center [174, 92] width 13 height 13
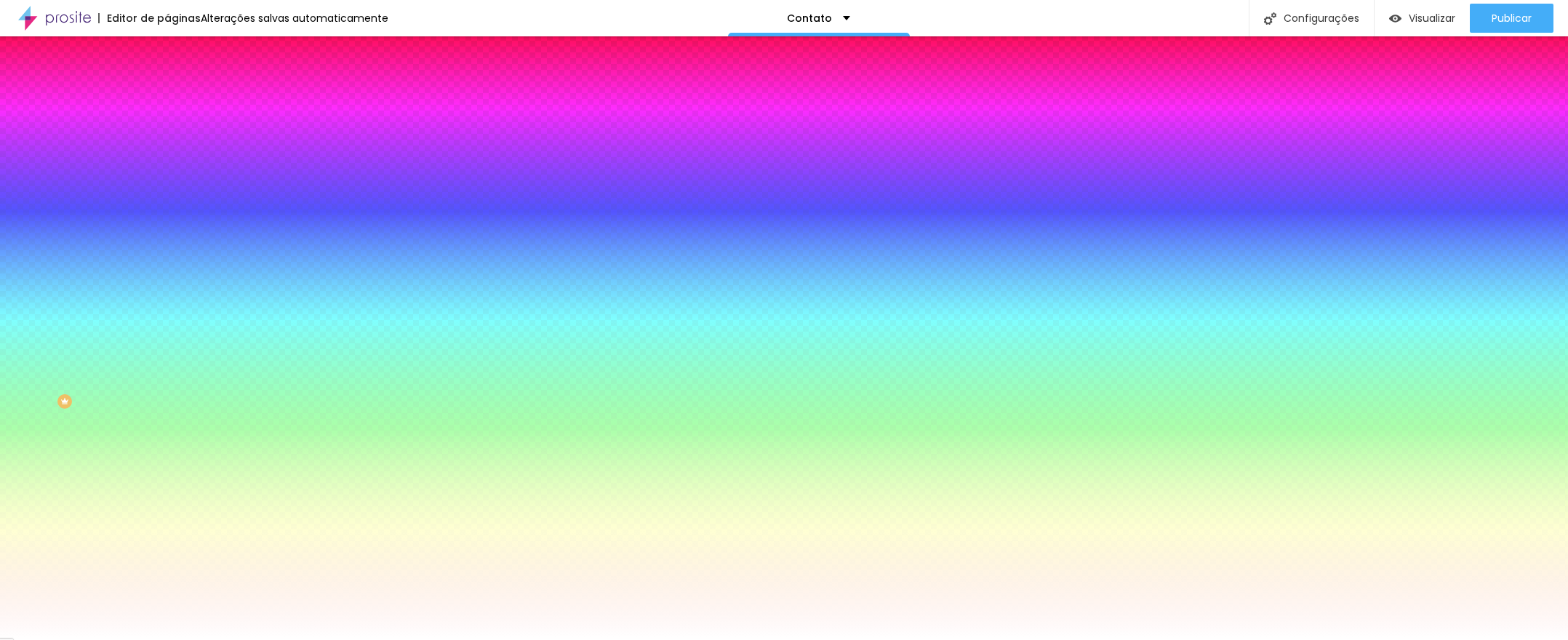
click at [168, 85] on li "Conteúdo" at bounding box center [251, 76] width 168 height 14
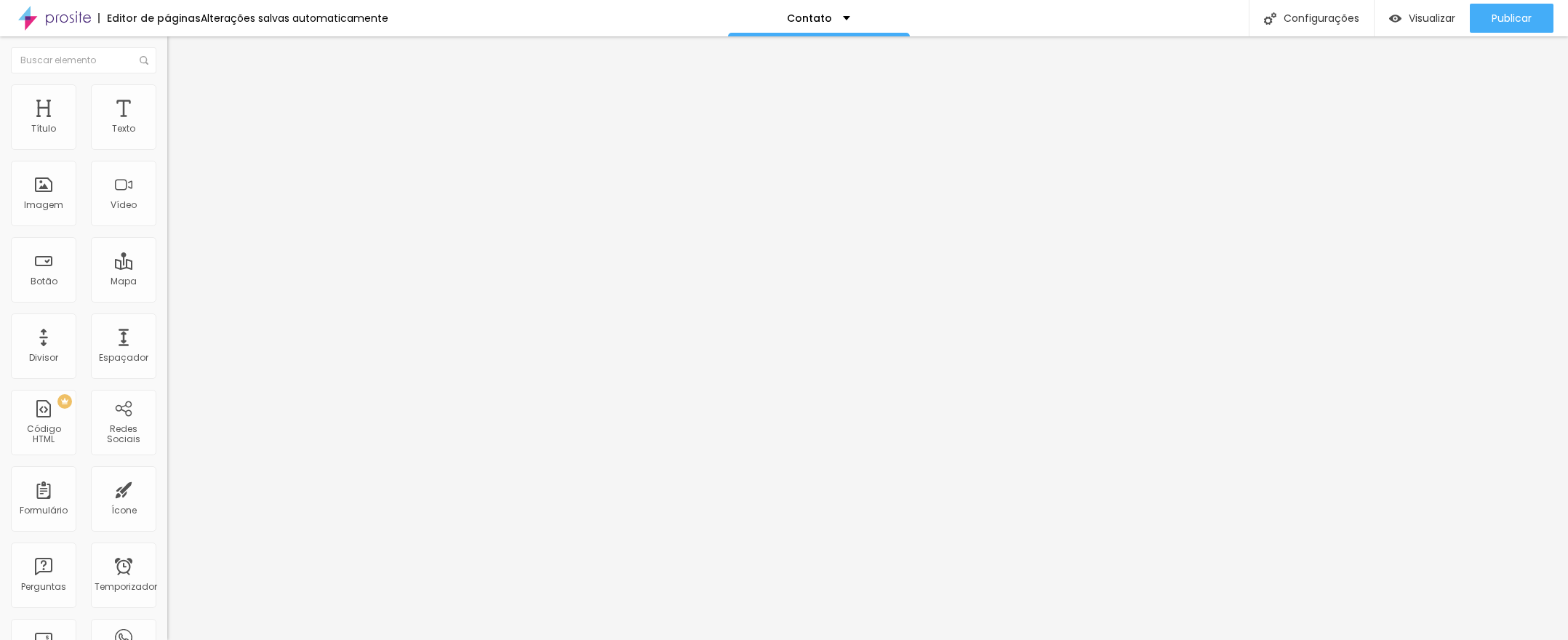
click at [168, 132] on font "Encaixotado" at bounding box center [196, 126] width 57 height 13
click at [180, 99] on font "Estilo" at bounding box center [191, 93] width 22 height 13
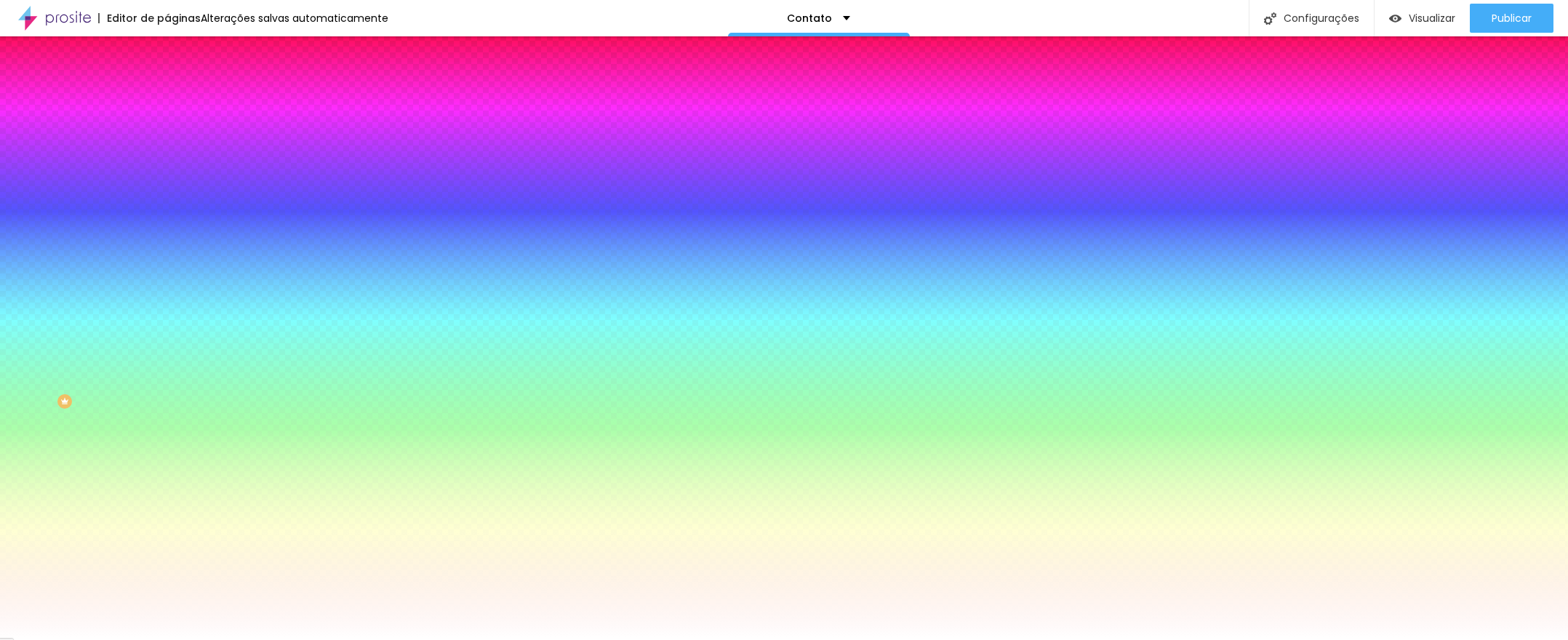
click at [176, 134] on font "Trocar imagem" at bounding box center [211, 127] width 70 height 13
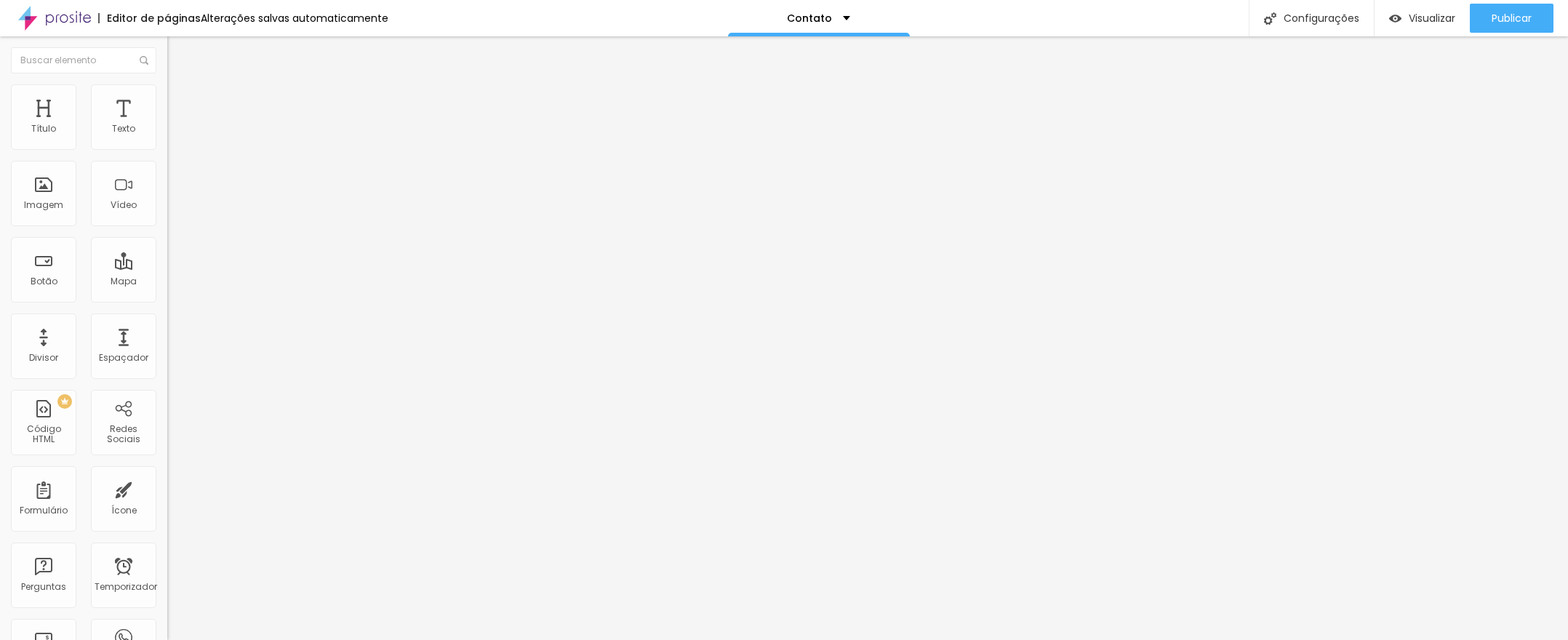
click at [168, 94] on li "Estilo" at bounding box center [251, 92] width 168 height 14
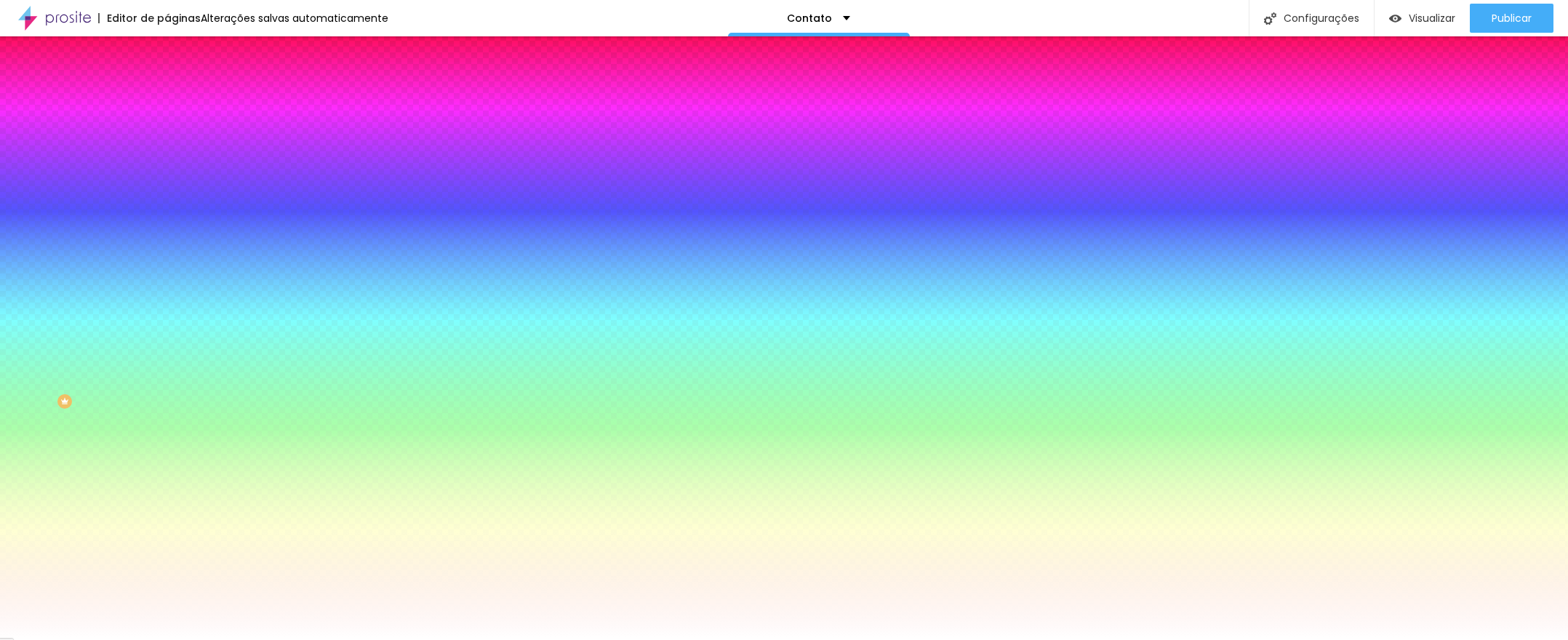
click at [168, 99] on li "Avançado" at bounding box center [251, 106] width 168 height 14
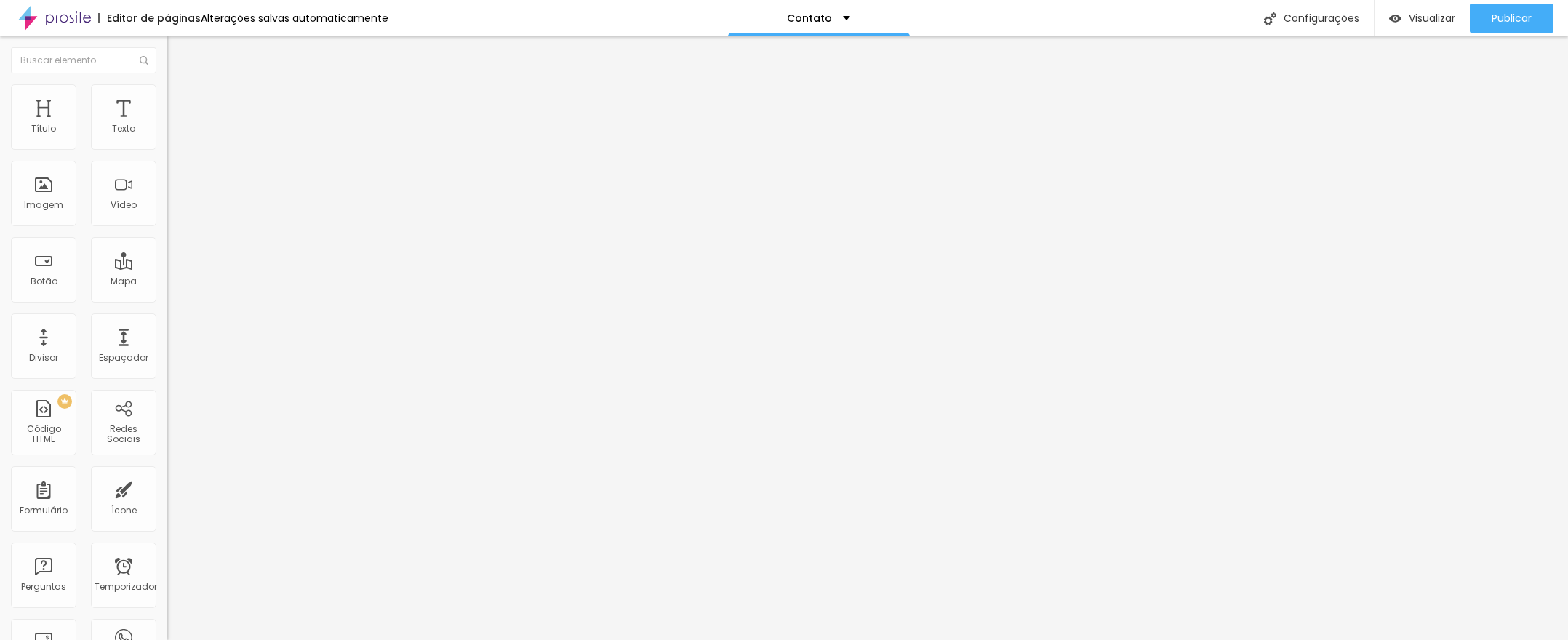
click at [168, 83] on img at bounding box center [174, 76] width 13 height 13
click at [1411, 15] on font "Visualizar" at bounding box center [1431, 17] width 46 height 14
click at [168, 96] on li "Estilo" at bounding box center [251, 92] width 168 height 14
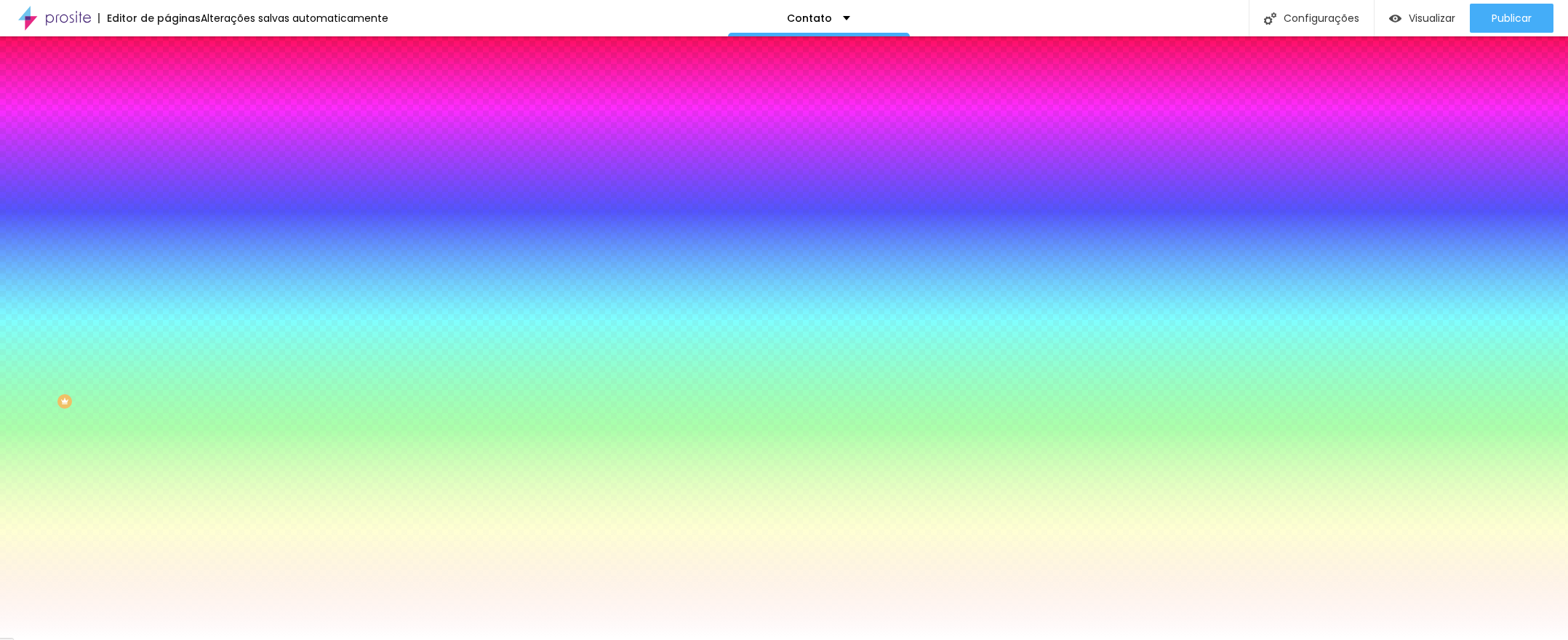
click at [168, 99] on li "Avançado" at bounding box center [251, 106] width 168 height 14
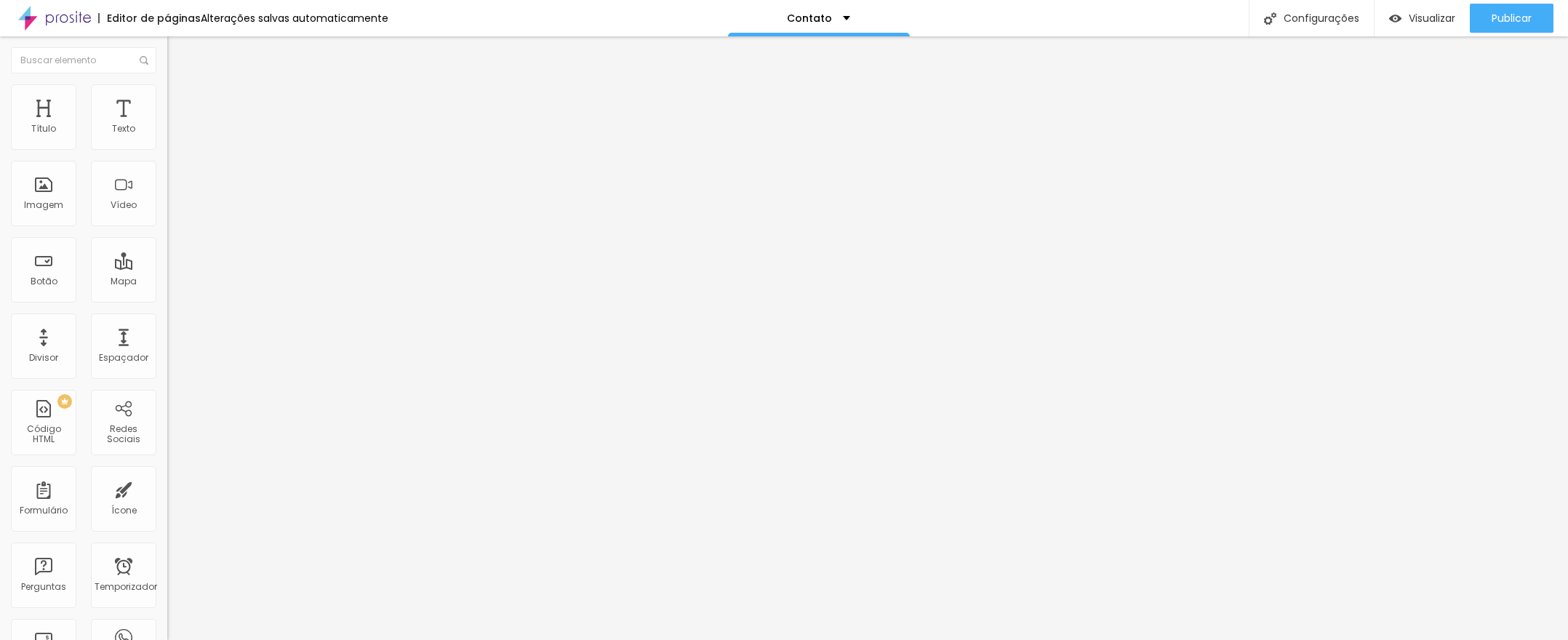
click at [180, 86] on font "Conteúdo" at bounding box center [202, 79] width 45 height 13
click at [168, 96] on li "Estilo" at bounding box center [251, 92] width 168 height 14
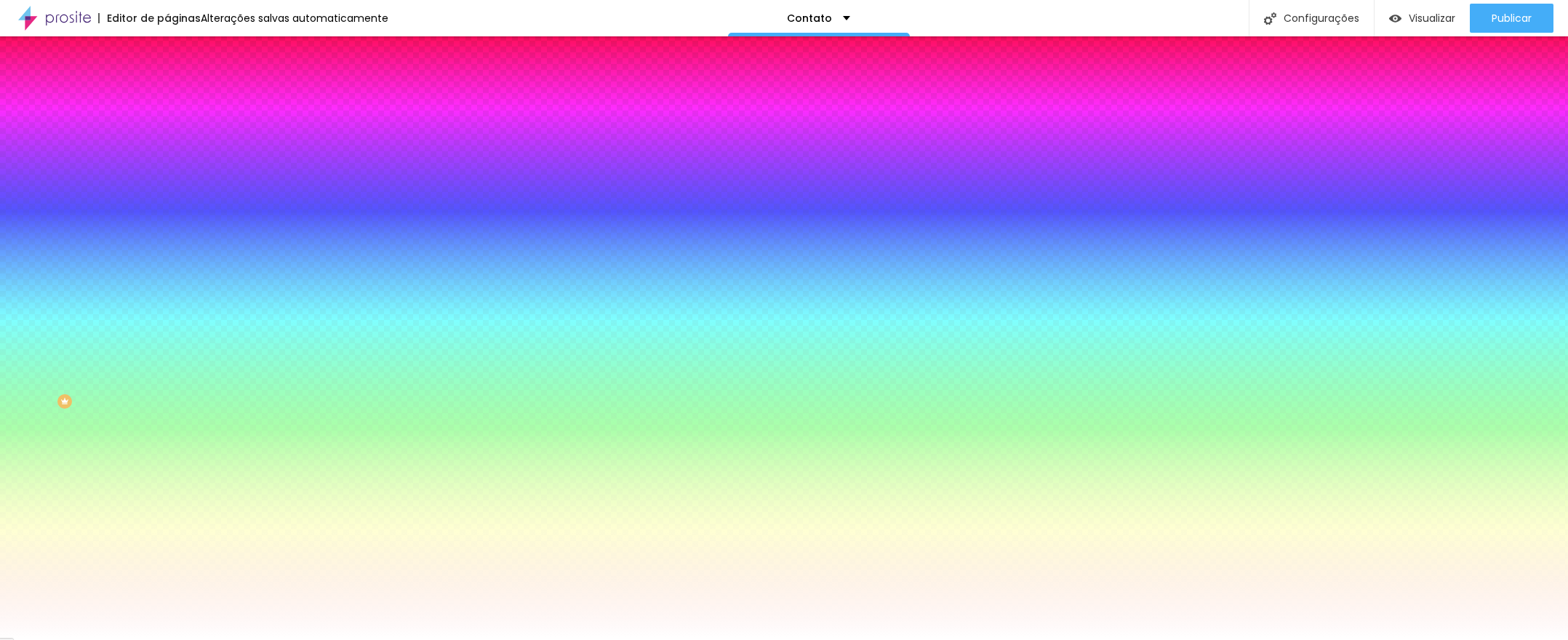
click at [168, 99] on img at bounding box center [174, 106] width 13 height 13
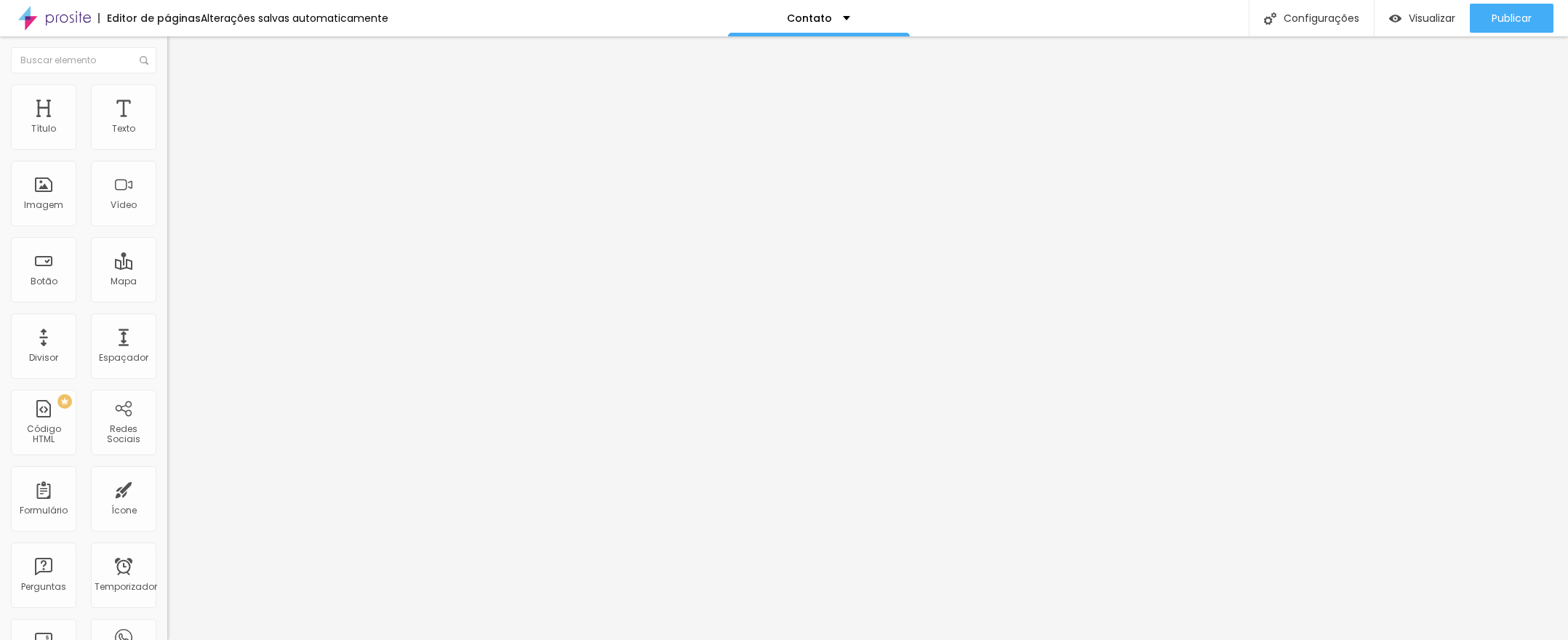
click at [168, 99] on li "Avançado" at bounding box center [251, 106] width 168 height 14
click at [168, 93] on img at bounding box center [174, 92] width 13 height 13
click at [1304, 18] on font "Configurações" at bounding box center [1320, 17] width 76 height 14
click at [1414, 16] on font "Visualizar" at bounding box center [1431, 17] width 46 height 14
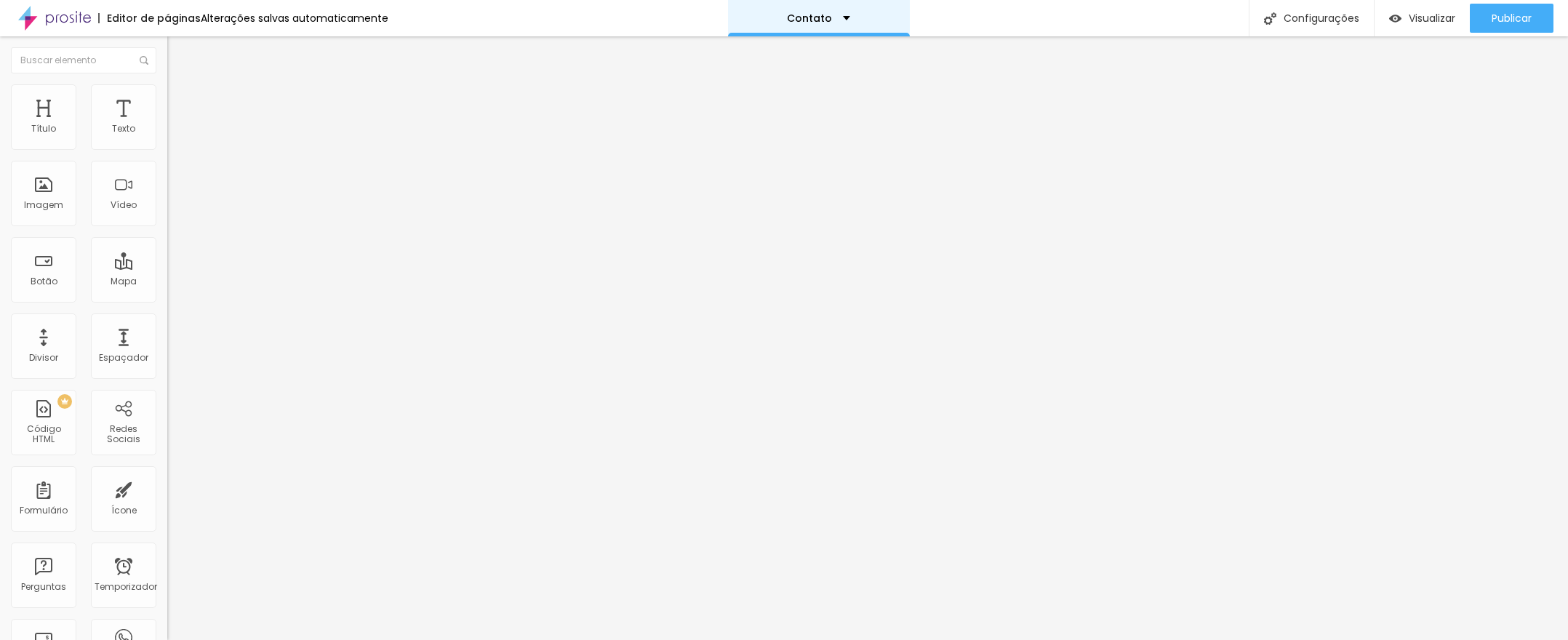
click at [826, 19] on div "Contato" at bounding box center [819, 18] width 64 height 11
click at [738, 64] on font "Sobre" at bounding box center [729, 56] width 32 height 15
click at [835, 23] on div "Sobre" at bounding box center [802, 18] width 182 height 37
click at [761, 50] on link "Contato" at bounding box center [737, 45] width 47 height 15
click at [123, 134] on font "Texto" at bounding box center [123, 128] width 23 height 13
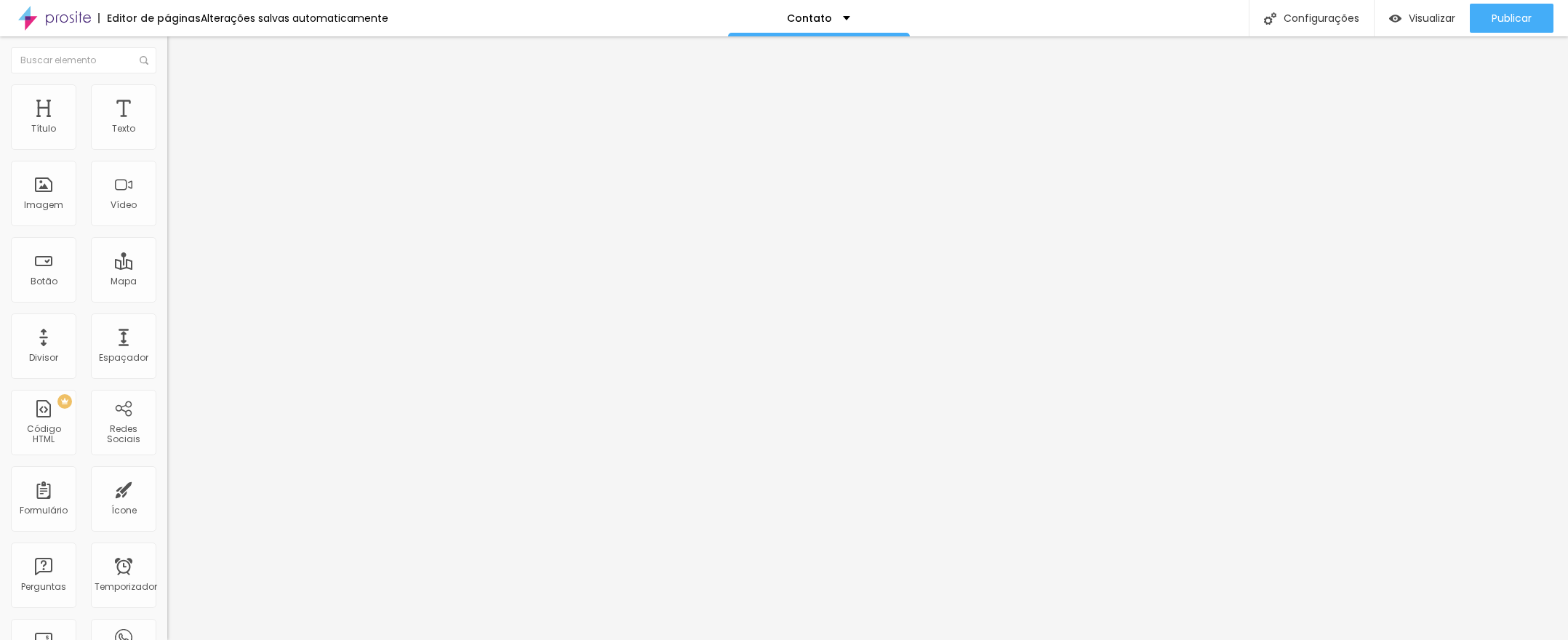
click at [168, 93] on img at bounding box center [174, 92] width 13 height 13
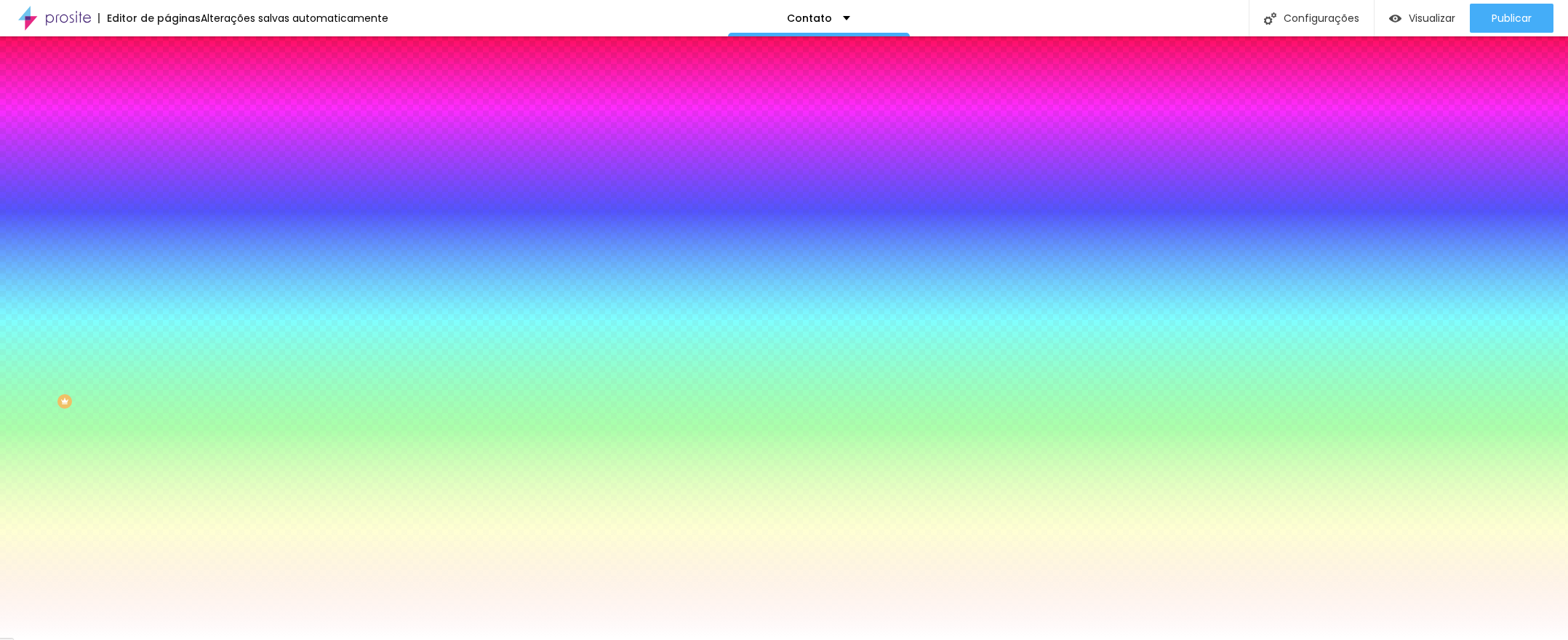
click at [180, 102] on font "Avançado" at bounding box center [204, 108] width 48 height 13
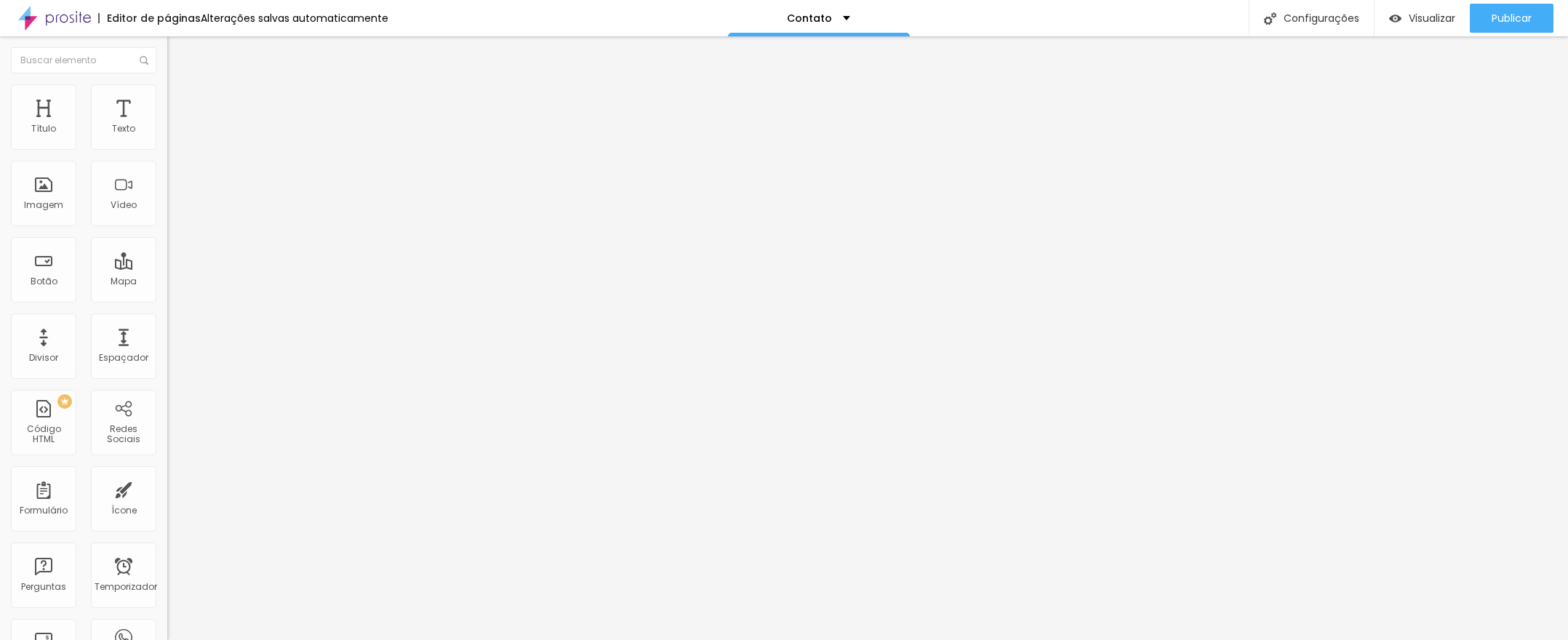
click at [168, 96] on li "Estilo" at bounding box center [251, 92] width 168 height 14
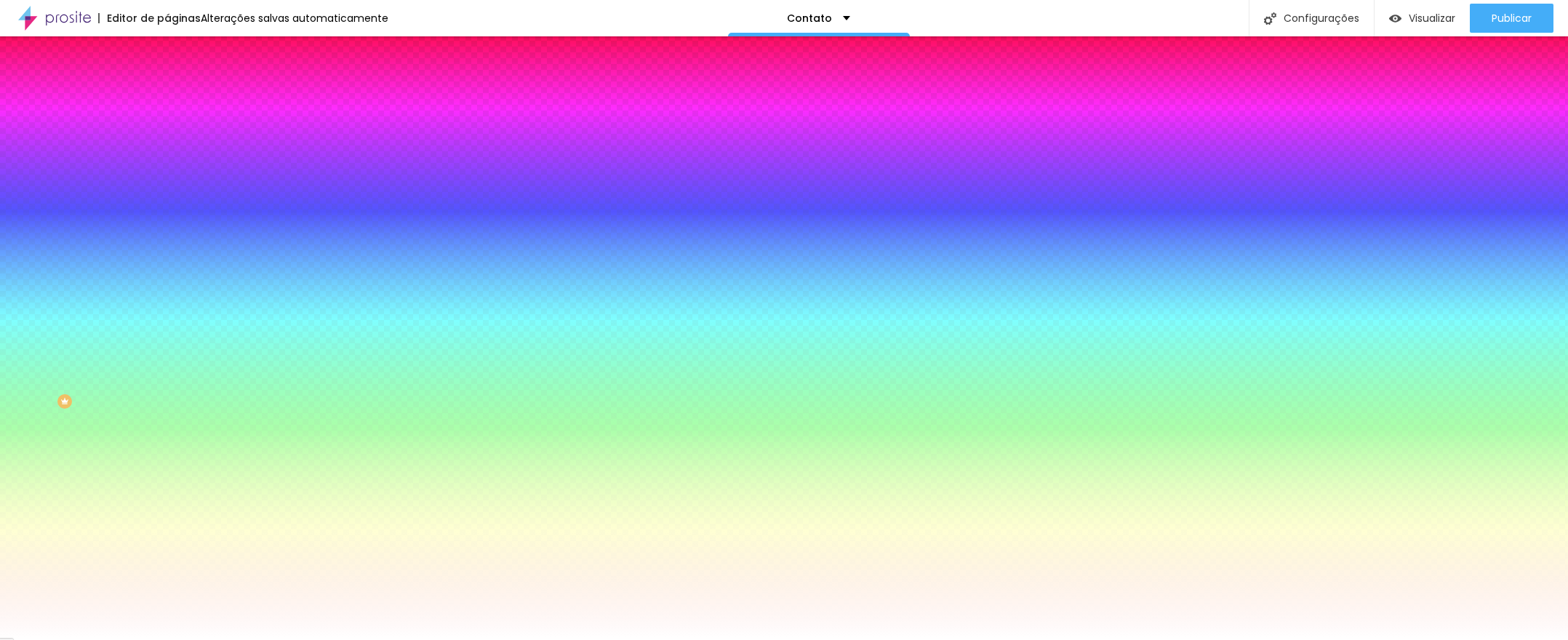
click at [180, 102] on font "Avançado" at bounding box center [204, 108] width 48 height 13
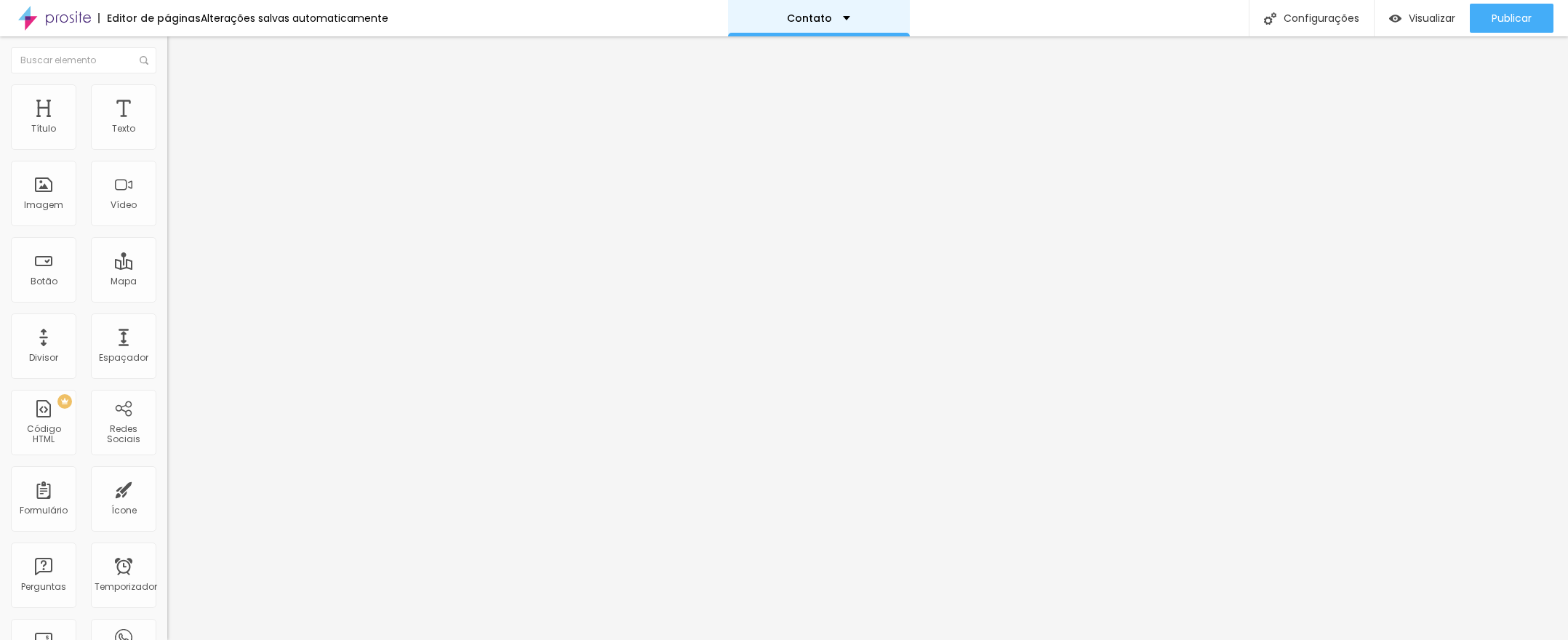
click at [842, 12] on div "Contato" at bounding box center [819, 18] width 182 height 37
click at [746, 64] on link "Sobre" at bounding box center [729, 56] width 32 height 15
click at [176, 125] on font "Trocar imagem" at bounding box center [211, 119] width 70 height 13
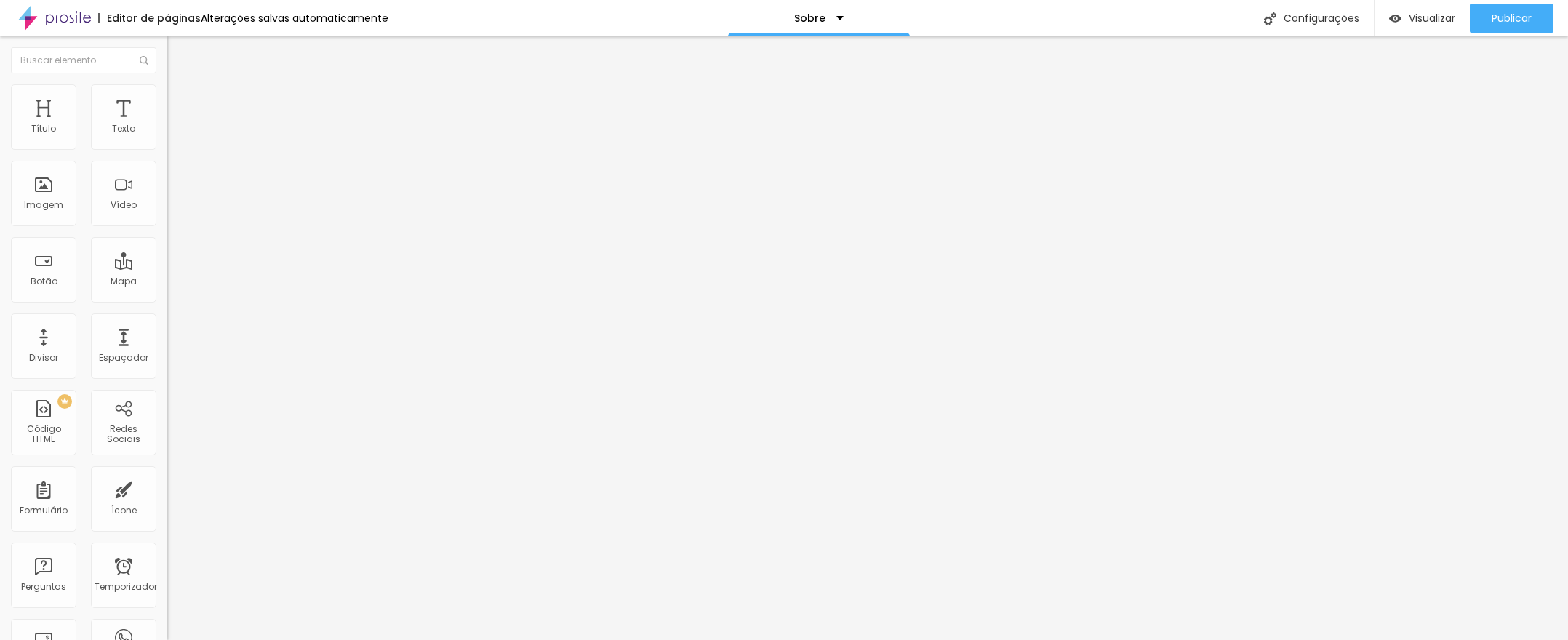
click at [64, 23] on img at bounding box center [54, 18] width 72 height 37
